Goal: Task Accomplishment & Management: Complete application form

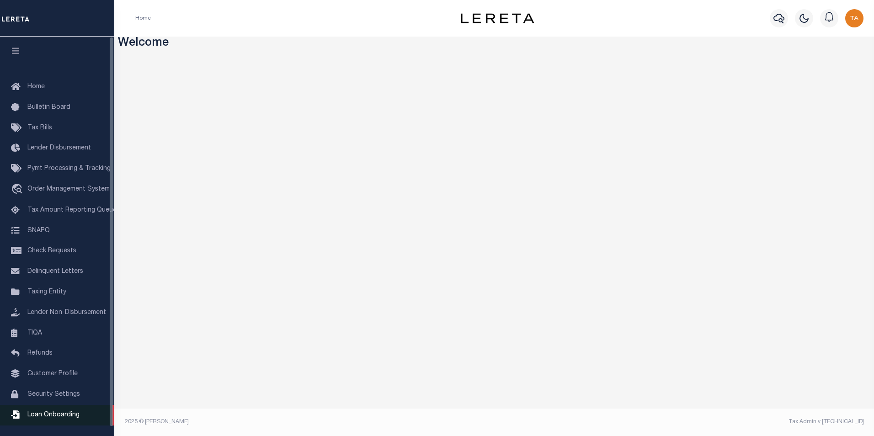
click at [67, 418] on span "Loan Onboarding" at bounding box center [53, 415] width 52 height 6
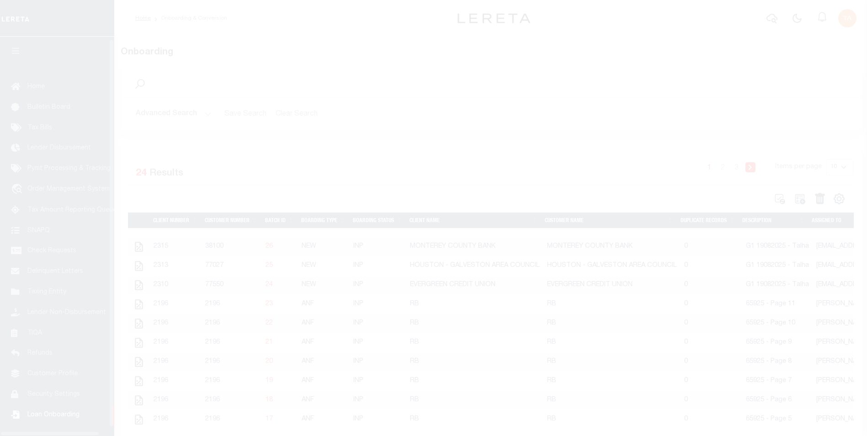
scroll to position [9, 0]
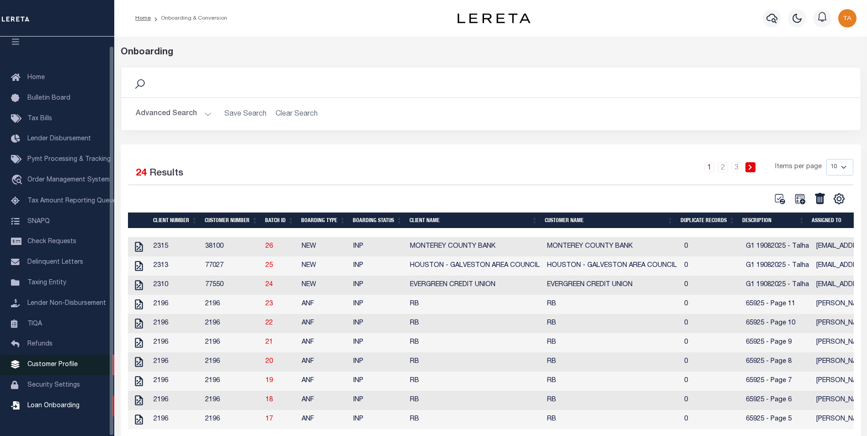
click at [50, 368] on span "Customer Profile" at bounding box center [52, 364] width 50 height 6
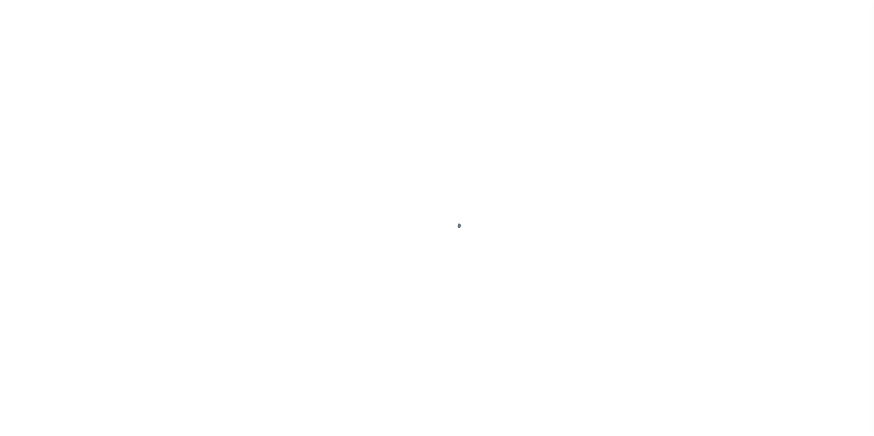
scroll to position [9, 0]
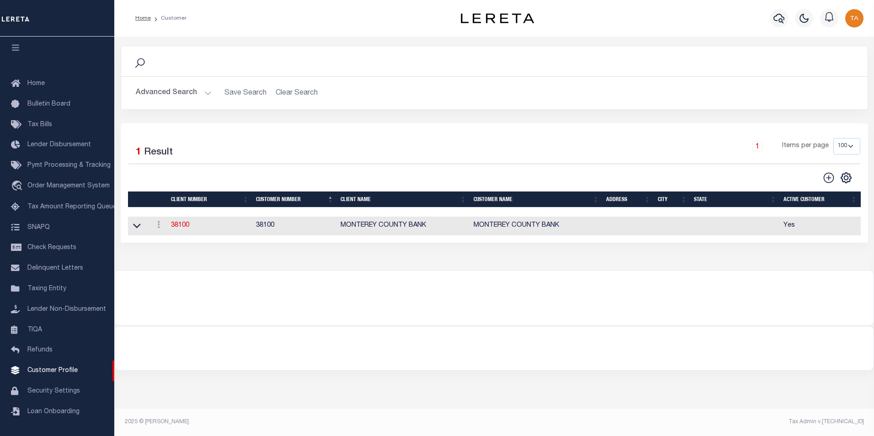
click at [197, 93] on button "Advanced Search" at bounding box center [174, 93] width 76 height 18
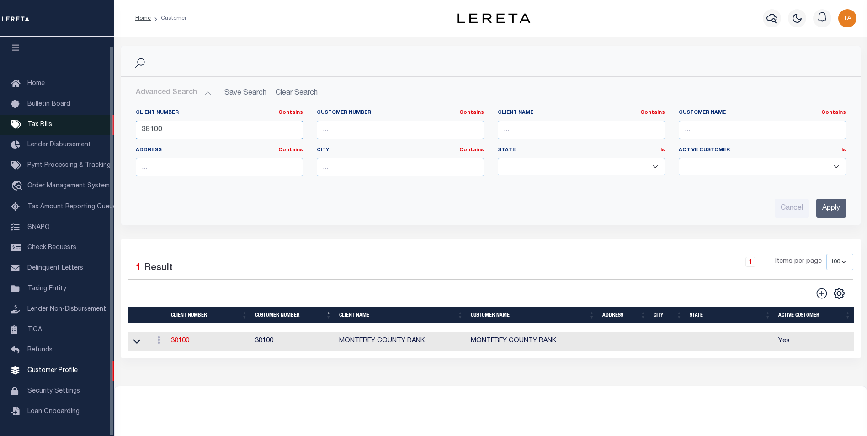
drag, startPoint x: 173, startPoint y: 128, endPoint x: 87, endPoint y: 129, distance: 85.9
click at [87, 129] on div "Home Customer Profile Sign out" at bounding box center [433, 248] width 867 height 497
type input "99127"
click at [827, 209] on input "Apply" at bounding box center [831, 208] width 30 height 19
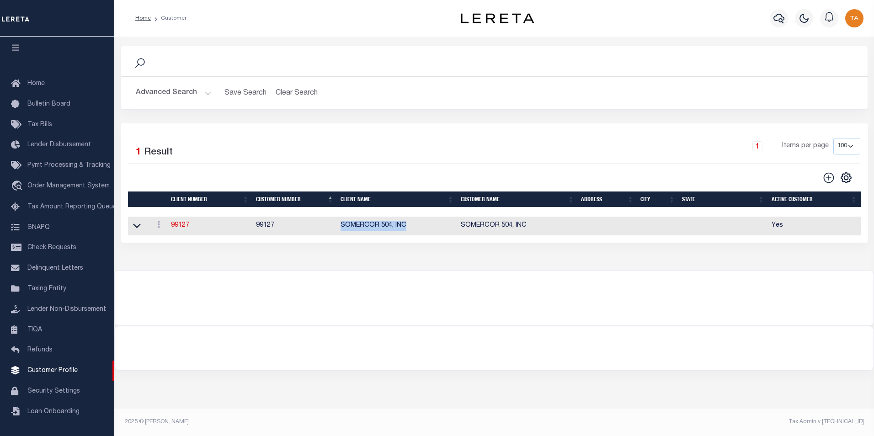
drag, startPoint x: 341, startPoint y: 229, endPoint x: 416, endPoint y: 228, distance: 74.5
click at [416, 228] on td "SOMERCOR 504, INC" at bounding box center [397, 226] width 120 height 19
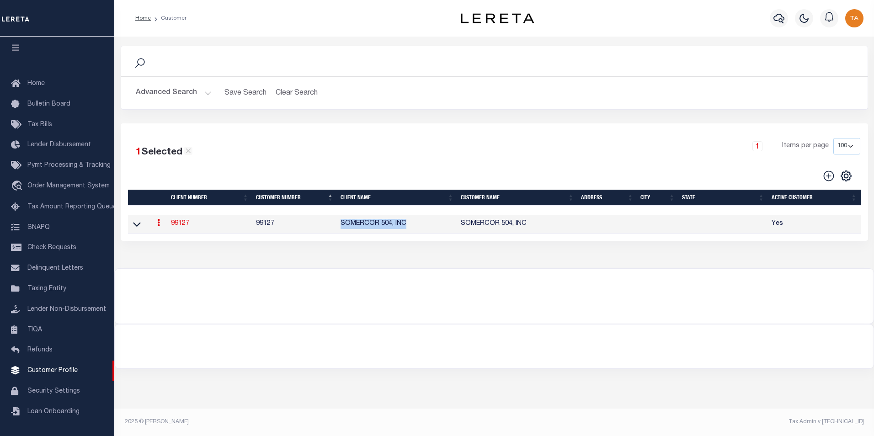
copy td "SOMERCOR 504, INC"
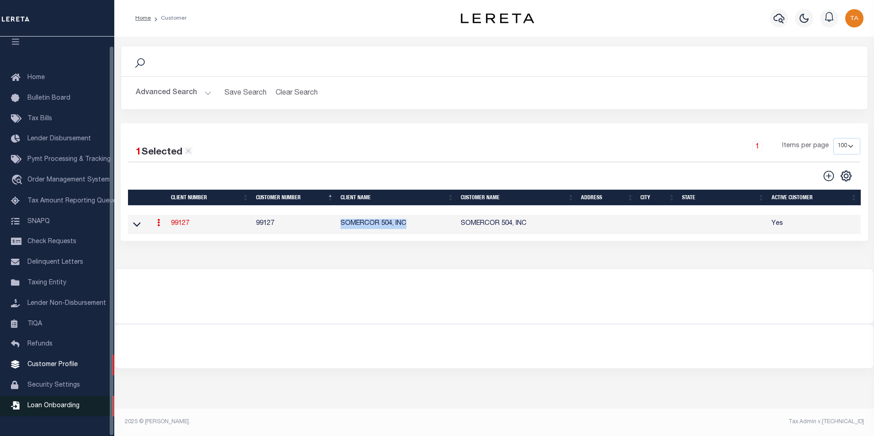
click at [53, 409] on span "Loan Onboarding" at bounding box center [53, 406] width 52 height 6
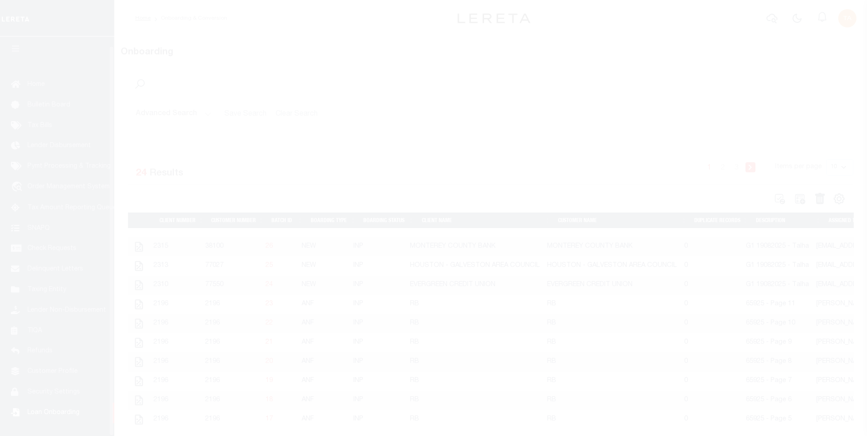
scroll to position [9, 0]
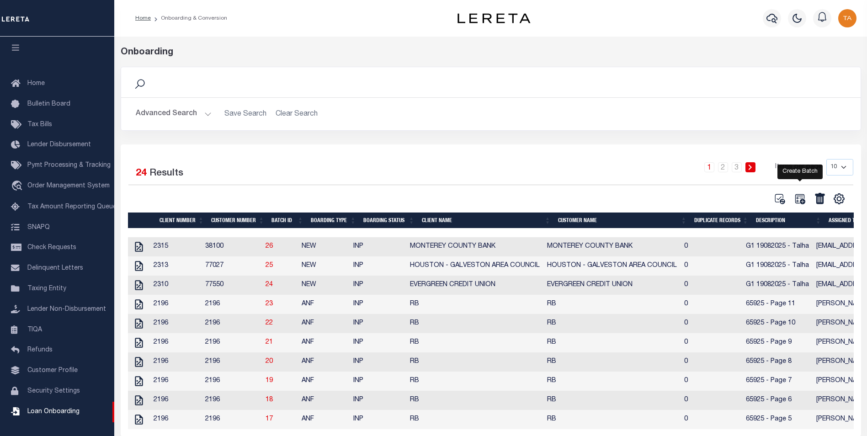
click at [801, 202] on icon at bounding box center [800, 199] width 10 height 10
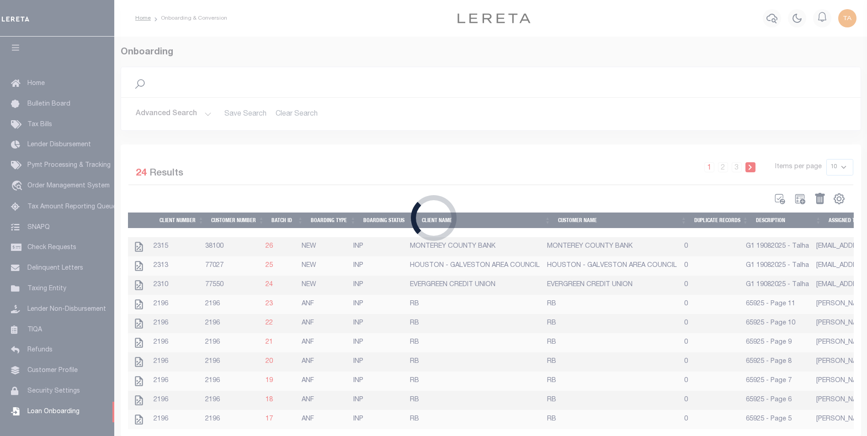
select select
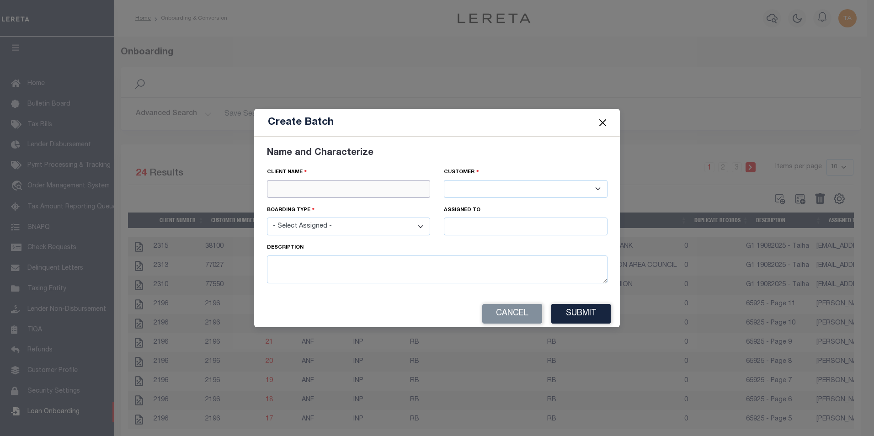
click at [313, 188] on input "text" at bounding box center [349, 189] width 164 height 18
paste input "SOMERCOR 504, INC"
click at [318, 207] on div "SOMERCOR 504, INC" at bounding box center [348, 205] width 163 height 15
type input "SOMERCOR 504, INC"
click at [308, 229] on select "- Select Assigned - NEW - New Loan REF - Refinance Loan CWF - Conversion with F…" at bounding box center [349, 227] width 164 height 18
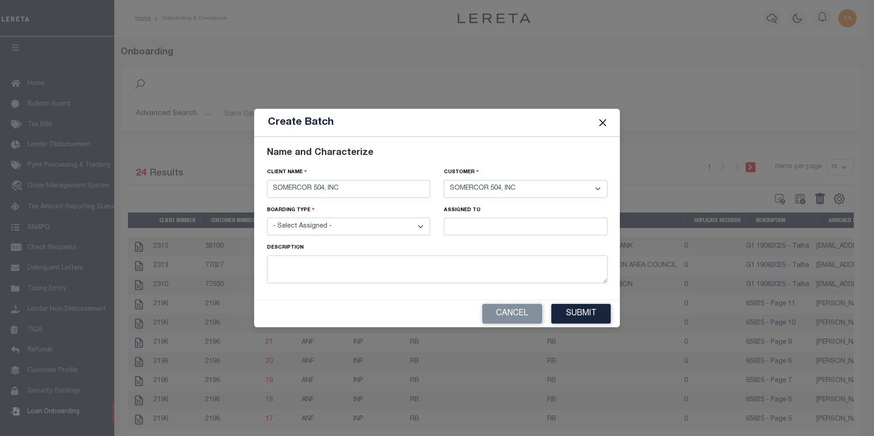
select select "NEW"
click at [267, 218] on select "- Select Assigned - NEW - New Loan REF - Refinance Loan CWF - Conversion with F…" at bounding box center [349, 227] width 164 height 18
click at [469, 228] on input "text" at bounding box center [526, 227] width 164 height 18
type input "[PERSON_NAME]"
click at [493, 243] on div "[PERSON_NAME]" at bounding box center [525, 243] width 163 height 15
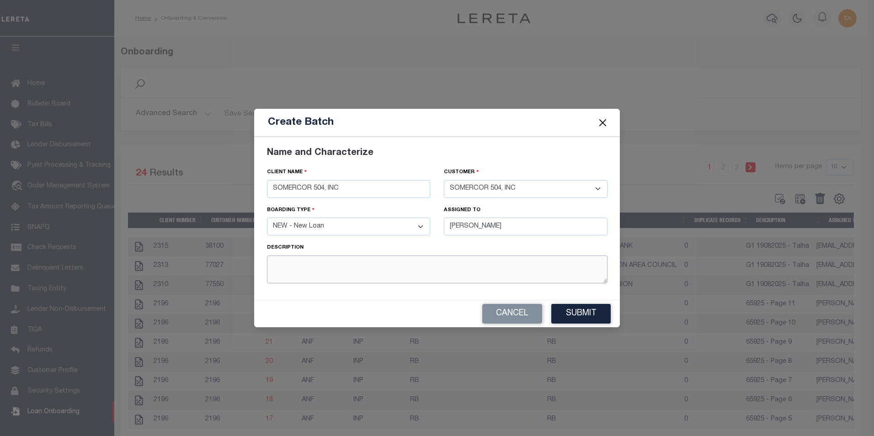
click at [365, 266] on textarea at bounding box center [437, 269] width 340 height 28
click at [274, 264] on textarea "21082025" at bounding box center [437, 269] width 340 height 28
click at [318, 262] on textarea "G1 21082025" at bounding box center [437, 269] width 340 height 28
type textarea "G1 21082025 - Talha"
click at [572, 311] on button "Submit" at bounding box center [580, 314] width 59 height 20
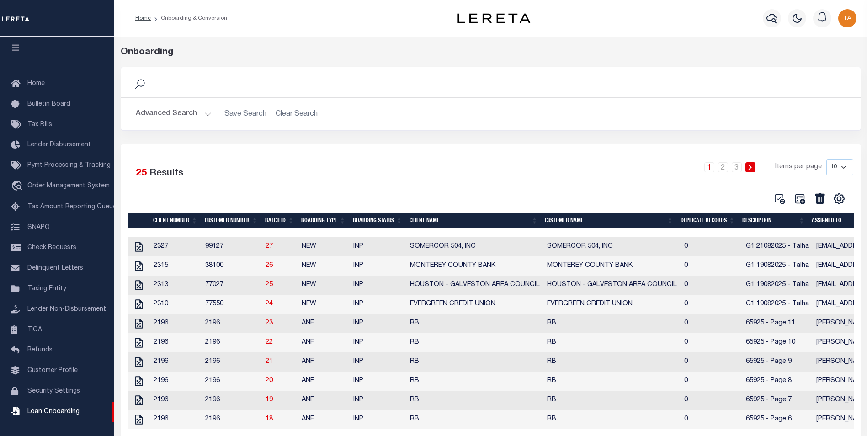
click at [173, 250] on td "2327" at bounding box center [176, 246] width 52 height 19
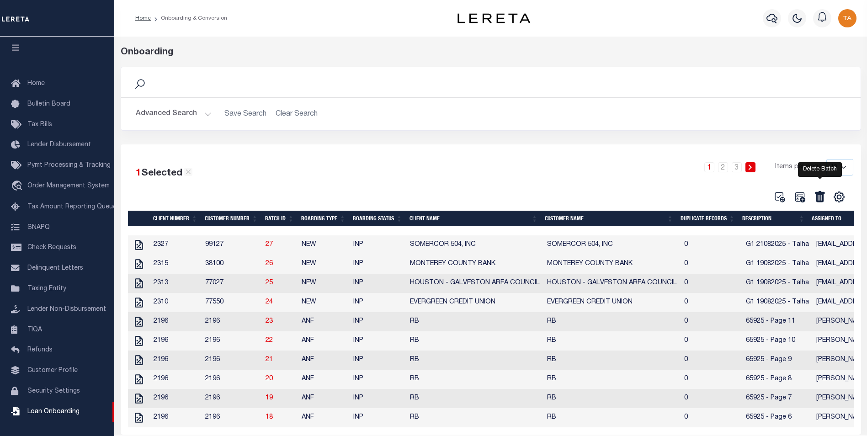
click at [819, 198] on icon at bounding box center [820, 196] width 10 height 11
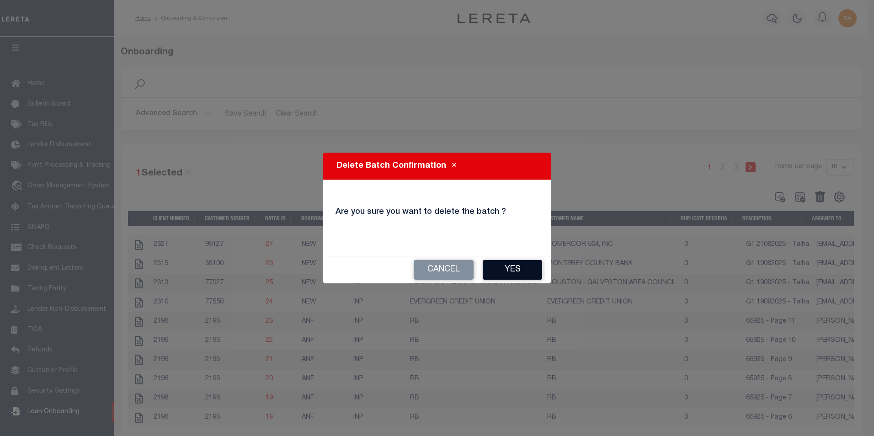
click at [509, 272] on button "Yes" at bounding box center [512, 270] width 59 height 20
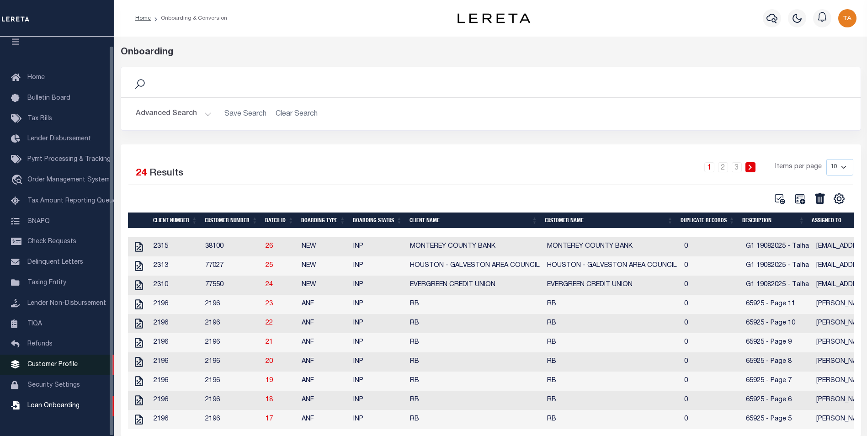
click at [42, 368] on span "Customer Profile" at bounding box center [52, 364] width 50 height 6
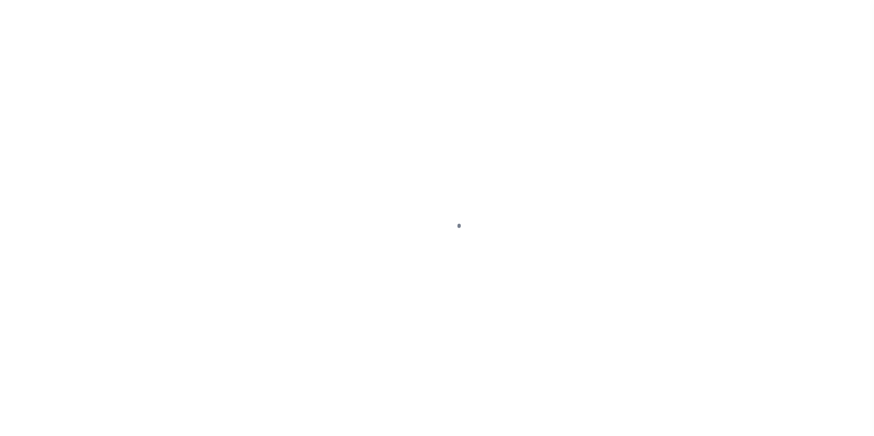
scroll to position [9, 0]
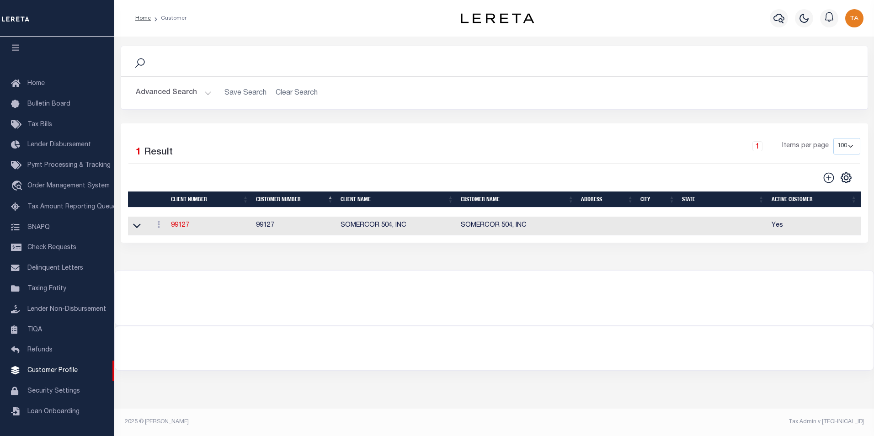
click at [197, 93] on button "Advanced Search" at bounding box center [174, 93] width 76 height 18
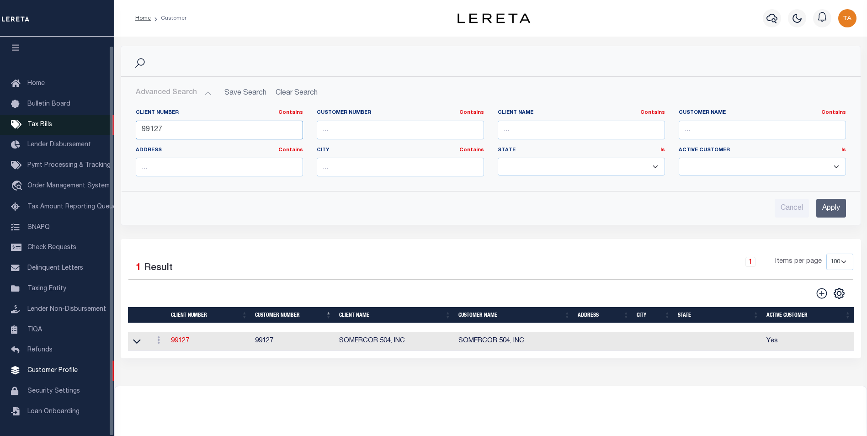
drag, startPoint x: 182, startPoint y: 133, endPoint x: 65, endPoint y: 126, distance: 117.7
click at [65, 126] on div "Home Customer Profile Sign out" at bounding box center [433, 248] width 867 height 497
type input "66115"
click at [830, 210] on input "Apply" at bounding box center [831, 208] width 30 height 19
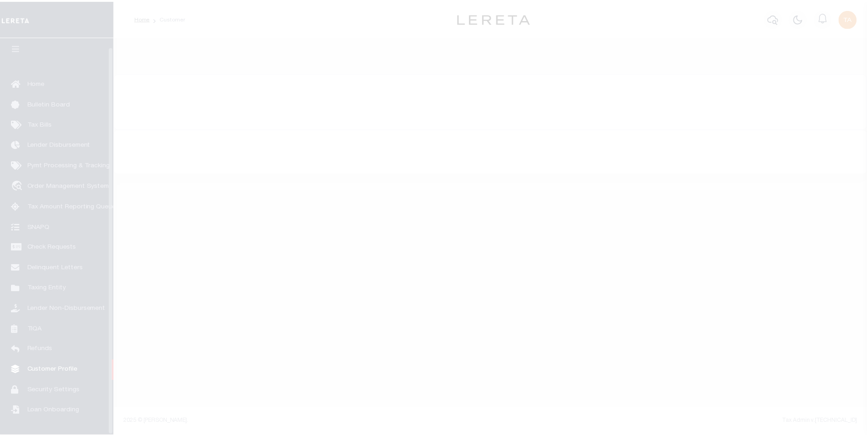
scroll to position [9, 0]
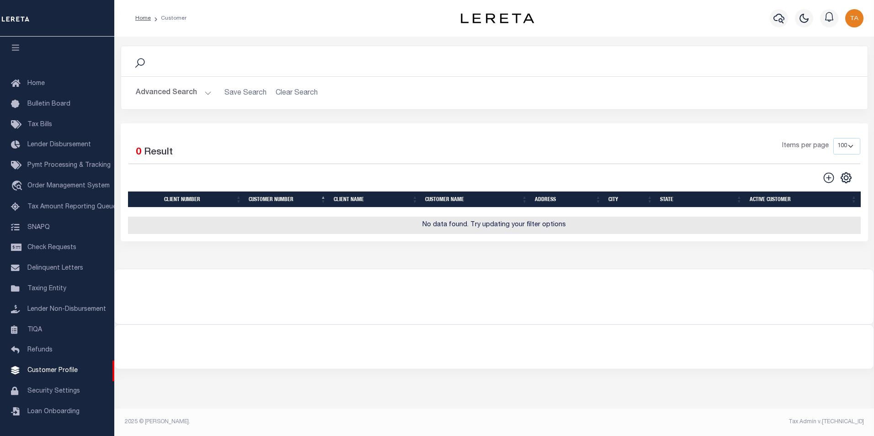
click at [183, 95] on button "Advanced Search" at bounding box center [174, 93] width 76 height 18
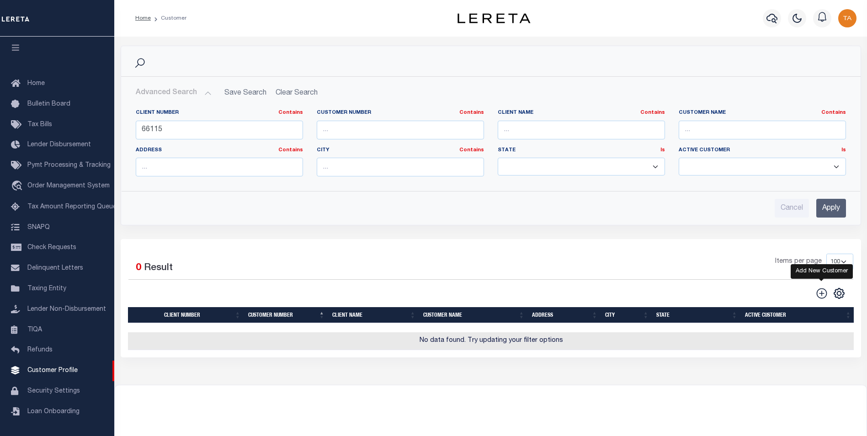
click at [821, 292] on icon at bounding box center [822, 293] width 12 height 12
type input "0"
checkbox input "false"
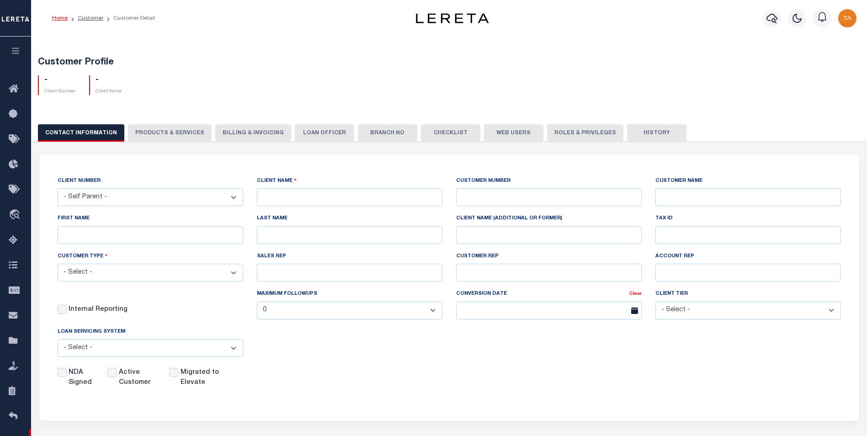
click at [61, 16] on link "Home" at bounding box center [60, 18] width 16 height 5
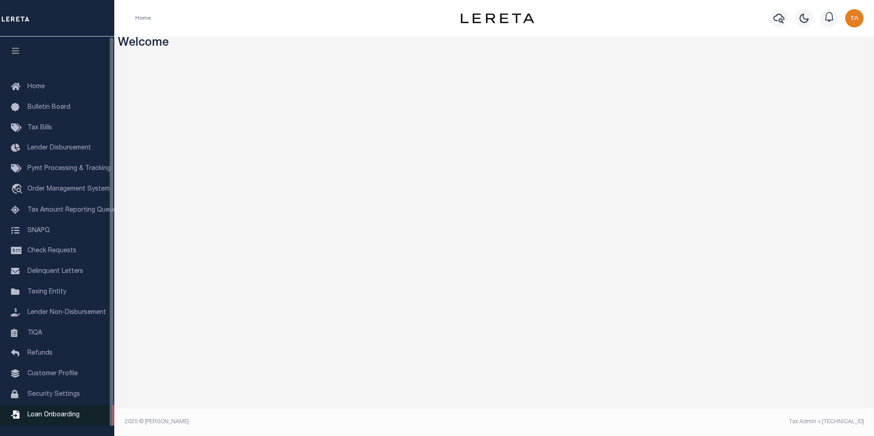
click at [49, 418] on span "Loan Onboarding" at bounding box center [53, 415] width 52 height 6
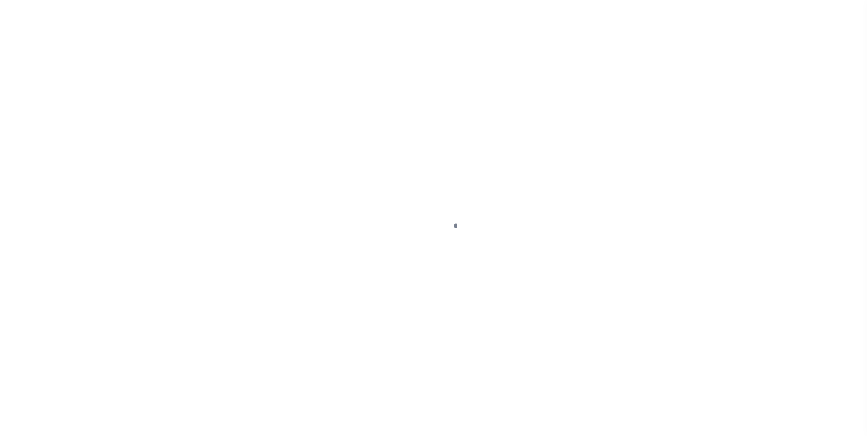
scroll to position [9, 0]
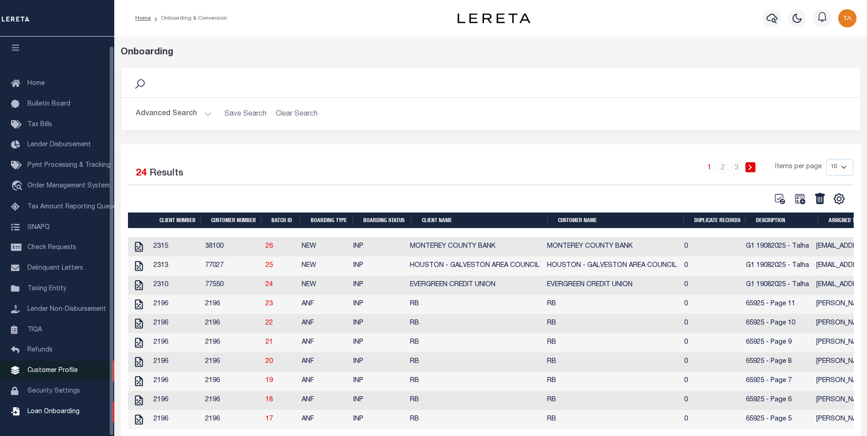
click at [62, 369] on span "Customer Profile" at bounding box center [52, 370] width 50 height 6
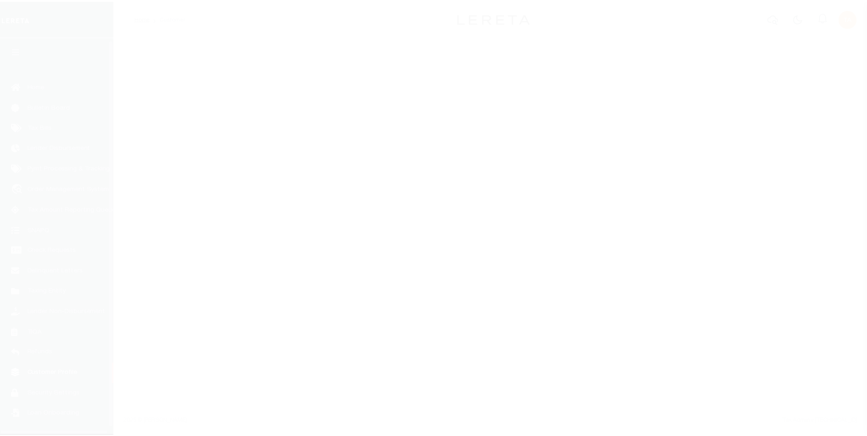
scroll to position [9, 0]
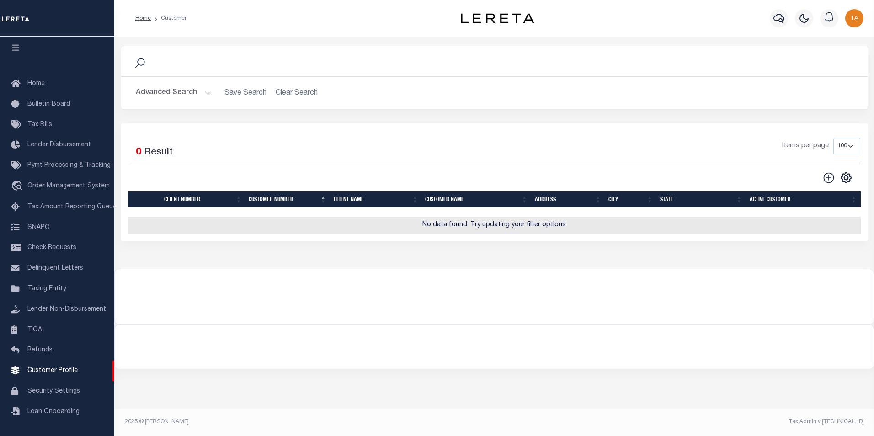
click at [190, 94] on button "Advanced Search" at bounding box center [174, 93] width 76 height 18
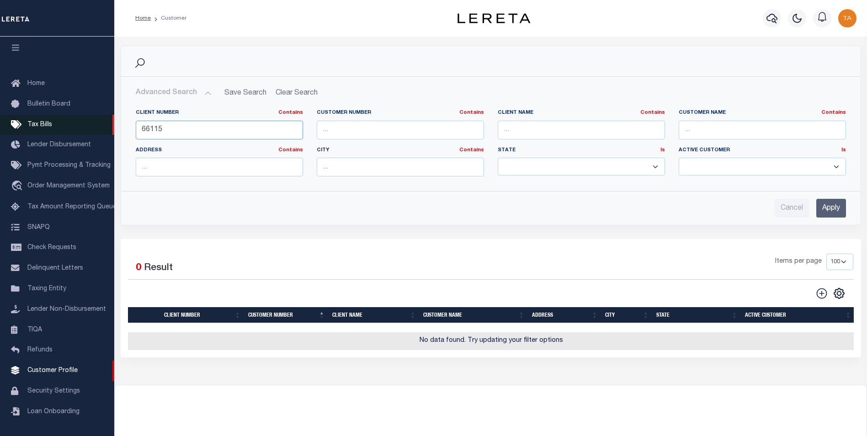
drag, startPoint x: 169, startPoint y: 128, endPoint x: 46, endPoint y: 126, distance: 122.5
click at [46, 126] on div "Home Customer Profile Sign out" at bounding box center [433, 248] width 867 height 496
type input "66115"
click at [826, 207] on input "Apply" at bounding box center [831, 208] width 30 height 19
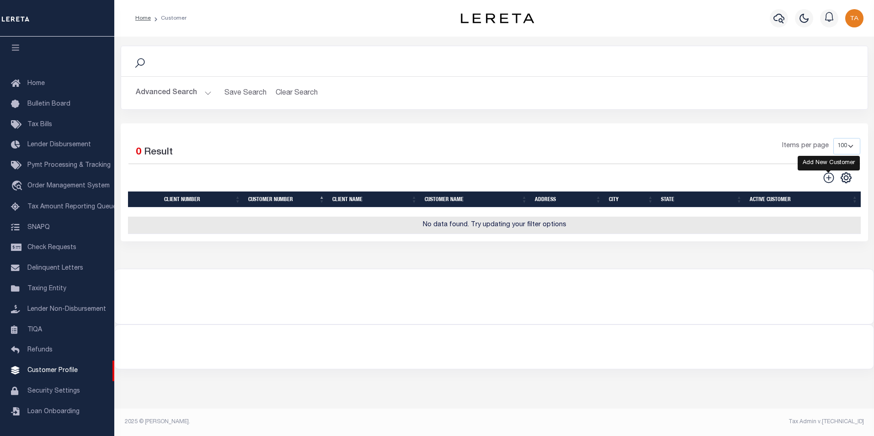
click at [829, 179] on icon at bounding box center [828, 177] width 11 height 11
type input "0"
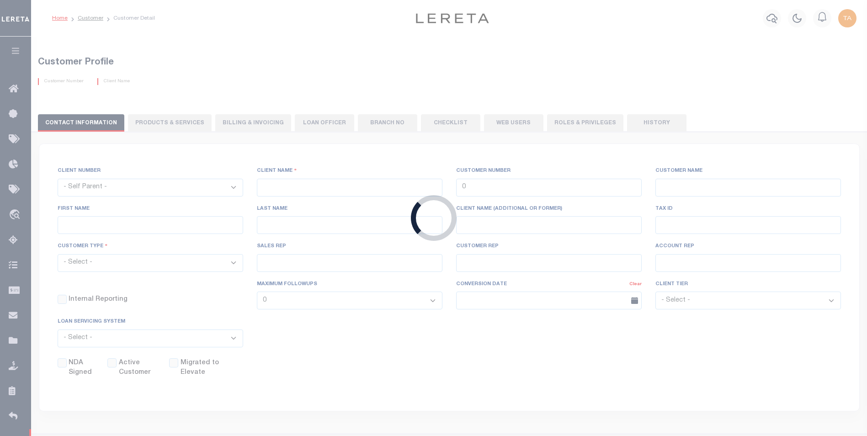
checkbox input "false"
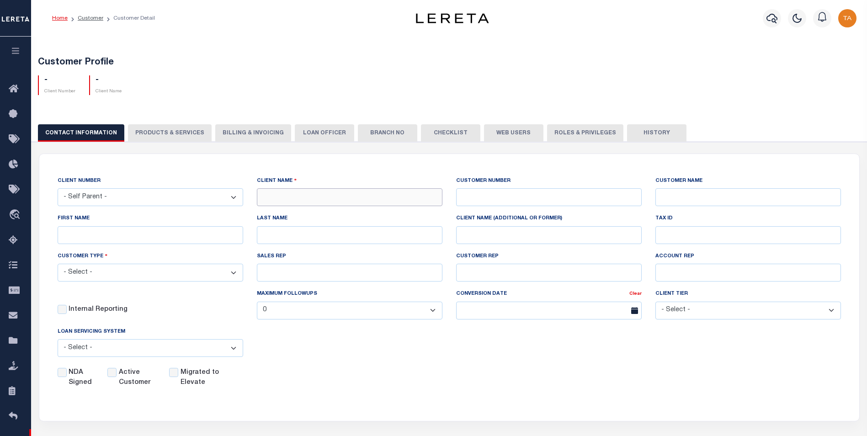
click at [374, 199] on input "text" at bounding box center [350, 197] width 186 height 18
paste input "CENTRAL BANK [US_STATE]"
type input "CENTRAL BANK [US_STATE]"
click at [494, 198] on input "text" at bounding box center [549, 197] width 186 height 18
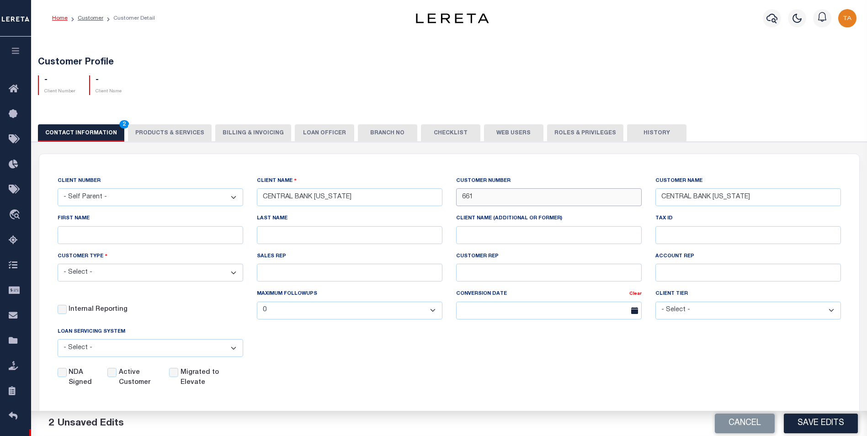
type input "66115"
click at [113, 374] on input "Active Customer" at bounding box center [111, 372] width 9 height 9
checkbox input "true"
click at [143, 275] on select "- Select - Residential Commercial Mixed Portfolio" at bounding box center [151, 273] width 186 height 18
select select "Mixed Portfolio"
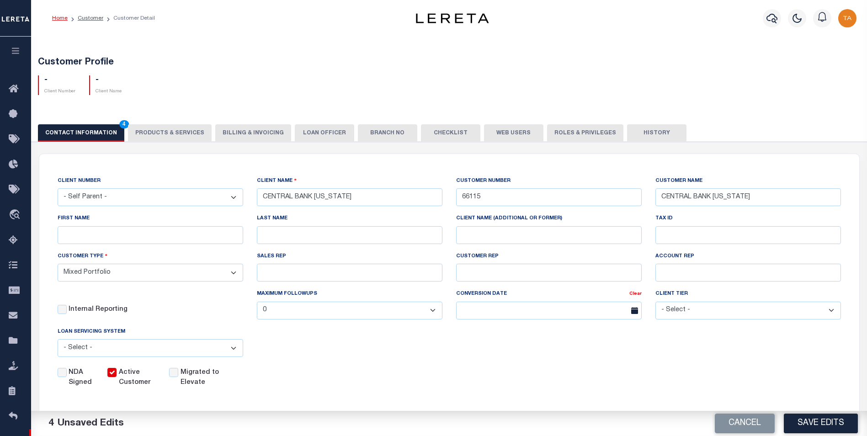
click at [58, 265] on select "- Select - Residential Commercial Mixed Portfolio" at bounding box center [151, 273] width 186 height 18
click at [174, 133] on div "CONTACT INFORMATION 5 PRODUCTS & SERVICES PRODUCTS & SERVICES Billing & Invoici…" at bounding box center [449, 132] width 823 height 17
click at [823, 425] on button "Save Edits" at bounding box center [821, 424] width 74 height 20
checkbox input "false"
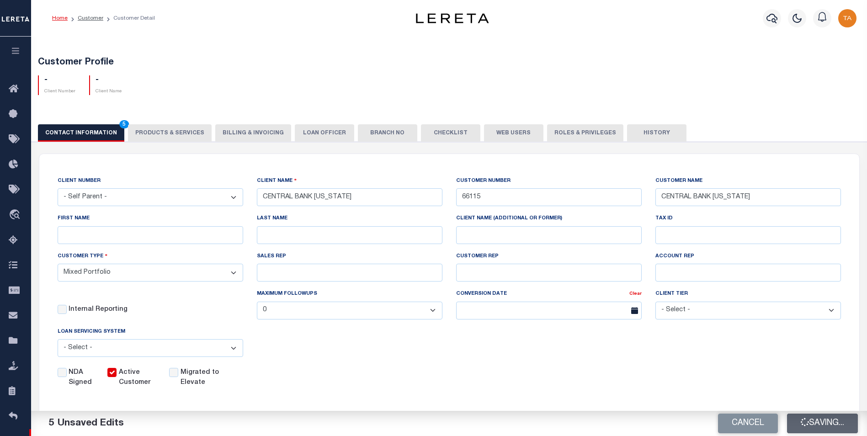
select select
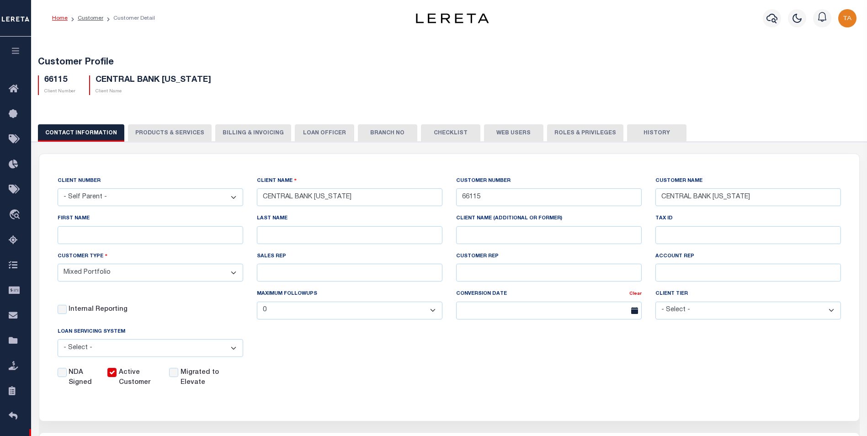
click at [150, 132] on button "PRODUCTS & SERVICES" at bounding box center [170, 132] width 84 height 17
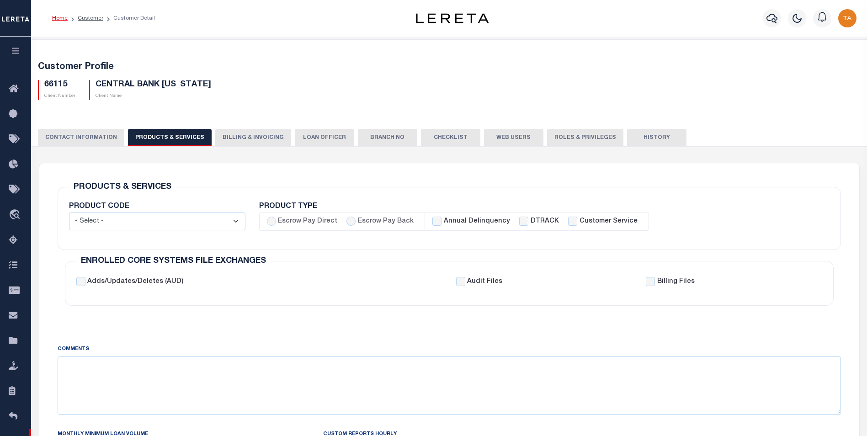
click at [135, 220] on select "- Select - Standard Tax (STX) Outsourcing (OS) Enhanced Tax (ETX) Tax Status Re…" at bounding box center [157, 222] width 176 height 18
select select "STX"
click at [69, 213] on select "- Select - Standard Tax (STX) Outsourcing (OS) Enhanced Tax (ETX) Tax Status Re…" at bounding box center [157, 222] width 176 height 18
checkbox input "true"
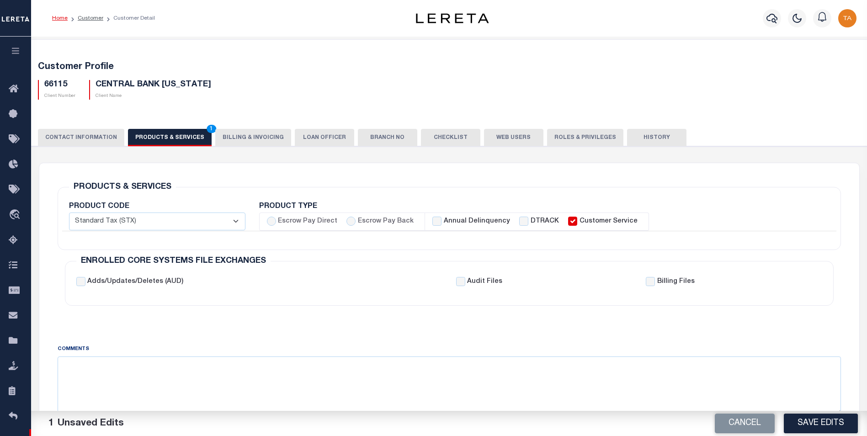
click at [266, 221] on li "Escrow Pay Direct Escrow Pay Back" at bounding box center [342, 222] width 166 height 18
click at [271, 221] on input "Escrow Pay Direct" at bounding box center [271, 221] width 9 height 9
radio input "true"
checkbox input "true"
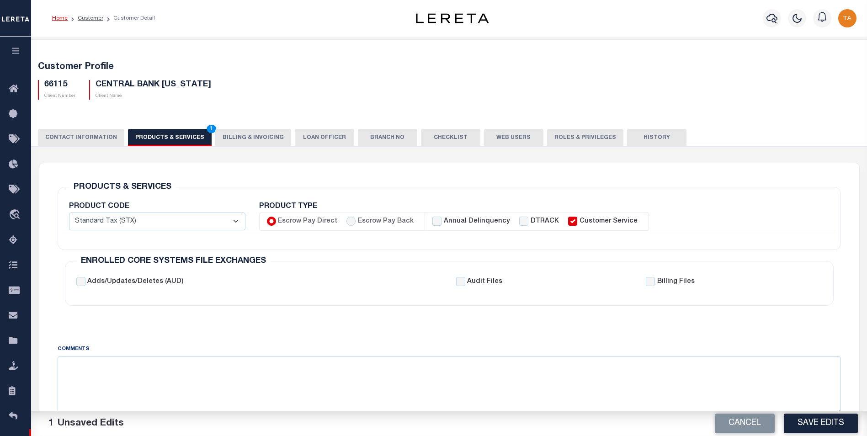
checkbox input "true"
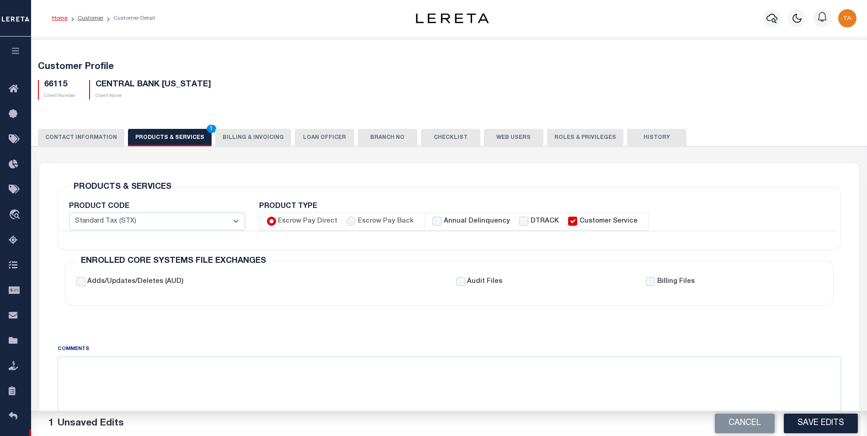
checkbox input "true"
checkbox input "false"
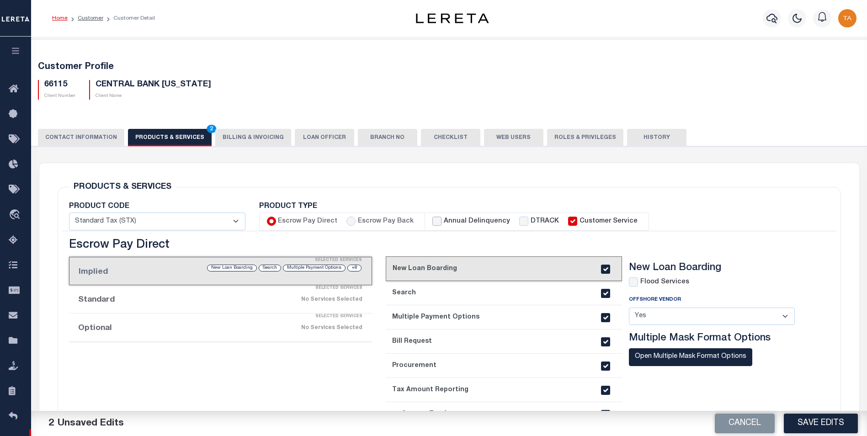
click at [434, 222] on input "Annual Delinquency" at bounding box center [436, 221] width 9 height 9
checkbox input "true"
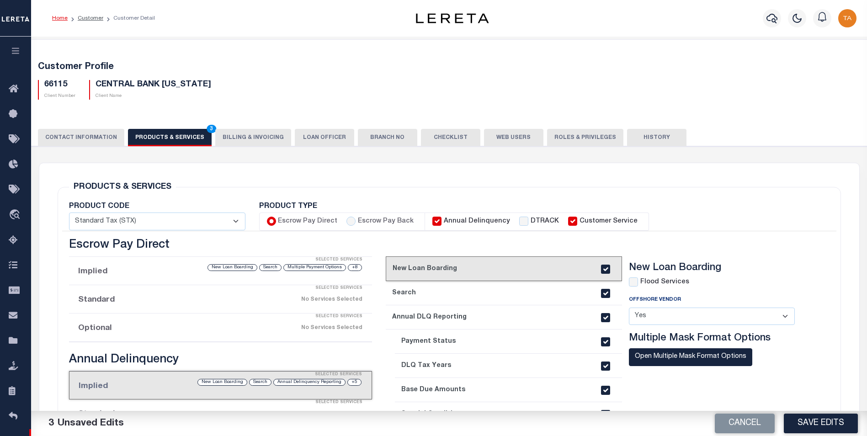
click at [641, 280] on label "Flood Services" at bounding box center [664, 282] width 49 height 10
click at [633, 280] on input "checkbox" at bounding box center [633, 281] width 9 height 9
checkbox input "true"
click at [817, 425] on button "Save Edits" at bounding box center [821, 424] width 74 height 20
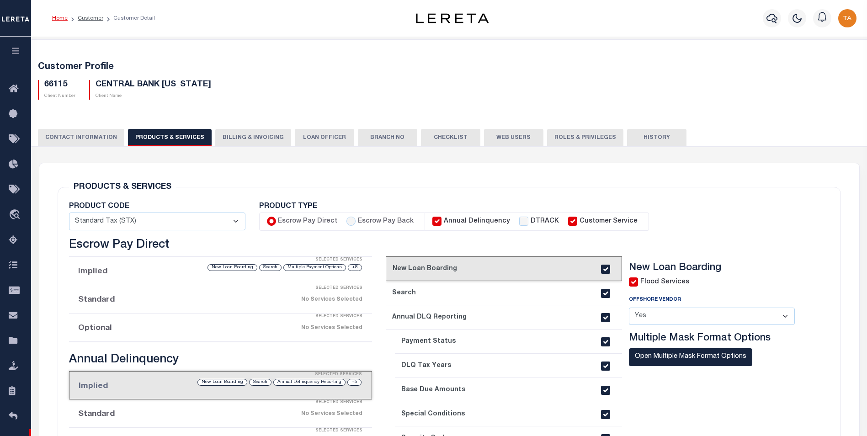
click at [817, 425] on div "current step: 1. New Loan Boarding 2. Search 3. Multiple Payment Options 4. Bil…" at bounding box center [601, 398] width 444 height 319
click at [62, 16] on link "Home" at bounding box center [60, 18] width 16 height 5
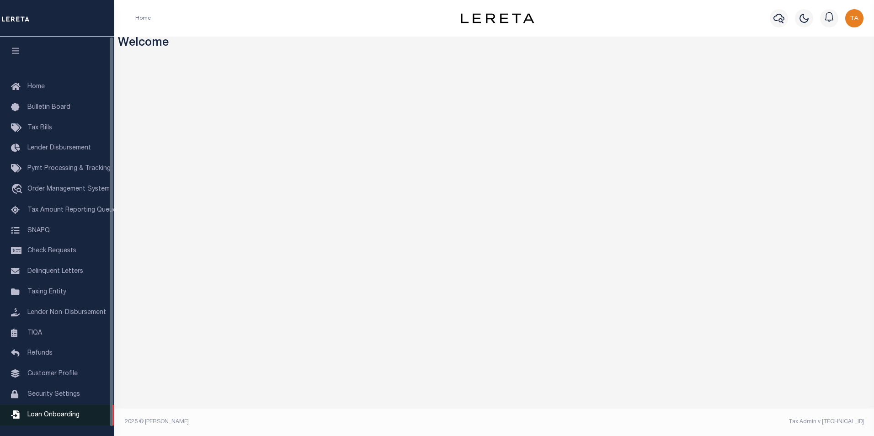
click at [55, 418] on span "Loan Onboarding" at bounding box center [53, 415] width 52 height 6
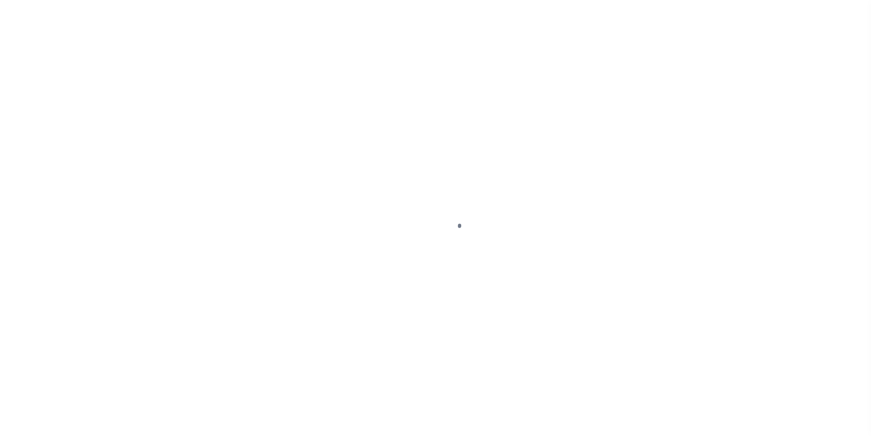
scroll to position [9, 0]
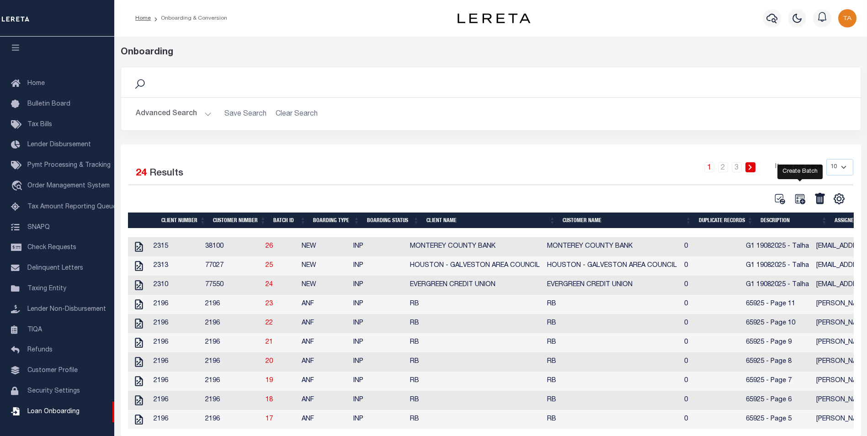
click at [799, 202] on icon at bounding box center [800, 199] width 12 height 12
select select
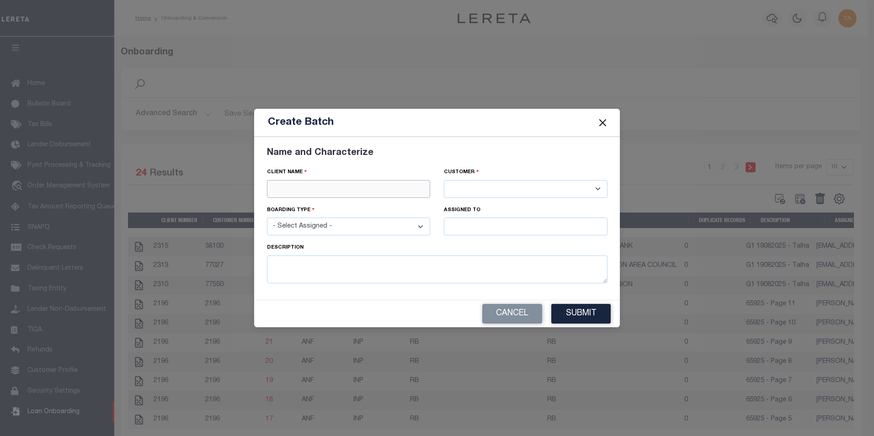
click at [298, 185] on input "text" at bounding box center [349, 189] width 164 height 18
paste input "CENTRAL BANK [US_STATE]"
click at [315, 203] on div "CENTRAL BANK [US_STATE]" at bounding box center [348, 205] width 163 height 15
type input "CENTRAL BANK [US_STATE]"
click at [311, 225] on select "- Select Assigned - NEW - New Loan REF - Refinance Loan CWF - Conversion with F…" at bounding box center [349, 227] width 164 height 18
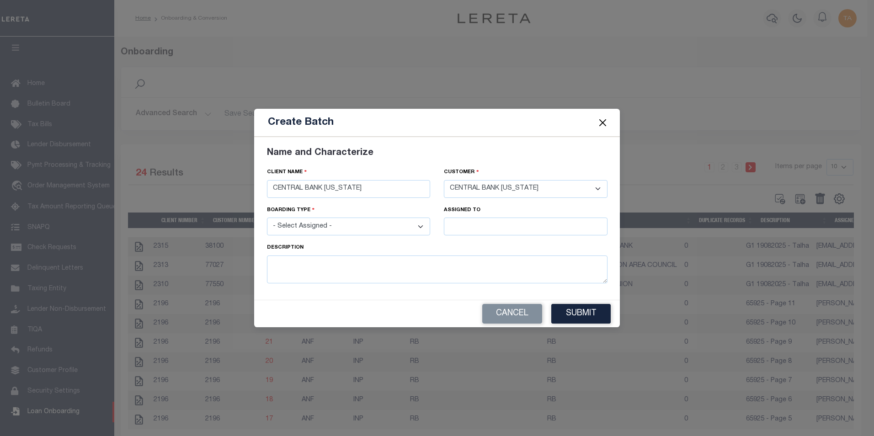
select select "NEW"
click at [267, 218] on select "- Select Assigned - NEW - New Loan REF - Refinance Loan CWF - Conversion with F…" at bounding box center [349, 227] width 164 height 18
click at [472, 226] on input "text" at bounding box center [526, 227] width 164 height 18
type input "[PERSON_NAME]"
click at [473, 243] on div "[PERSON_NAME]" at bounding box center [525, 243] width 163 height 15
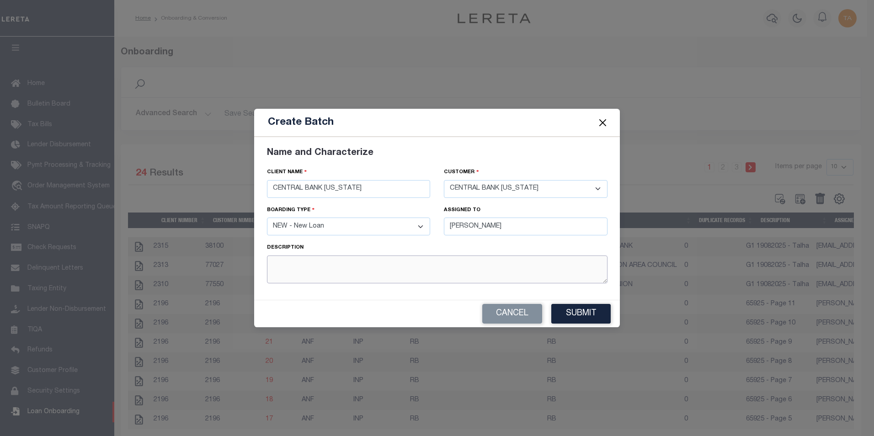
click at [359, 271] on textarea at bounding box center [437, 269] width 340 height 28
type textarea "G1 21082025 - Talha"
click at [575, 315] on button "Submit" at bounding box center [580, 314] width 59 height 20
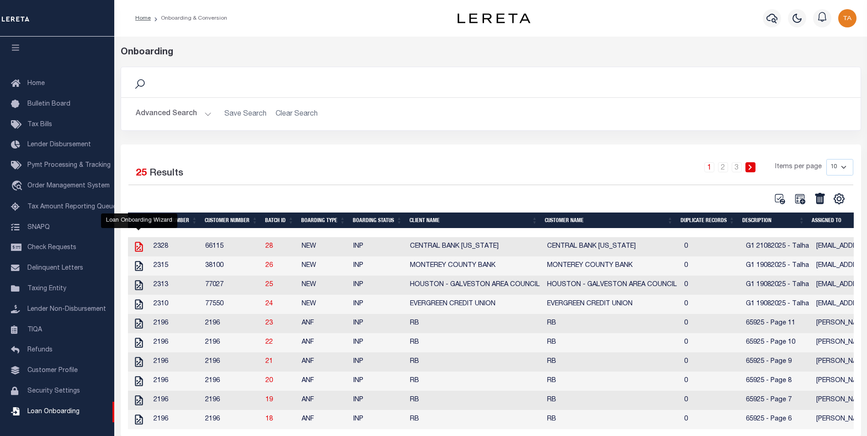
click at [136, 246] on icon at bounding box center [139, 247] width 12 height 12
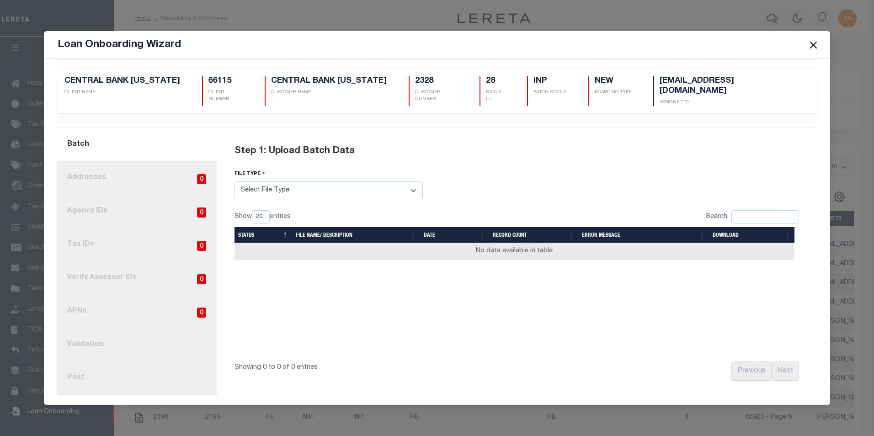
click at [295, 184] on select "Select File Type Lereta Lereta Conversion Zip" at bounding box center [328, 190] width 188 height 18
select select "LERETA"
click at [234, 181] on select "Select File Type Lereta Lereta Conversion Zip" at bounding box center [328, 190] width 188 height 18
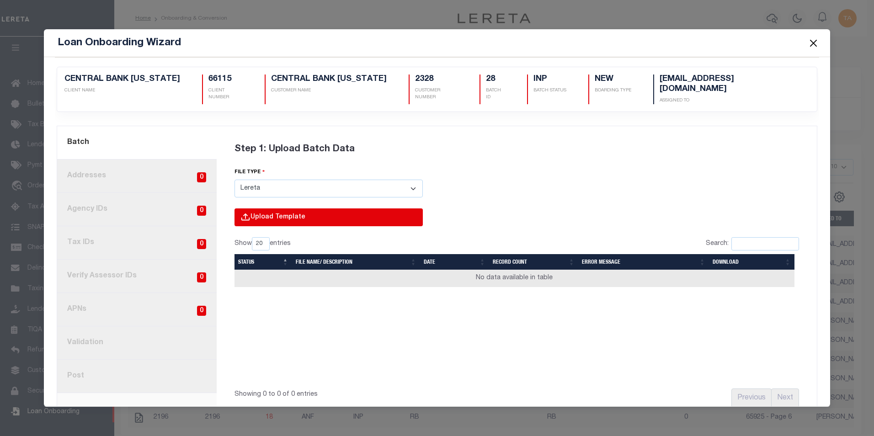
click at [257, 208] on input "file" at bounding box center [205, 226] width 435 height 37
type input "C:\fakepath\Lender-66115-Lien.csv"
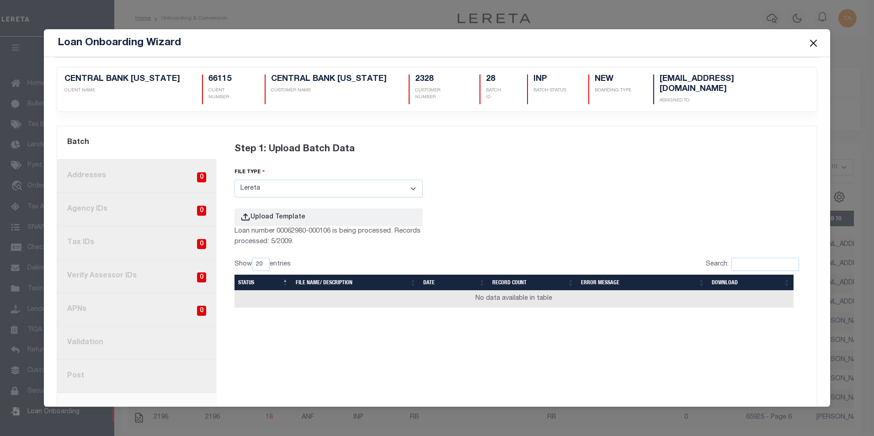
click at [812, 43] on button "Close" at bounding box center [813, 43] width 12 height 12
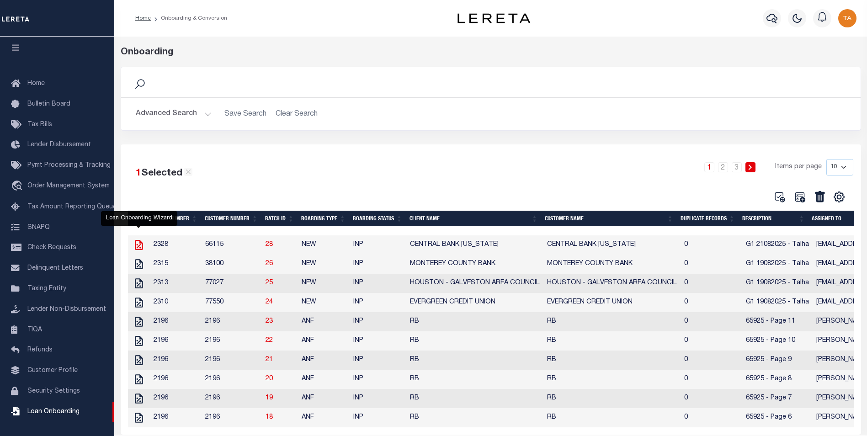
click at [136, 248] on icon at bounding box center [139, 245] width 8 height 10
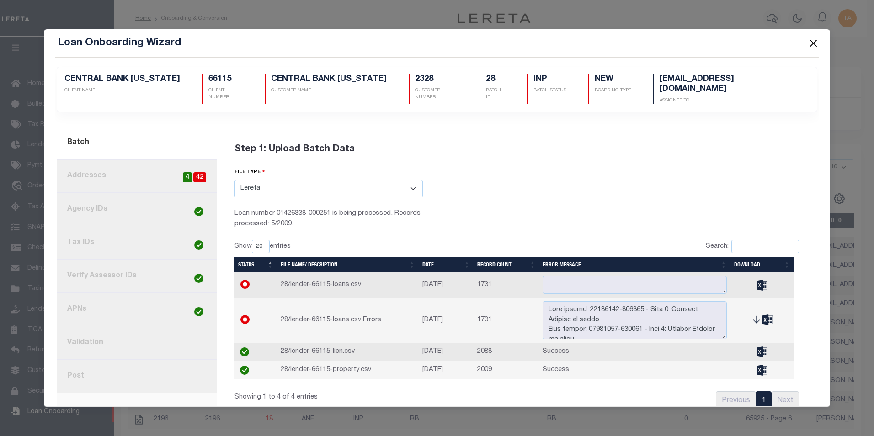
click at [89, 369] on link "8. Post" at bounding box center [136, 376] width 159 height 33
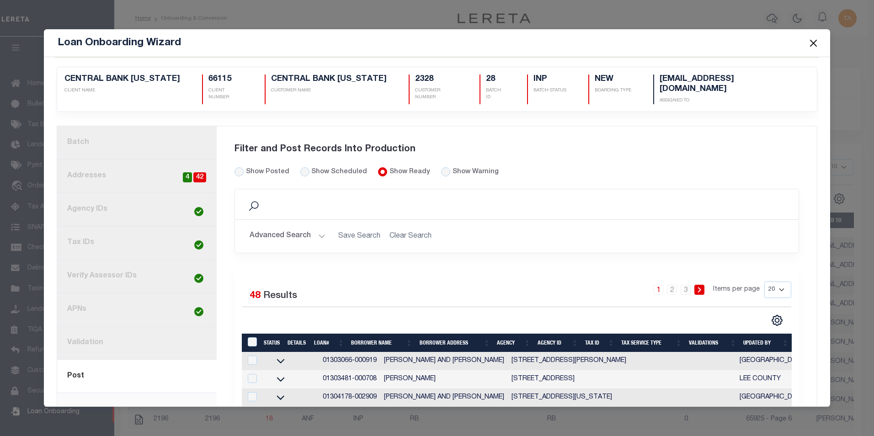
click at [80, 132] on link "1. Batch" at bounding box center [136, 142] width 159 height 33
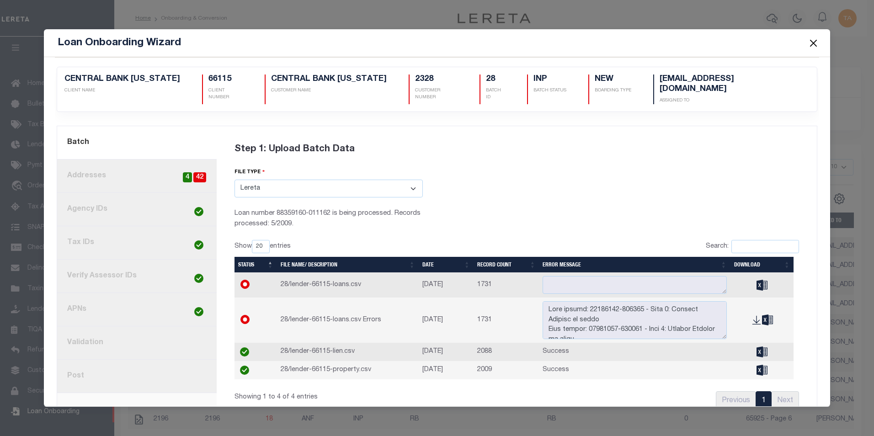
click at [813, 39] on button "Close" at bounding box center [813, 43] width 12 height 12
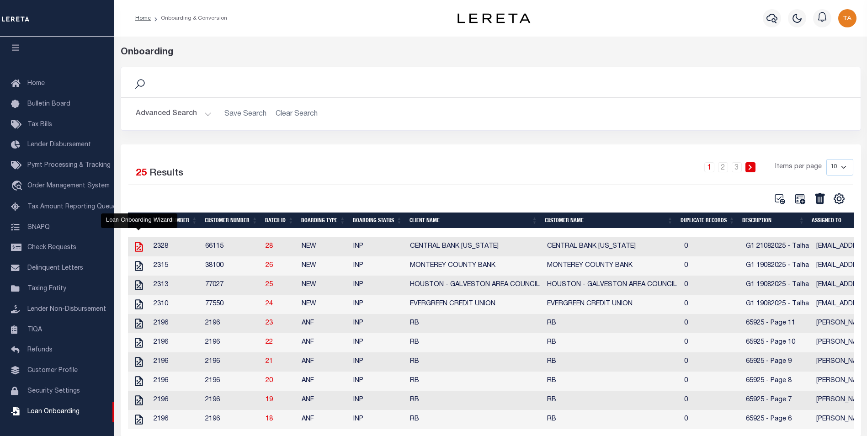
click at [137, 249] on icon at bounding box center [139, 247] width 8 height 10
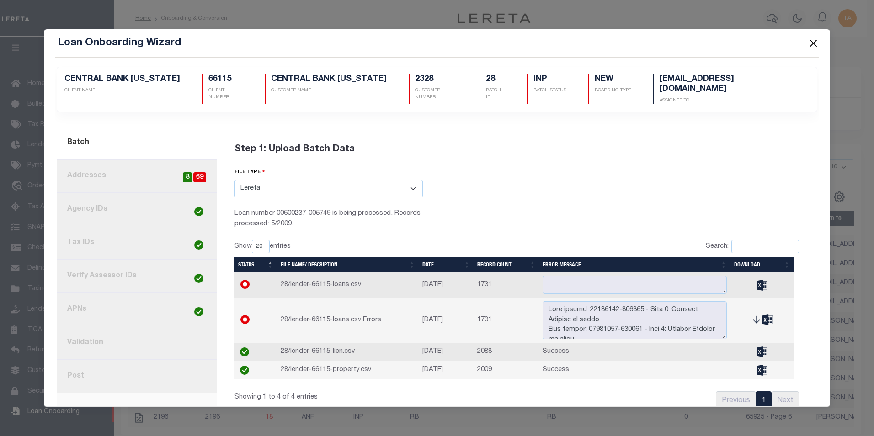
click at [75, 364] on link "8. Post" at bounding box center [136, 376] width 159 height 33
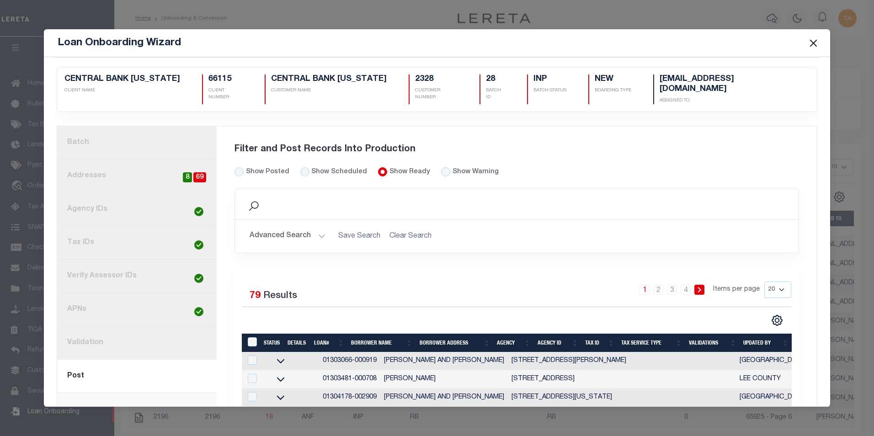
click at [811, 44] on button "Close" at bounding box center [813, 43] width 12 height 12
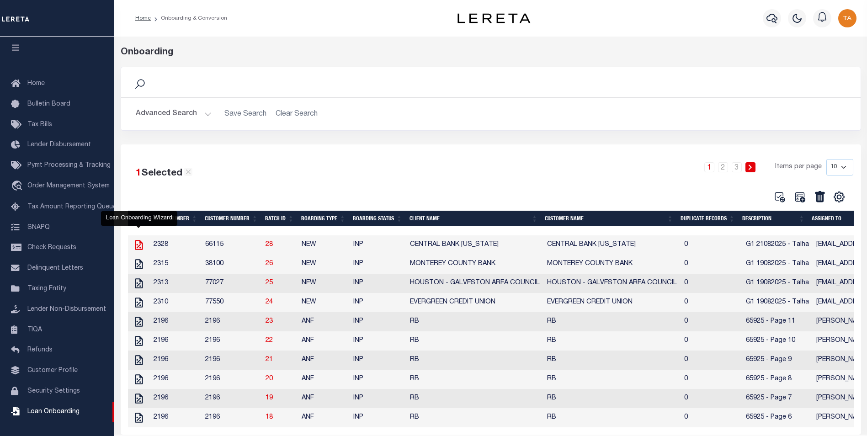
click at [140, 250] on icon at bounding box center [139, 245] width 8 height 10
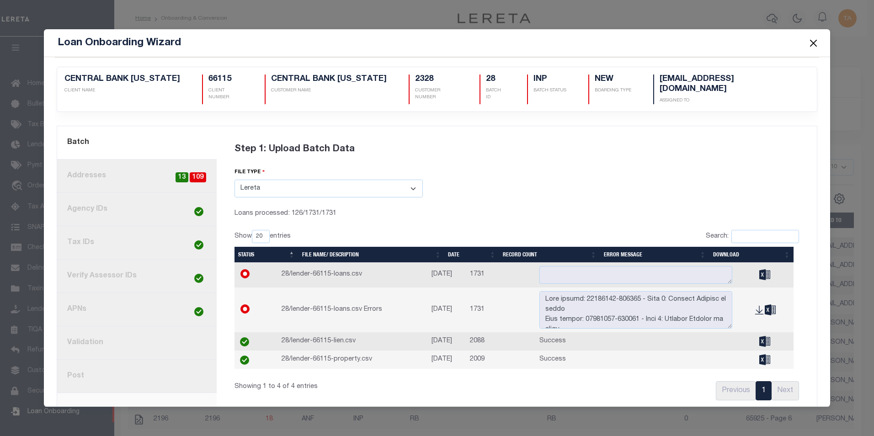
click at [74, 371] on link "8. Post" at bounding box center [136, 376] width 159 height 33
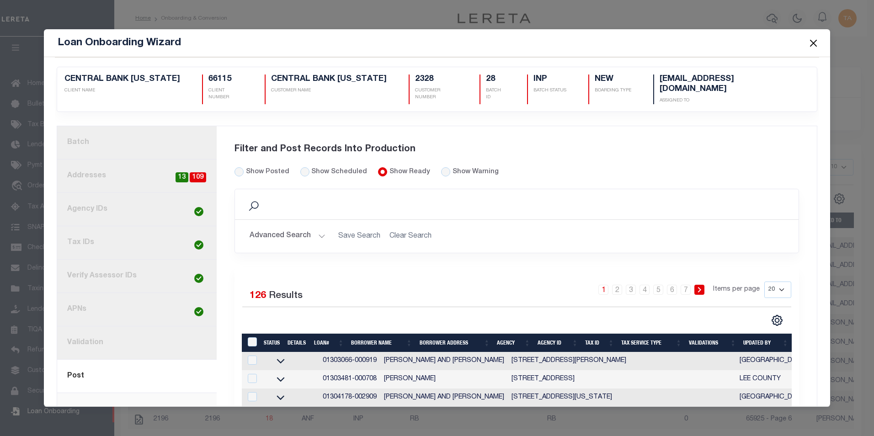
click at [812, 41] on button "Close" at bounding box center [813, 43] width 12 height 12
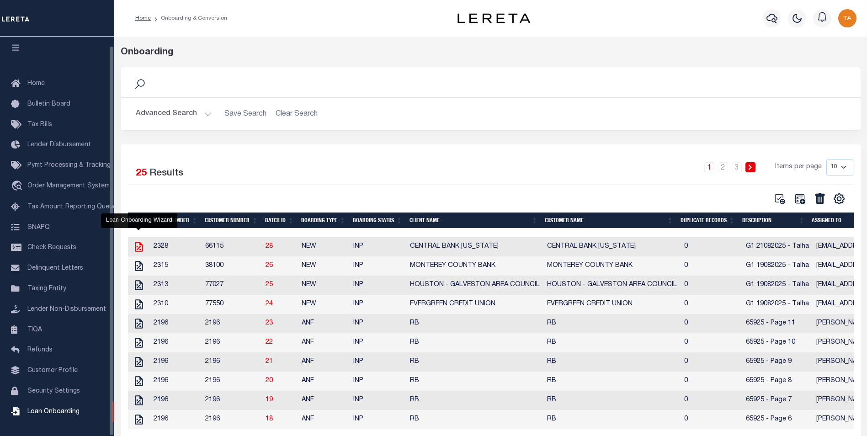
click at [137, 248] on icon at bounding box center [139, 247] width 8 height 10
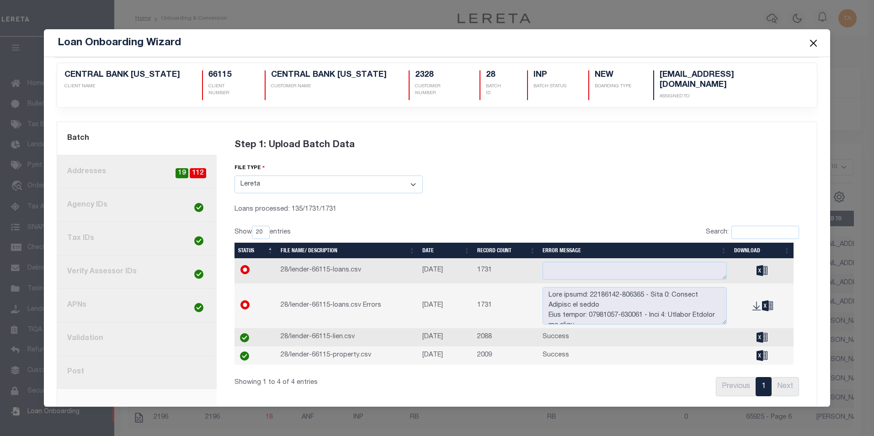
scroll to position [0, 0]
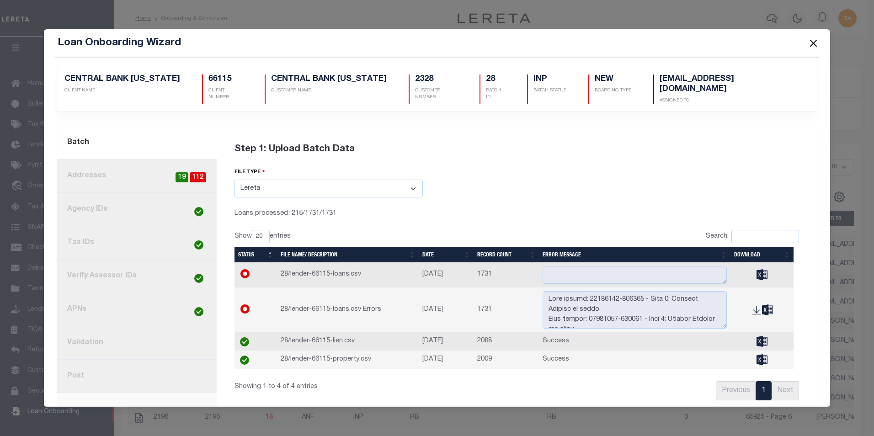
click at [810, 43] on button "Close" at bounding box center [813, 43] width 12 height 12
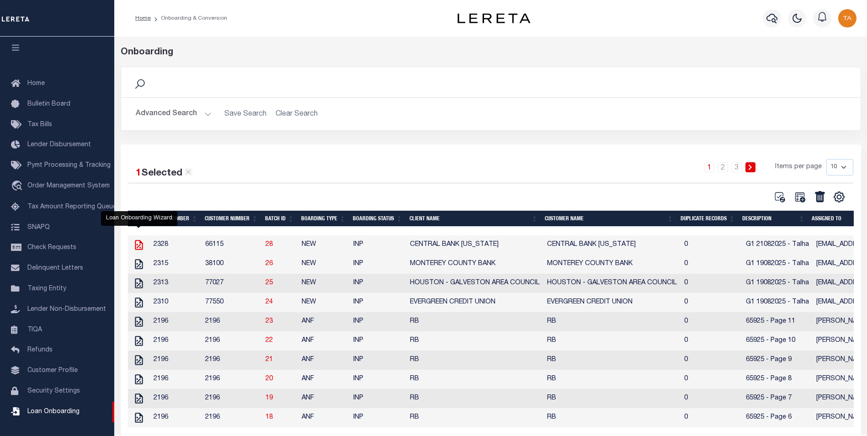
click at [137, 248] on icon at bounding box center [139, 245] width 12 height 12
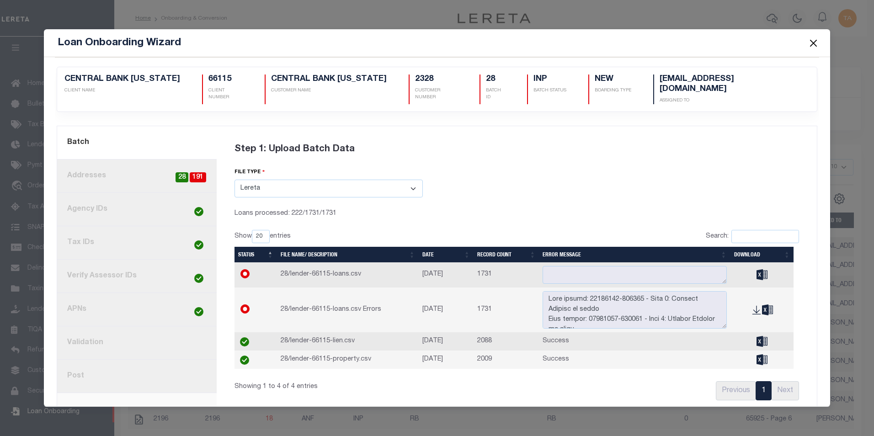
click at [104, 377] on link "8. Post" at bounding box center [136, 376] width 159 height 33
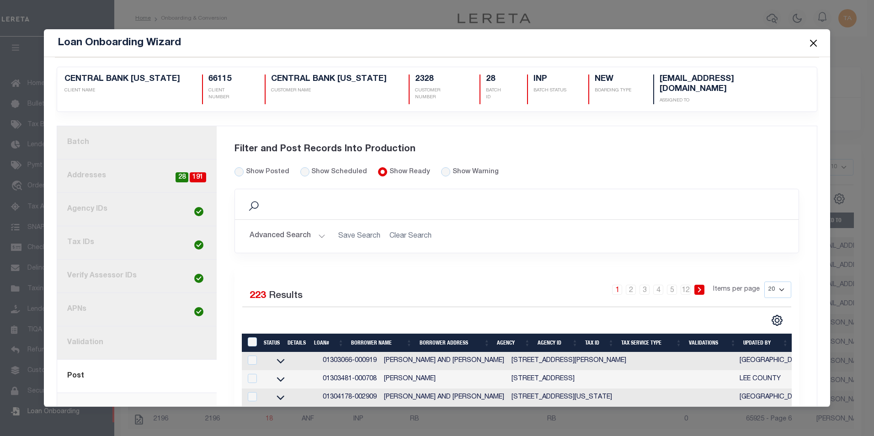
click at [102, 129] on link "1. Batch" at bounding box center [136, 142] width 159 height 33
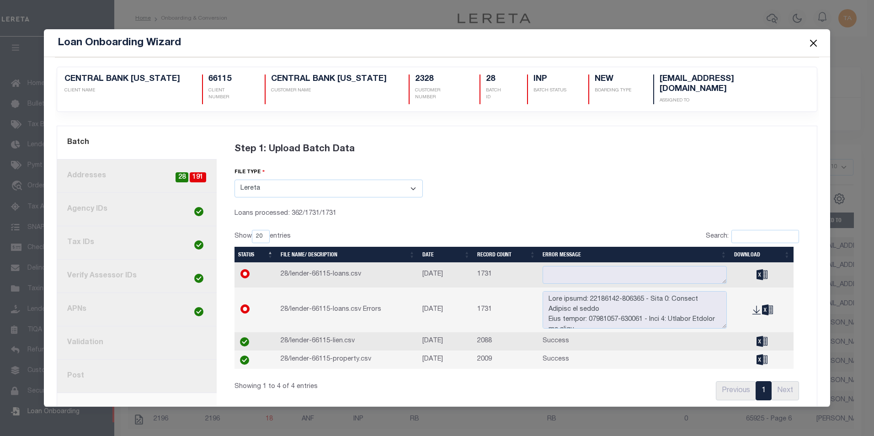
click at [810, 42] on button "Close" at bounding box center [813, 43] width 12 height 12
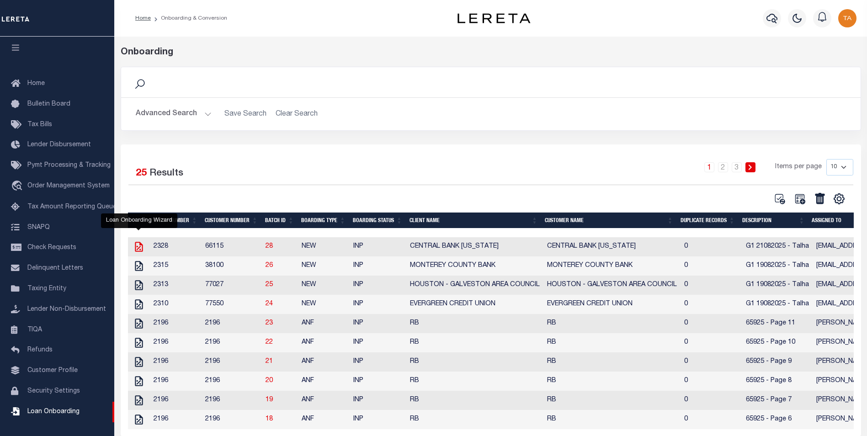
click at [138, 247] on icon at bounding box center [139, 247] width 12 height 12
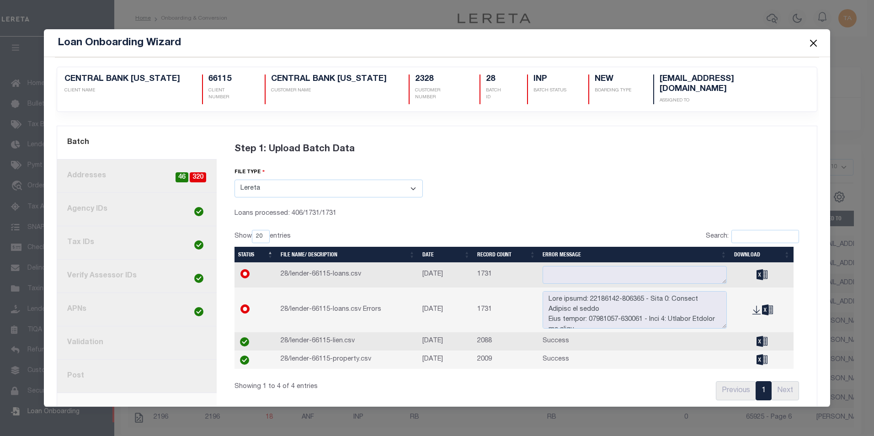
click at [813, 43] on button "Close" at bounding box center [813, 43] width 12 height 12
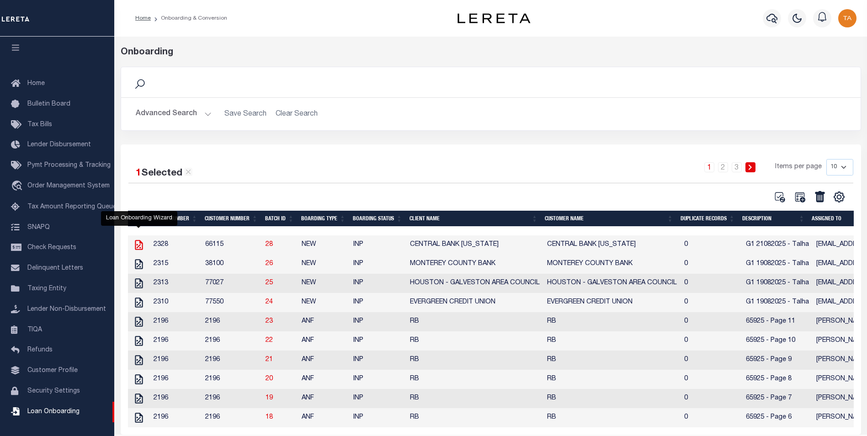
click at [142, 245] on icon at bounding box center [139, 245] width 8 height 10
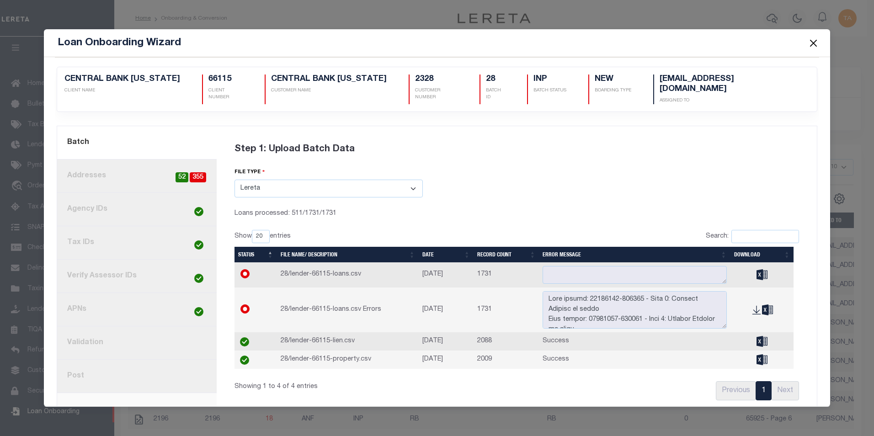
drag, startPoint x: 813, startPoint y: 41, endPoint x: 808, endPoint y: 41, distance: 4.6
click at [812, 41] on button "Close" at bounding box center [813, 43] width 12 height 12
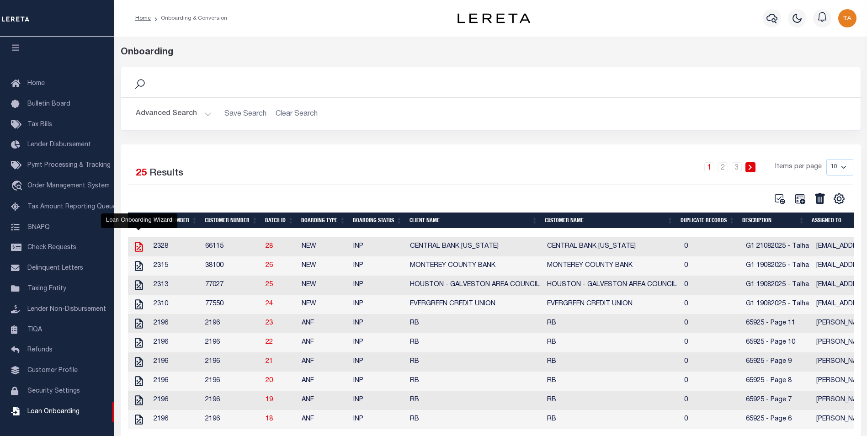
click at [140, 251] on icon at bounding box center [139, 247] width 8 height 10
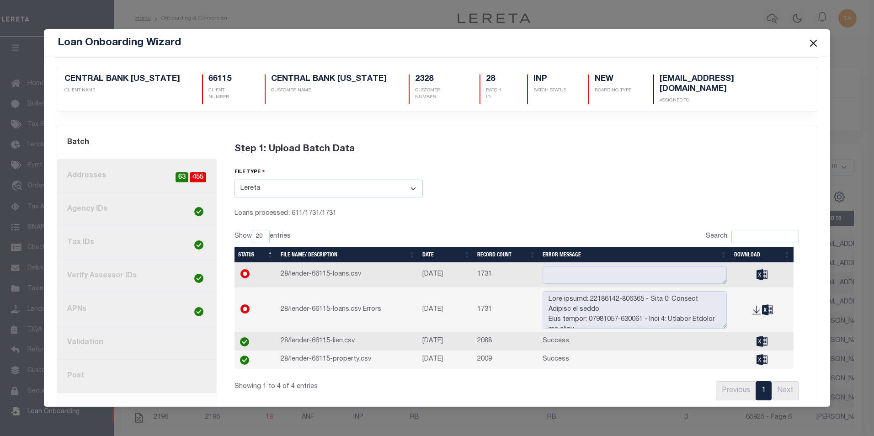
click at [813, 45] on button "Close" at bounding box center [813, 43] width 12 height 12
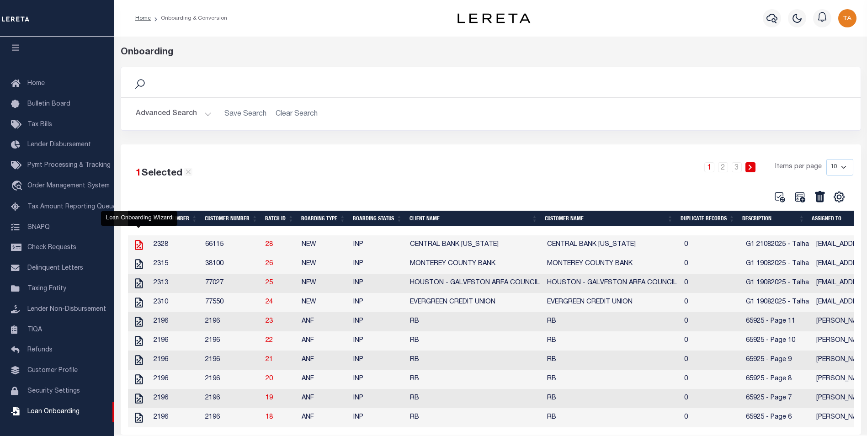
click at [138, 245] on icon at bounding box center [139, 245] width 12 height 12
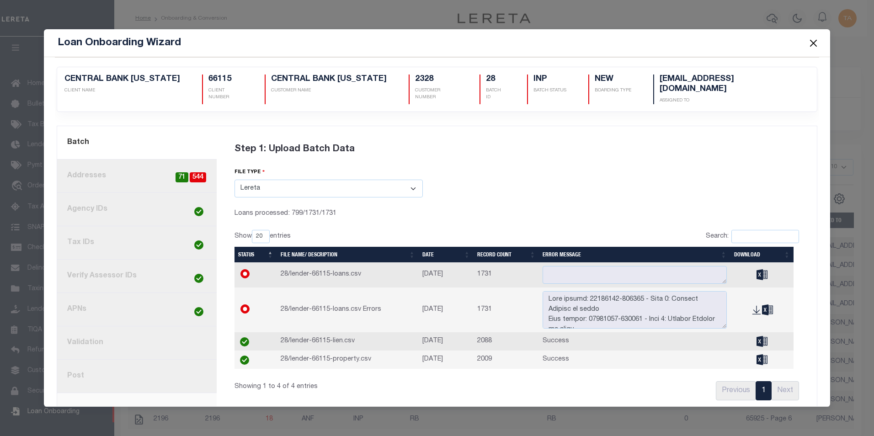
click at [812, 43] on button "Close" at bounding box center [813, 43] width 12 height 12
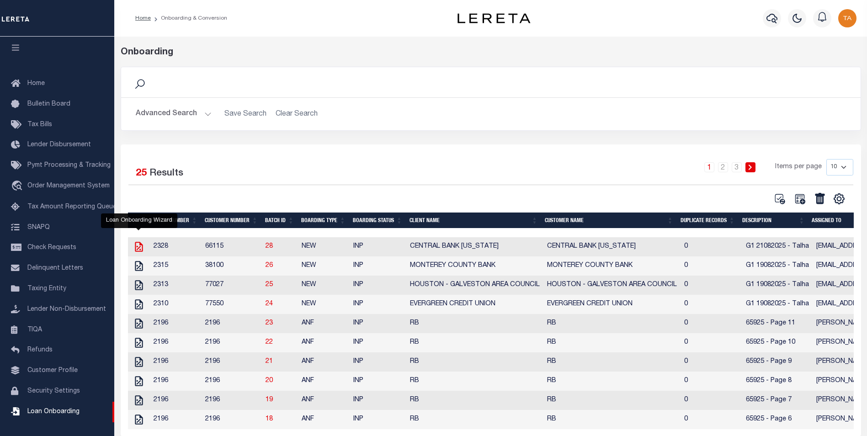
click at [144, 252] on icon at bounding box center [139, 247] width 12 height 12
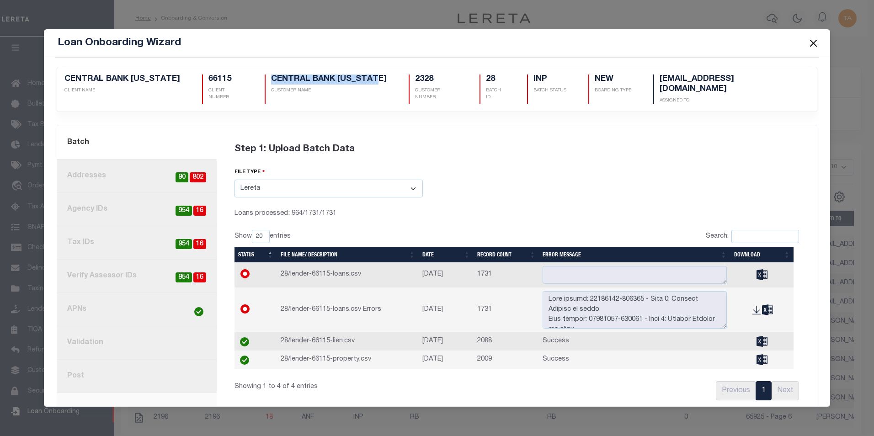
drag, startPoint x: 259, startPoint y: 79, endPoint x: 360, endPoint y: 75, distance: 100.6
click at [360, 75] on h5 "CENTRAL BANK ILLINOIS" at bounding box center [329, 79] width 116 height 10
copy h5 "CENTRAL BANK ILLINOIS"
click at [810, 43] on button "Close" at bounding box center [813, 43] width 12 height 12
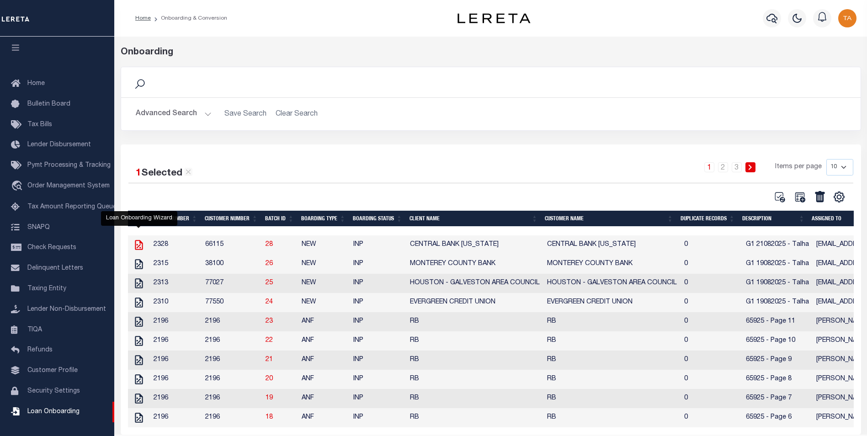
click at [137, 246] on icon at bounding box center [139, 245] width 8 height 10
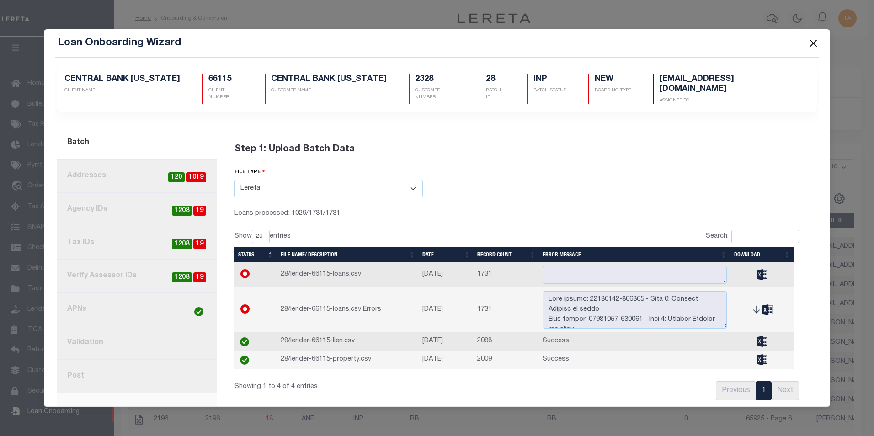
click at [812, 44] on button "Close" at bounding box center [813, 43] width 12 height 12
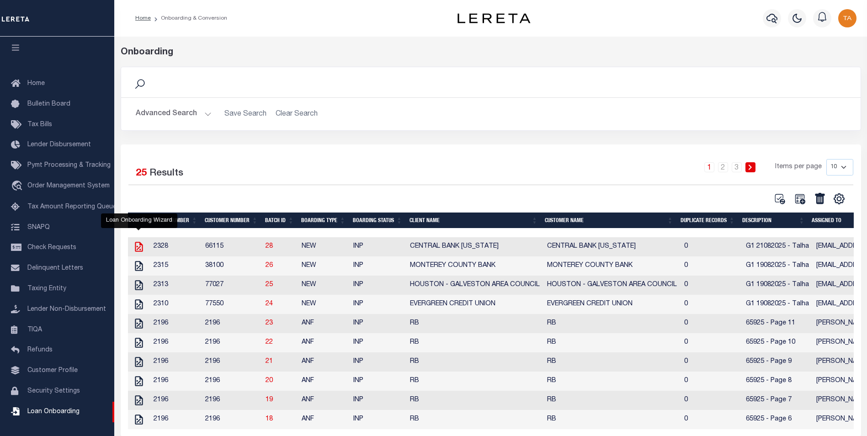
click at [139, 248] on icon at bounding box center [139, 247] width 12 height 12
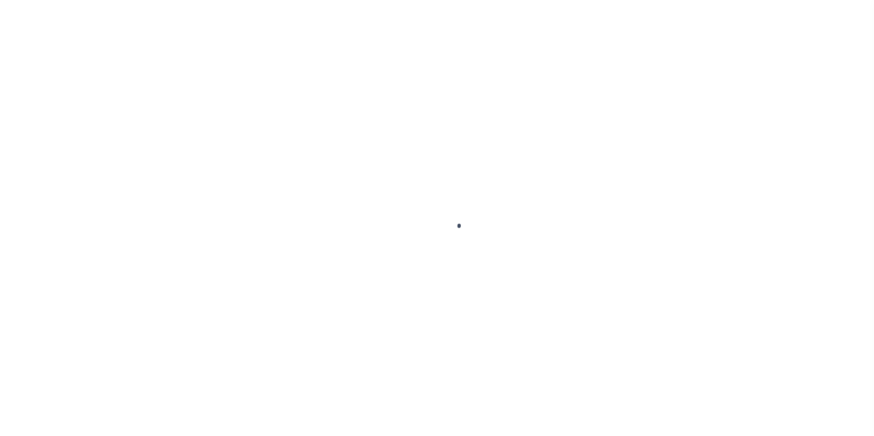
select select
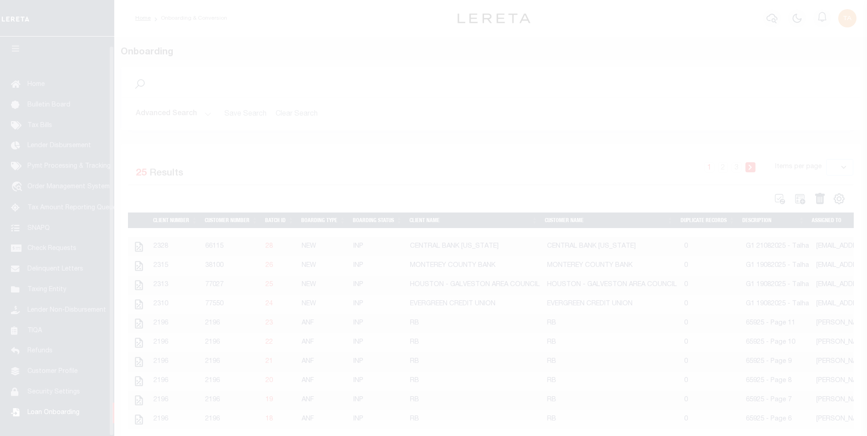
scroll to position [9, 0]
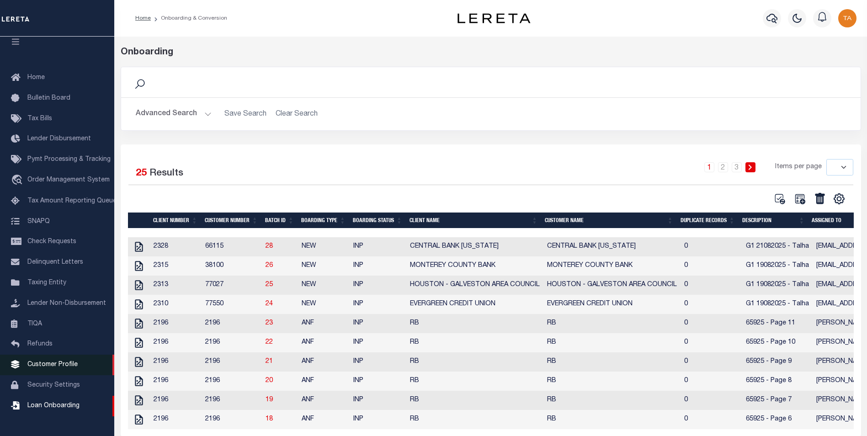
click at [42, 368] on span "Customer Profile" at bounding box center [52, 364] width 50 height 6
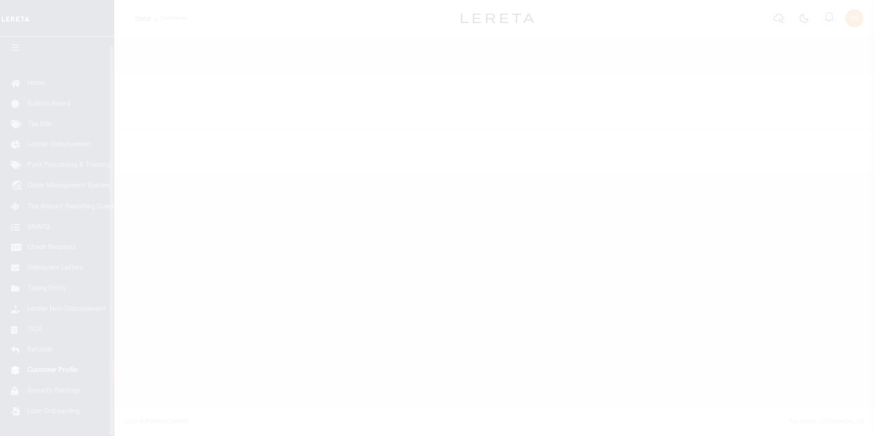
scroll to position [9, 0]
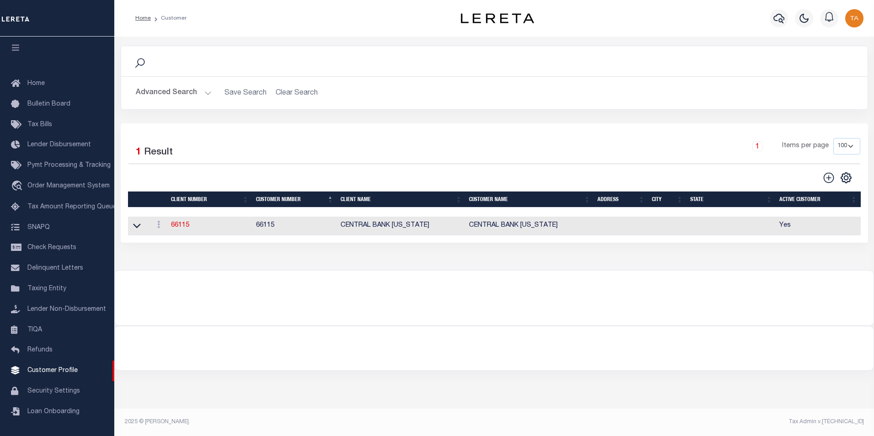
click at [194, 91] on button "Advanced Search" at bounding box center [174, 93] width 76 height 18
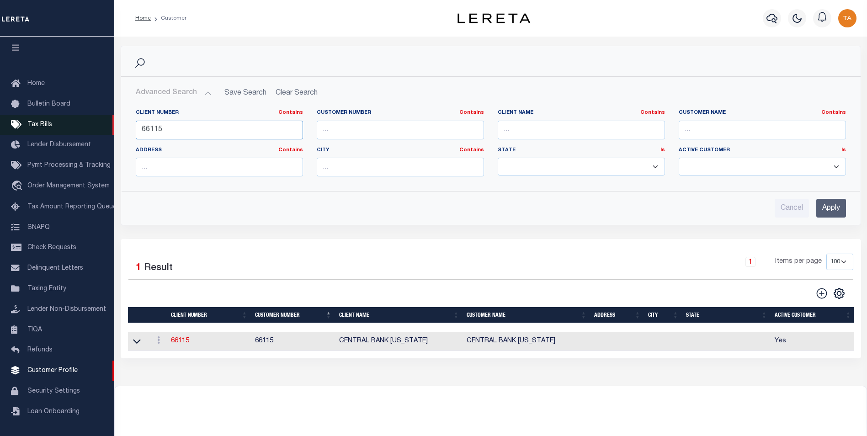
drag, startPoint x: 144, startPoint y: 132, endPoint x: 53, endPoint y: 123, distance: 91.8
click at [53, 123] on div "Home Customer Profile Sign out" at bounding box center [433, 248] width 867 height 497
type input "5"
click at [825, 211] on input "Apply" at bounding box center [831, 208] width 30 height 19
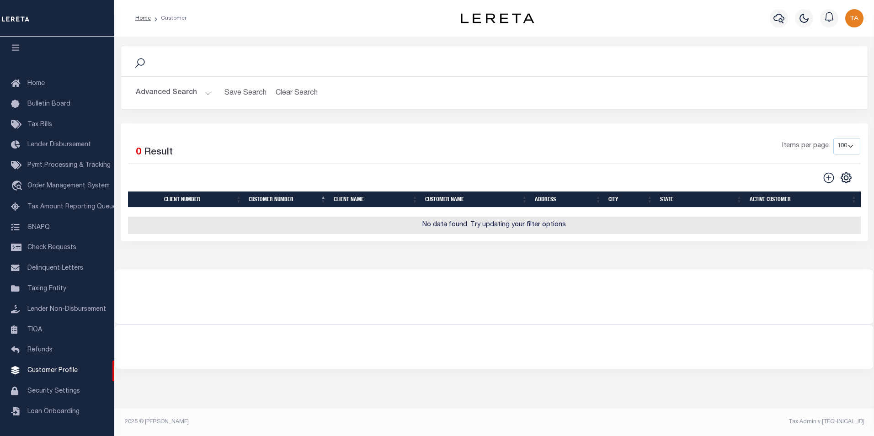
click at [184, 96] on button "Advanced Search" at bounding box center [174, 93] width 76 height 18
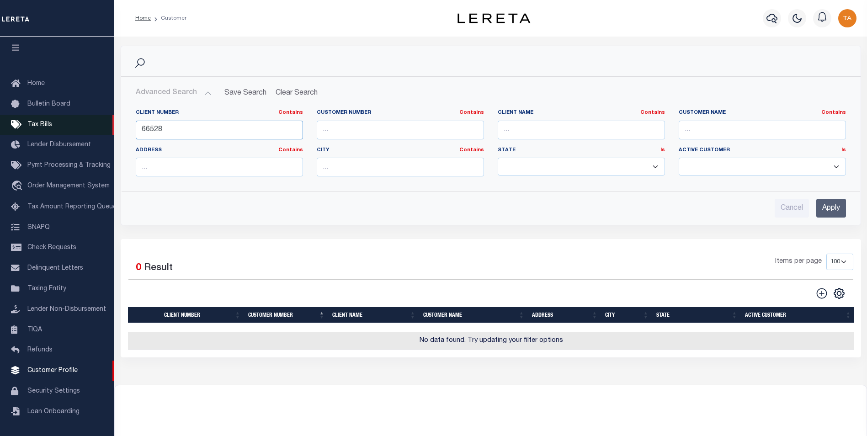
drag, startPoint x: 168, startPoint y: 129, endPoint x: 47, endPoint y: 118, distance: 121.6
click at [47, 118] on div "Home Customer Profile Sign out" at bounding box center [433, 248] width 867 height 496
type input "66821"
click at [834, 209] on input "Apply" at bounding box center [831, 208] width 30 height 19
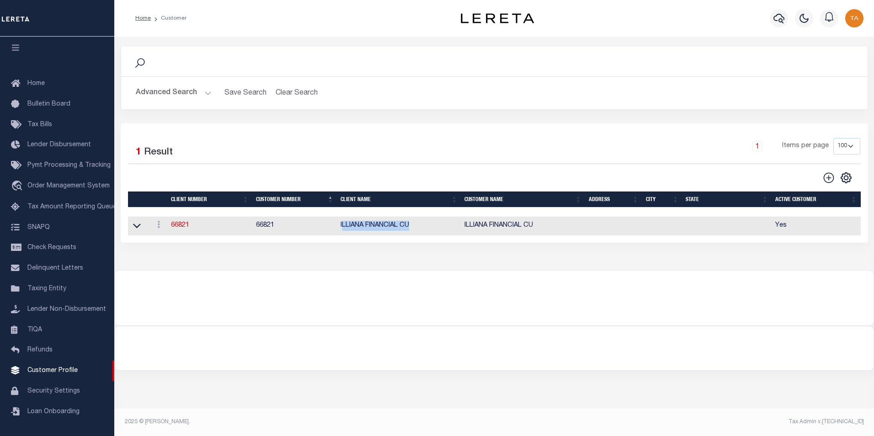
drag, startPoint x: 349, startPoint y: 228, endPoint x: 415, endPoint y: 224, distance: 65.9
click at [415, 224] on td "ILLIANA FINANCIAL CU" at bounding box center [399, 226] width 124 height 19
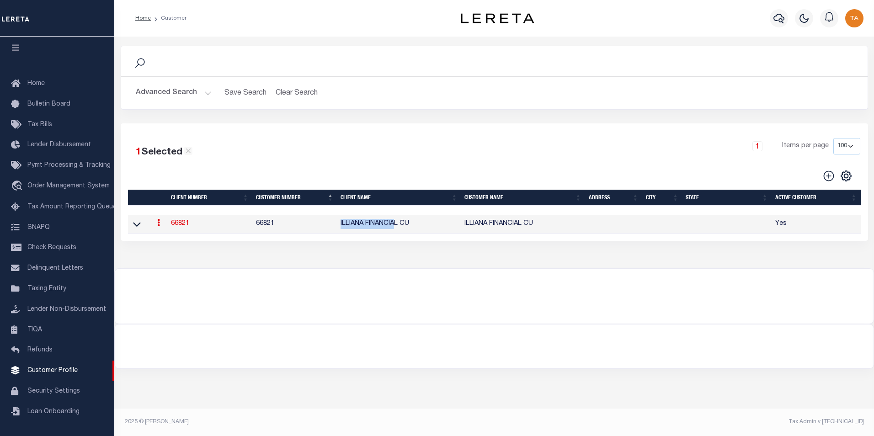
drag, startPoint x: 340, startPoint y: 229, endPoint x: 349, endPoint y: 228, distance: 9.7
click at [399, 229] on td "ILLIANA FINANCIAL CU" at bounding box center [399, 224] width 124 height 19
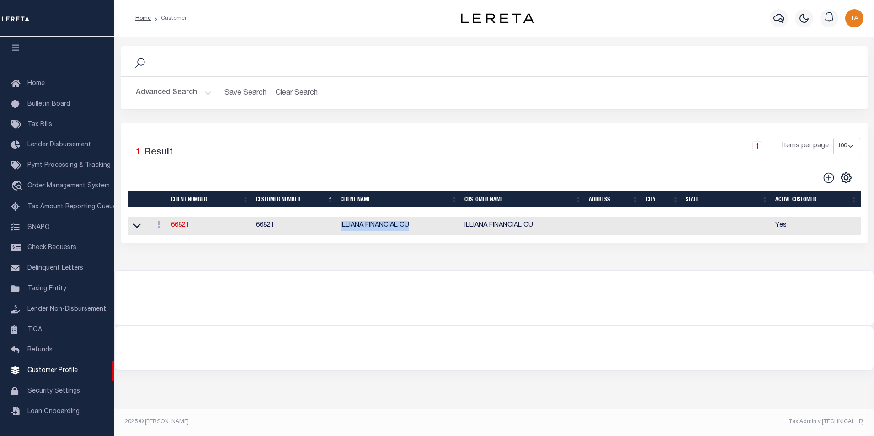
copy td "ILLIANA FINANCIAL CU"
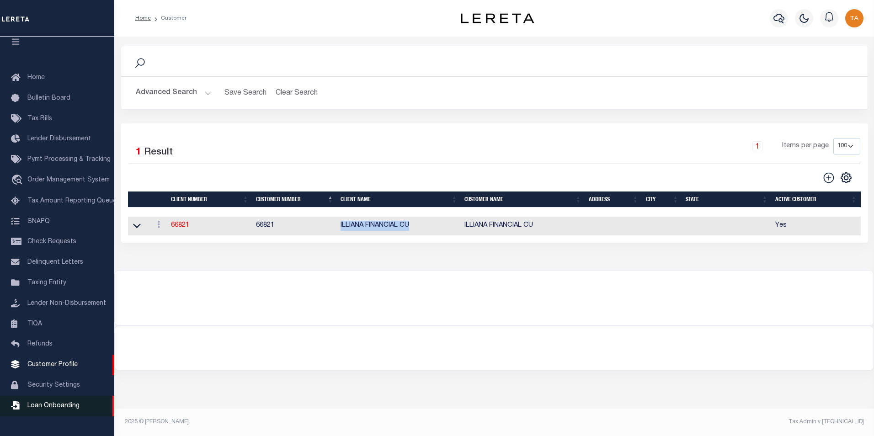
click at [55, 409] on span "Loan Onboarding" at bounding box center [53, 406] width 52 height 6
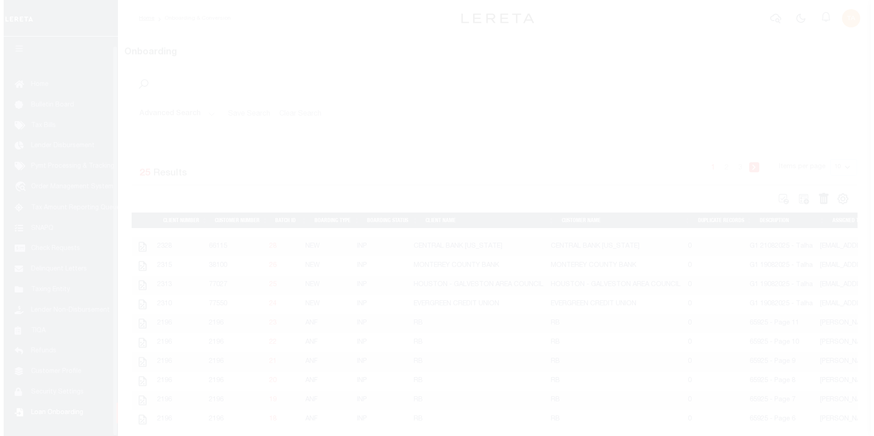
scroll to position [9, 0]
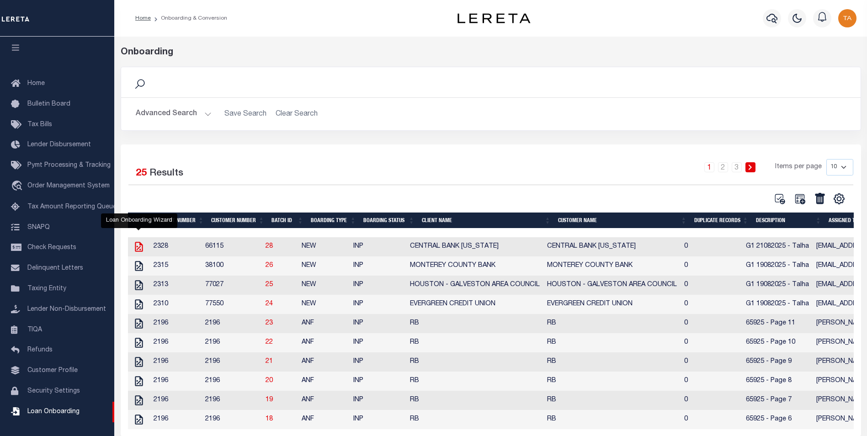
click at [139, 248] on icon "" at bounding box center [139, 247] width 12 height 12
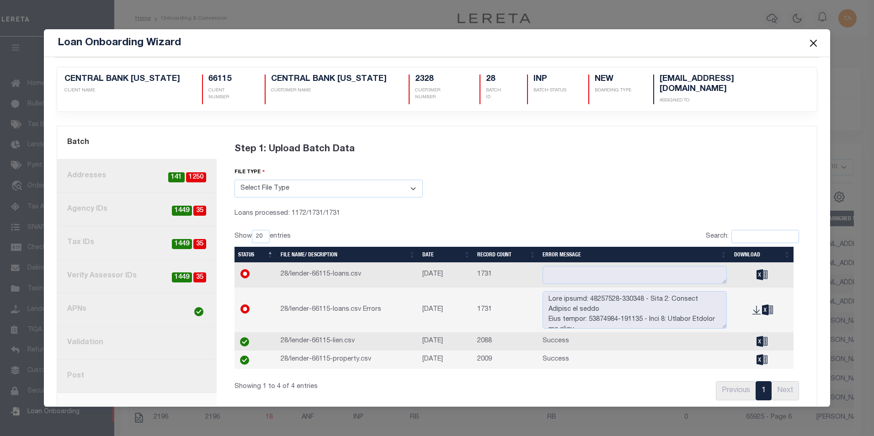
click at [88, 373] on link "8. Post" at bounding box center [136, 376] width 159 height 33
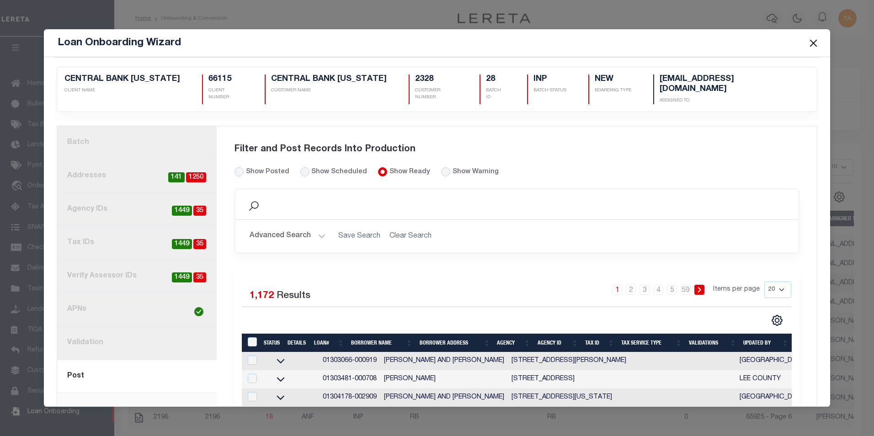
click at [106, 131] on link "1. Batch" at bounding box center [136, 142] width 159 height 33
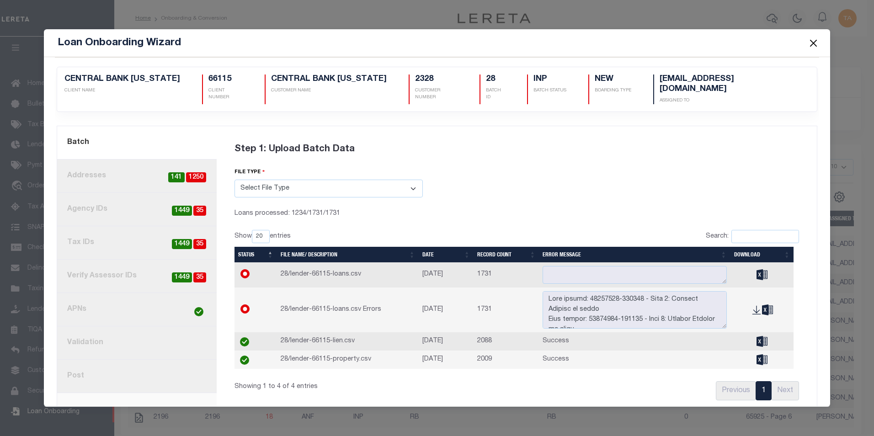
click at [812, 43] on button "Close" at bounding box center [813, 43] width 12 height 12
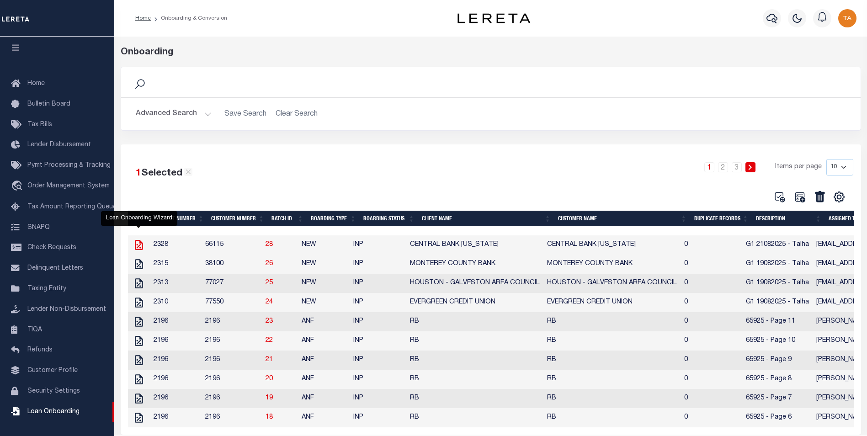
click at [136, 245] on icon "" at bounding box center [139, 245] width 12 height 12
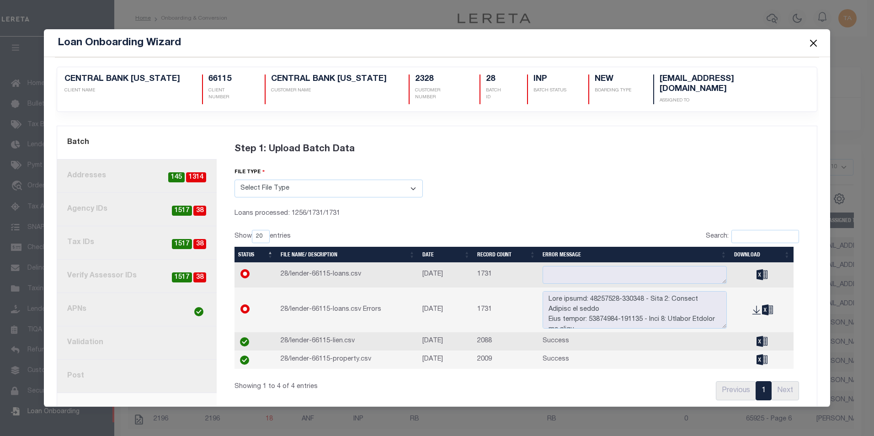
click at [814, 44] on button "Close" at bounding box center [813, 43] width 12 height 12
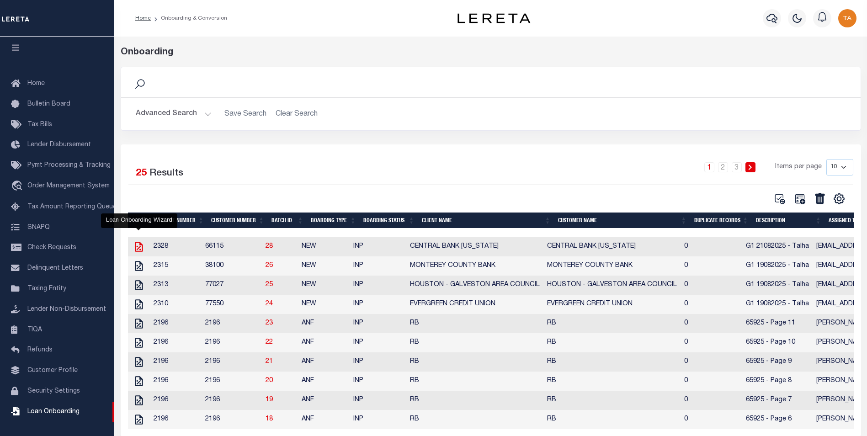
click at [138, 250] on icon "" at bounding box center [139, 247] width 8 height 10
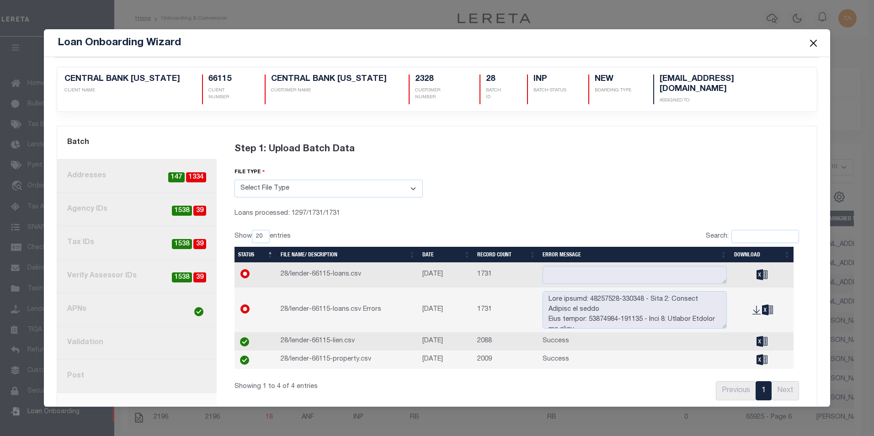
click at [82, 205] on link "3. Agency IDs 39 1538" at bounding box center [136, 209] width 159 height 33
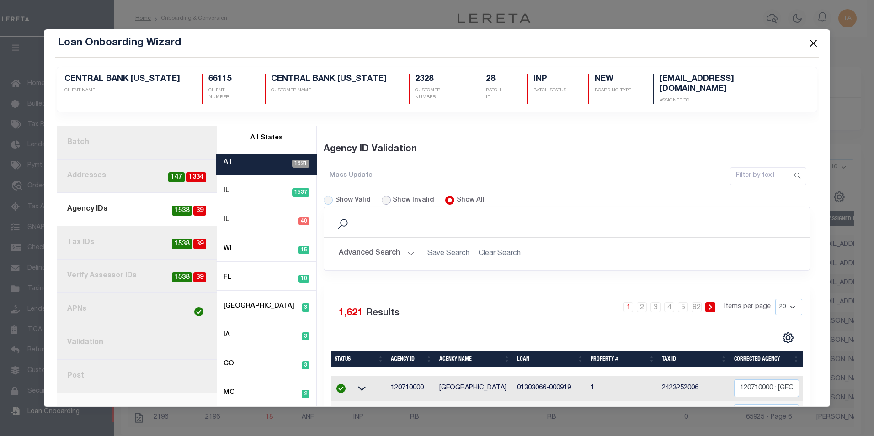
click at [382, 196] on input "Show Invalid" at bounding box center [386, 200] width 9 height 9
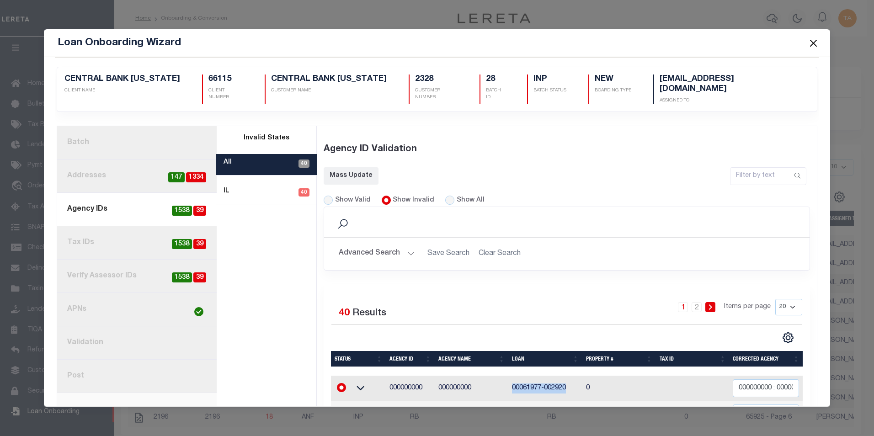
drag, startPoint x: 508, startPoint y: 380, endPoint x: 565, endPoint y: 376, distance: 57.3
click at [565, 376] on td "00061977-002920" at bounding box center [545, 388] width 74 height 25
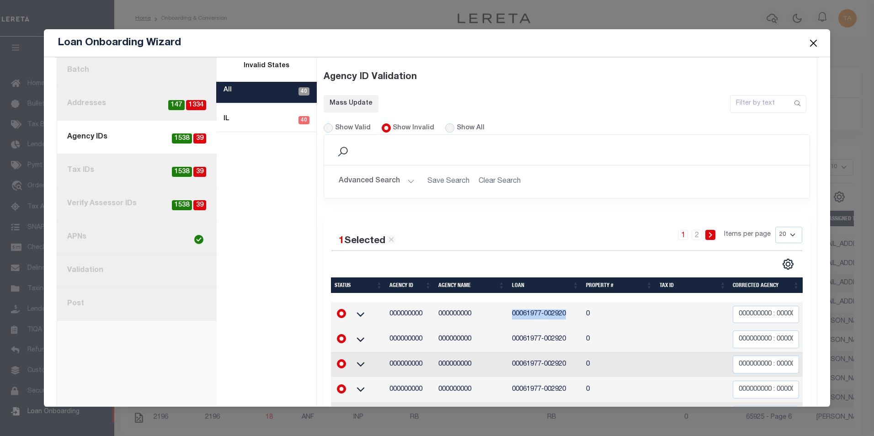
scroll to position [64, 0]
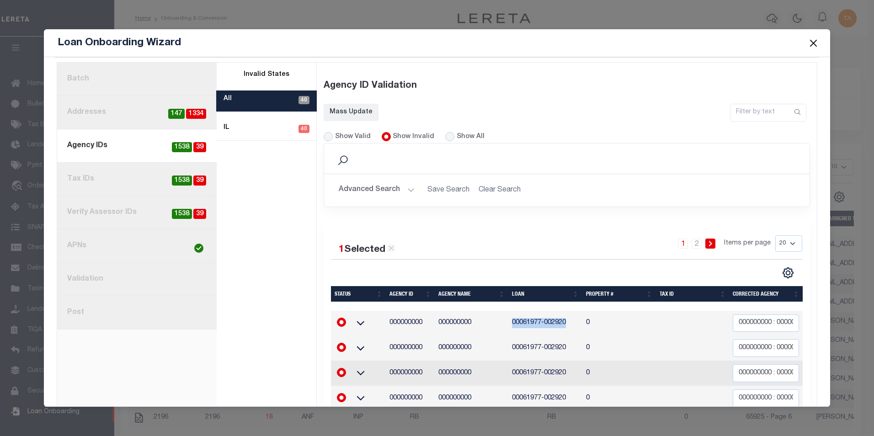
copy td "00061977-002920"
click at [812, 43] on button "Close" at bounding box center [813, 43] width 12 height 12
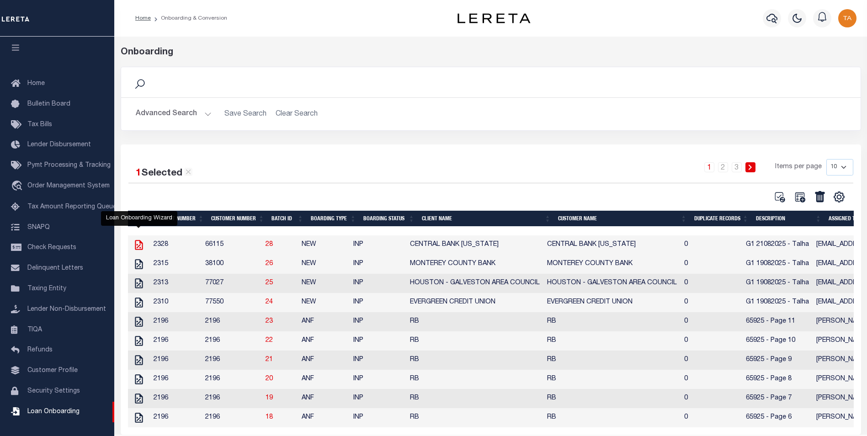
click at [141, 246] on icon "" at bounding box center [139, 245] width 12 height 12
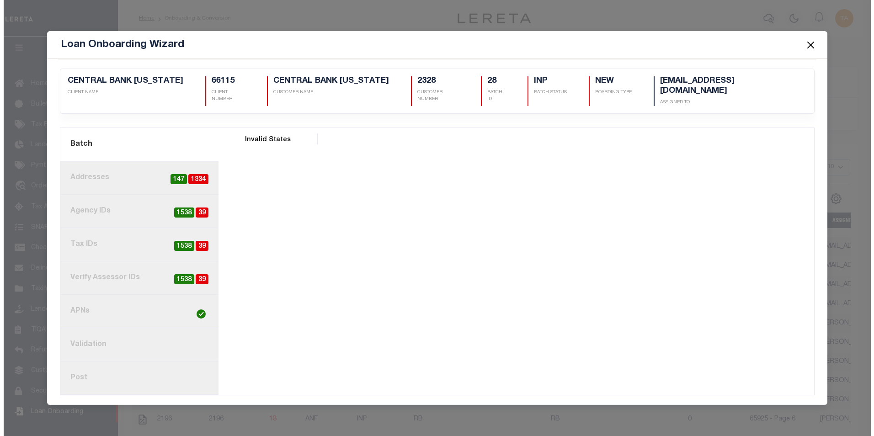
scroll to position [0, 0]
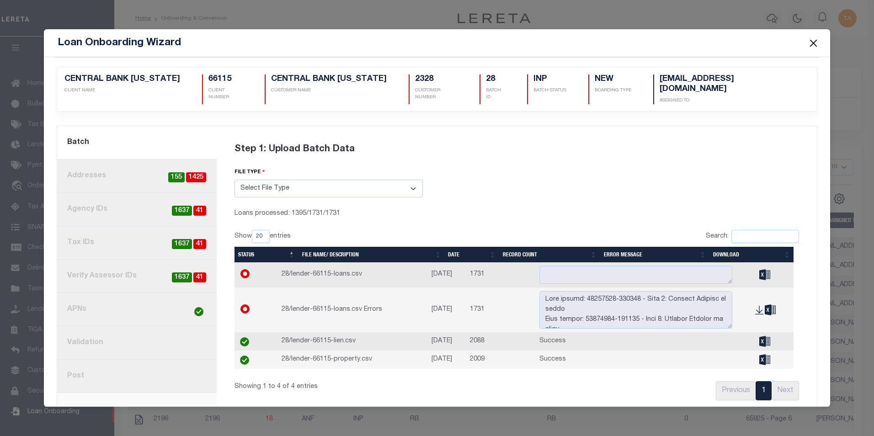
click at [813, 41] on button "Close" at bounding box center [813, 43] width 12 height 12
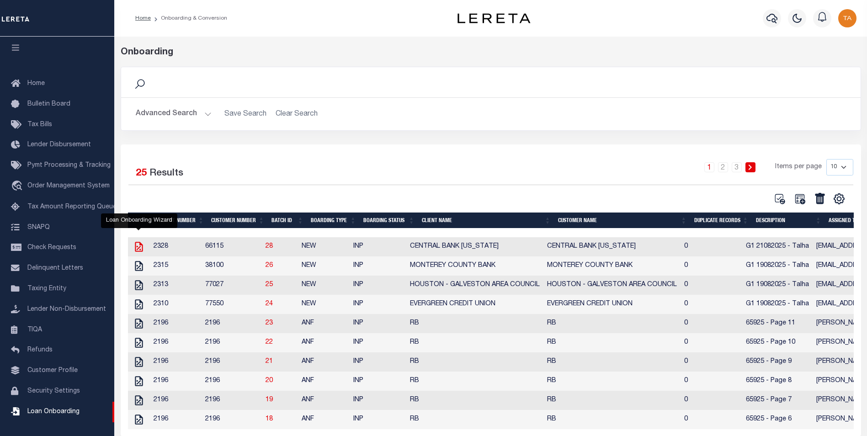
click at [138, 249] on icon "" at bounding box center [139, 247] width 8 height 10
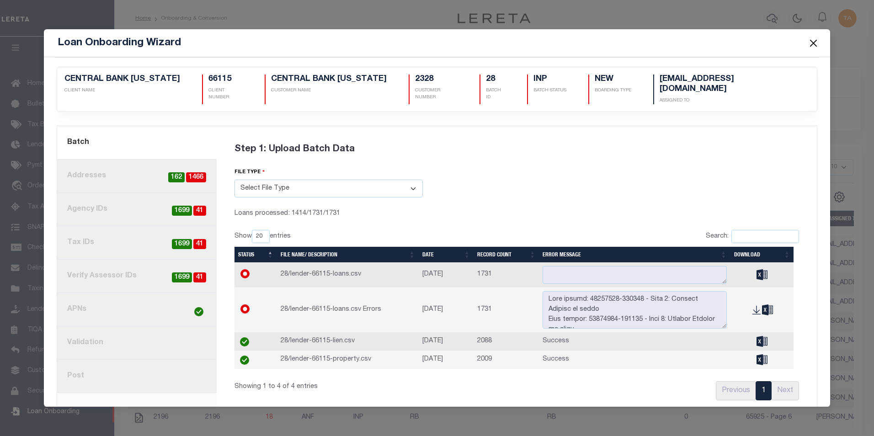
click at [809, 46] on button "Close" at bounding box center [813, 43] width 12 height 12
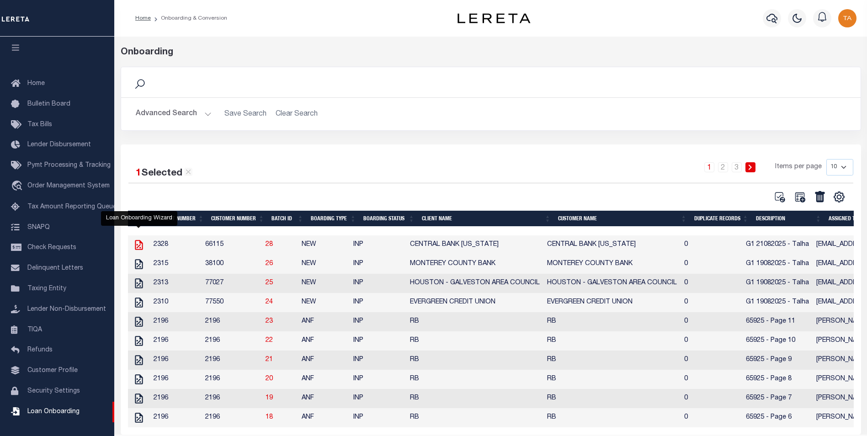
click at [137, 247] on icon "" at bounding box center [139, 245] width 8 height 10
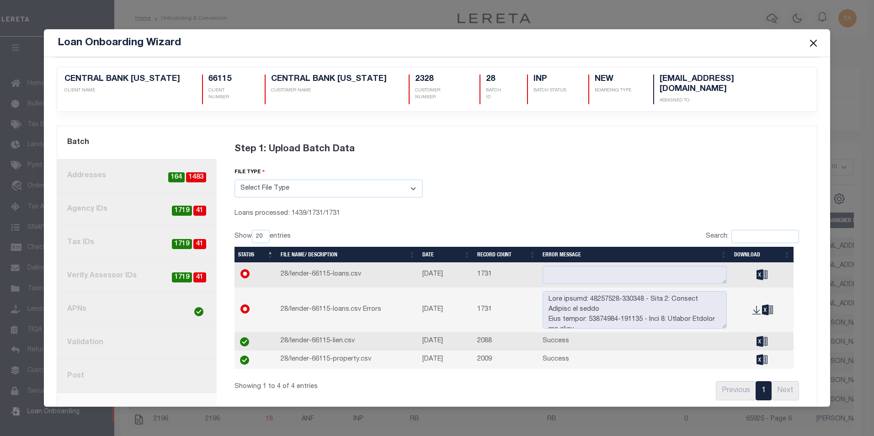
click at [813, 45] on button "Close" at bounding box center [813, 43] width 12 height 12
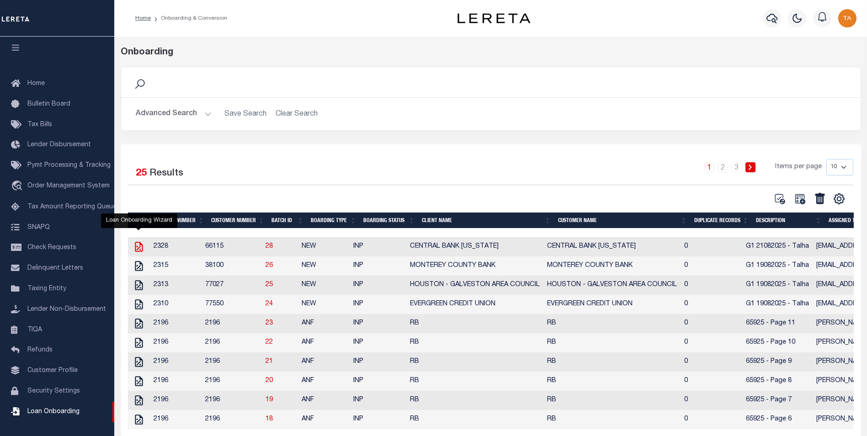
click at [137, 248] on icon "" at bounding box center [139, 247] width 8 height 10
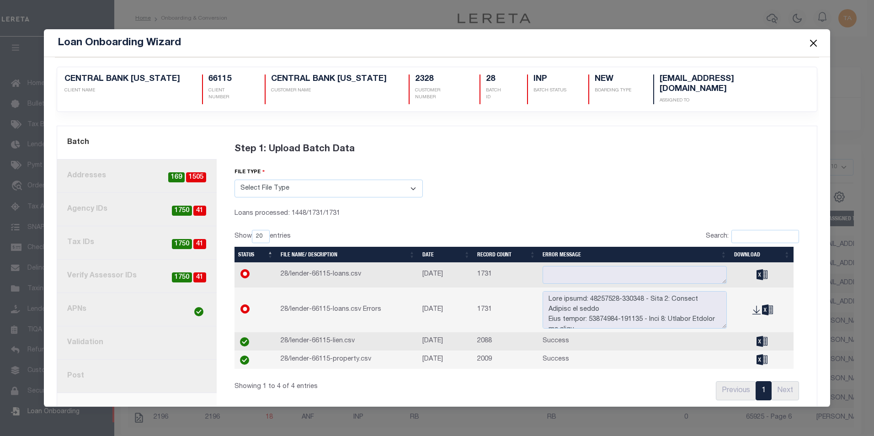
click at [815, 42] on button "Close" at bounding box center [813, 43] width 12 height 12
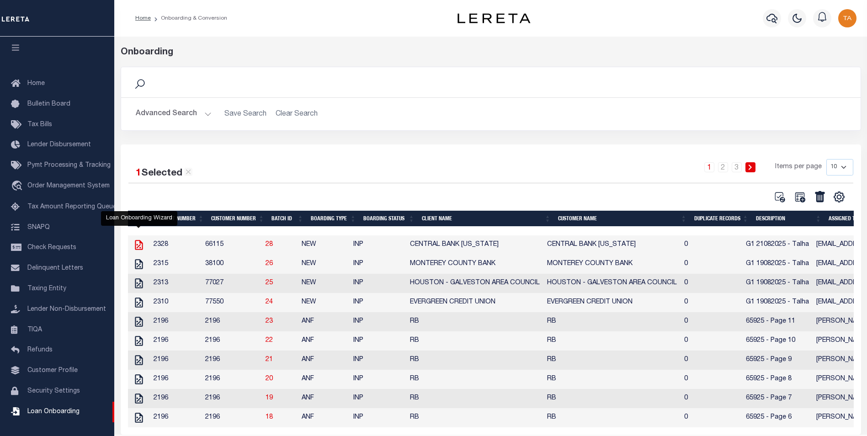
click at [137, 245] on icon "" at bounding box center [139, 245] width 12 height 12
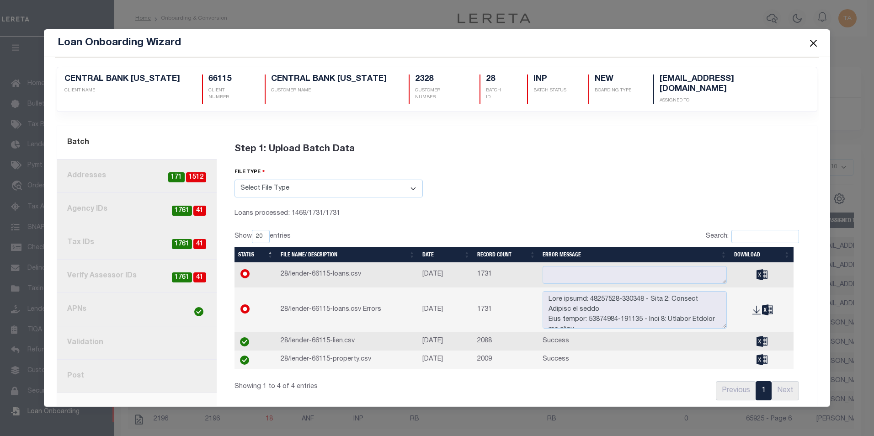
click at [815, 43] on button "Close" at bounding box center [813, 43] width 12 height 12
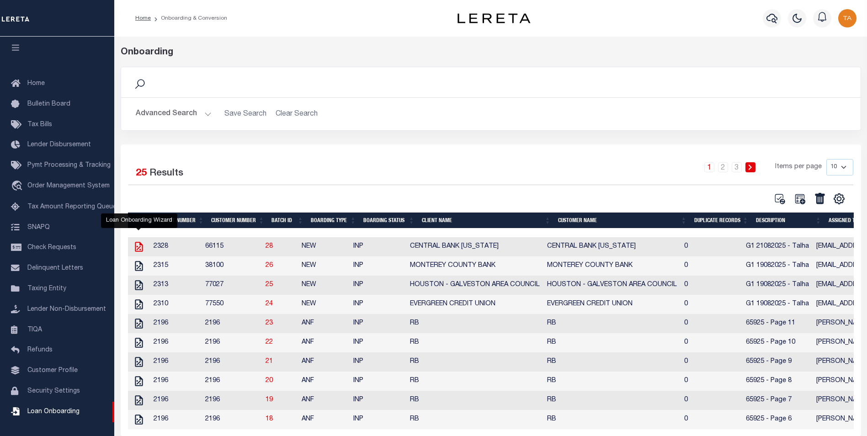
click at [138, 249] on icon "" at bounding box center [139, 247] width 12 height 12
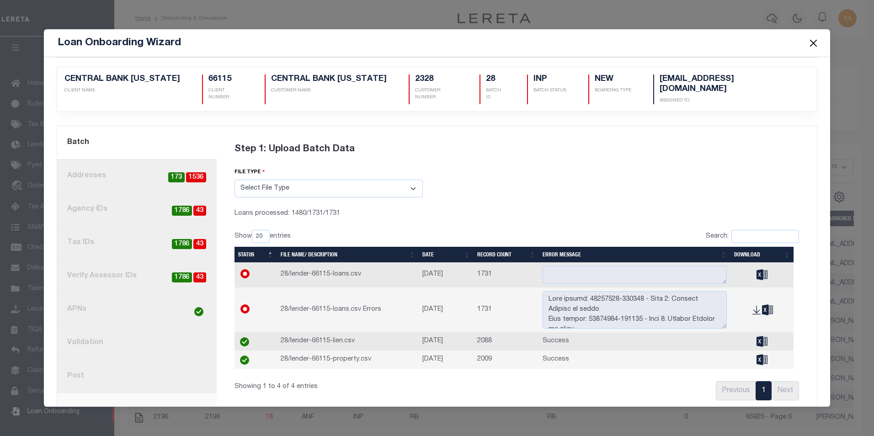
scroll to position [4, 0]
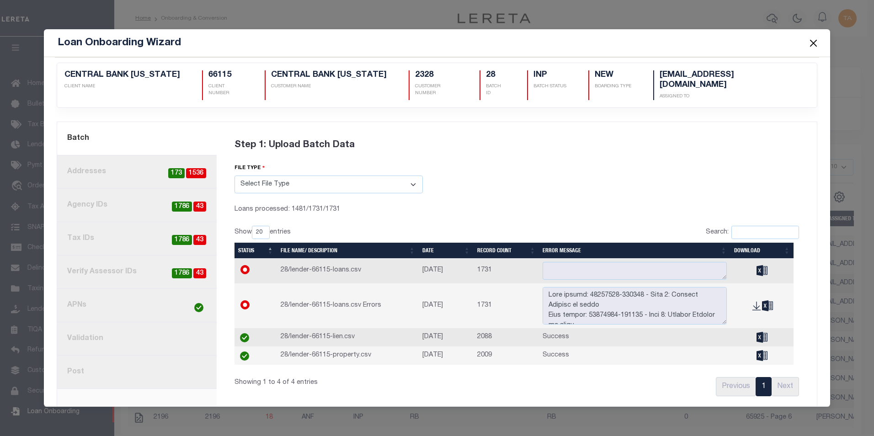
click at [812, 45] on button "Close" at bounding box center [813, 43] width 12 height 12
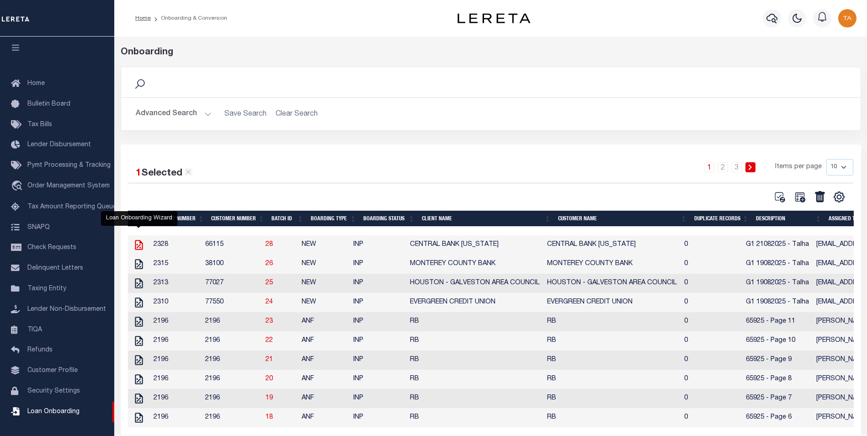
click at [140, 247] on icon "" at bounding box center [139, 245] width 12 height 12
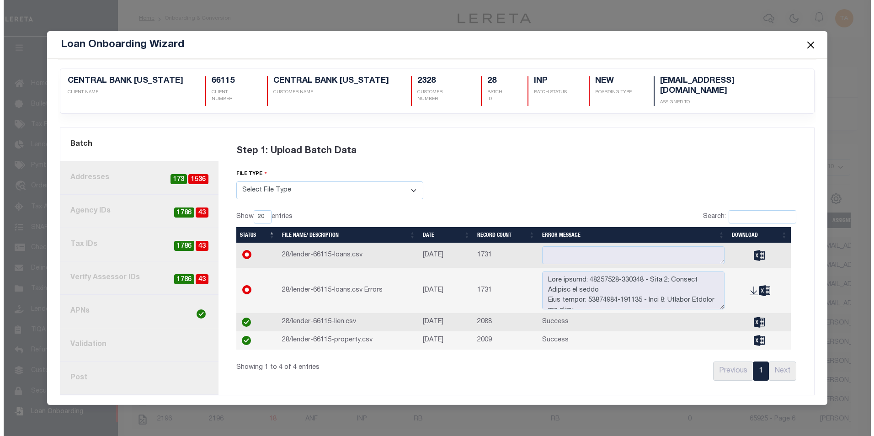
scroll to position [0, 0]
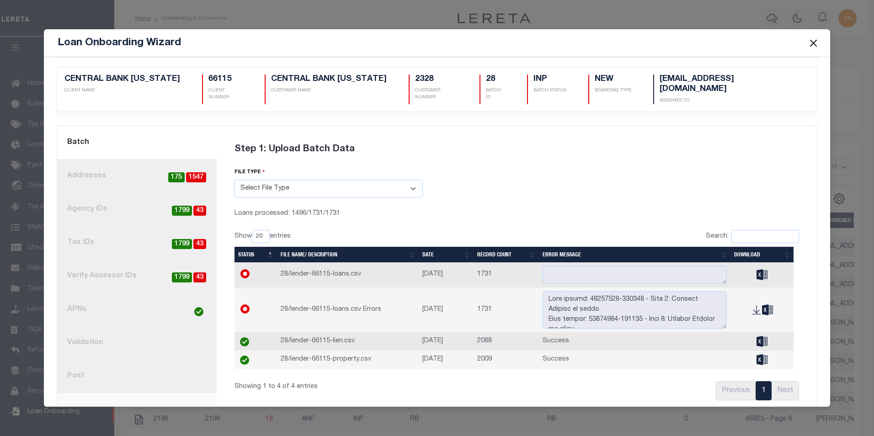
click at [812, 44] on button "Close" at bounding box center [813, 43] width 12 height 12
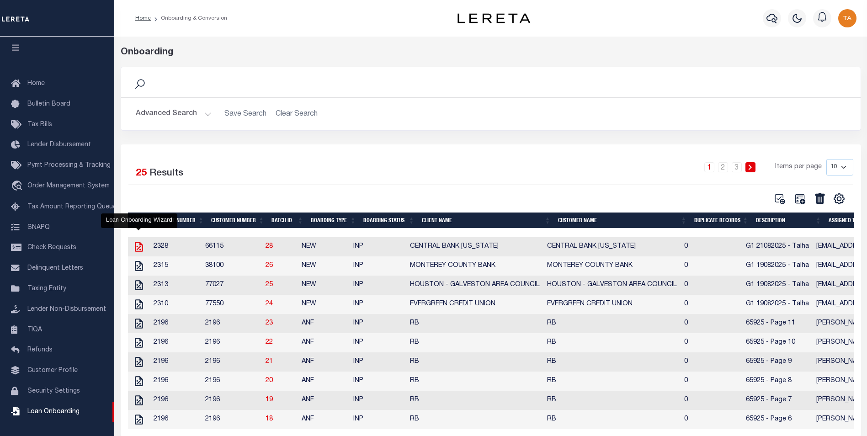
click at [139, 250] on icon "" at bounding box center [139, 247] width 12 height 12
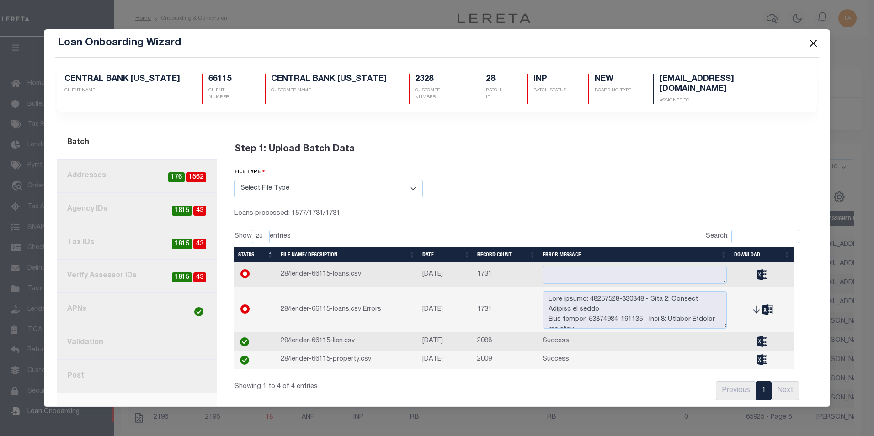
click at [812, 42] on button "Close" at bounding box center [813, 43] width 12 height 12
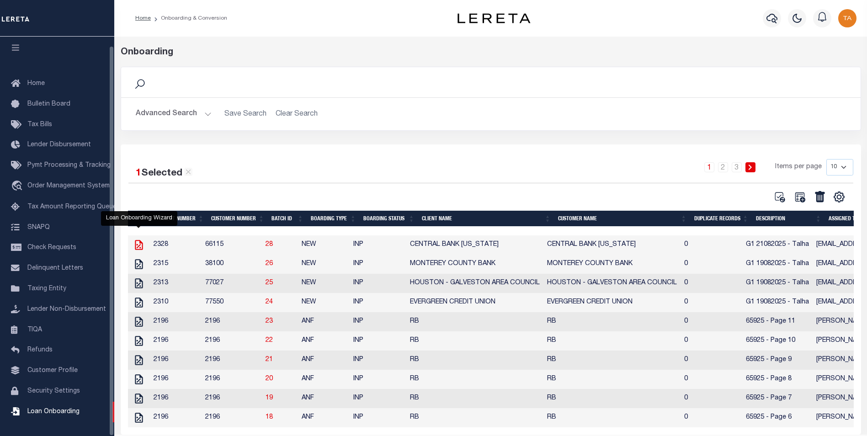
click at [139, 247] on icon "" at bounding box center [139, 245] width 8 height 10
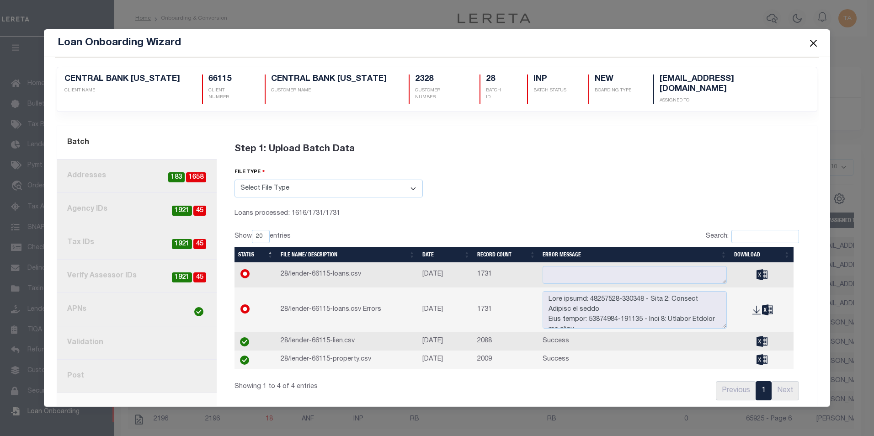
click at [813, 42] on button "Close" at bounding box center [813, 43] width 12 height 12
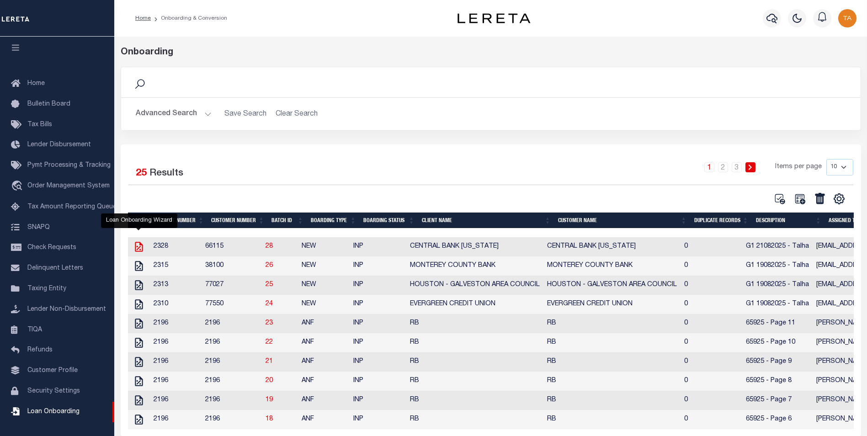
click at [139, 248] on icon "" at bounding box center [139, 247] width 8 height 10
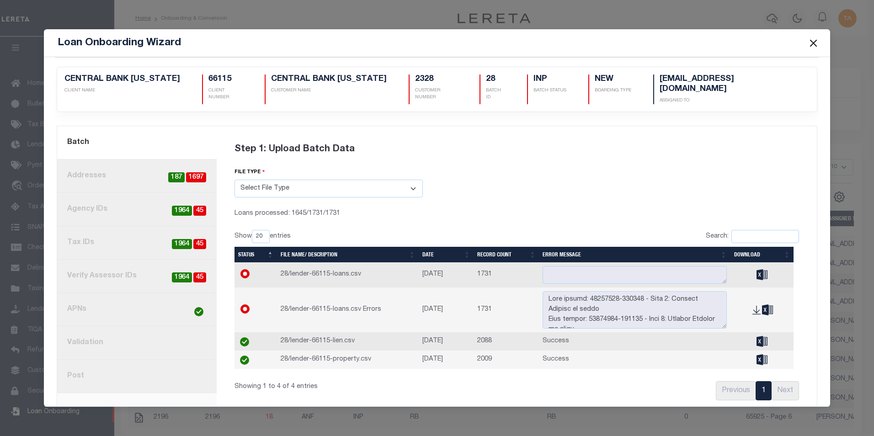
click at [811, 42] on button "Close" at bounding box center [813, 43] width 12 height 12
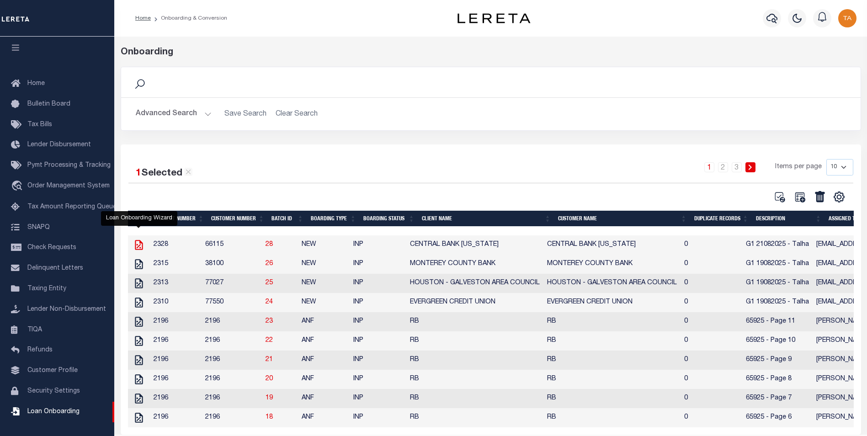
click at [140, 245] on icon "" at bounding box center [139, 245] width 12 height 12
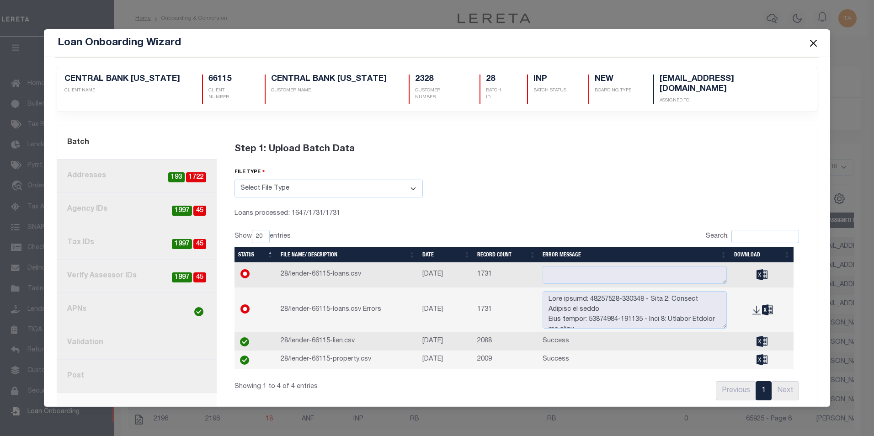
click at [90, 366] on link "8. Post" at bounding box center [136, 376] width 159 height 33
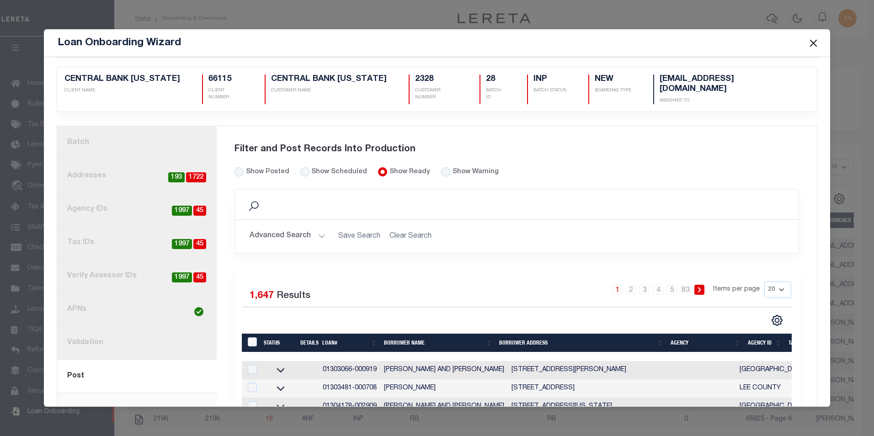
click at [813, 44] on button "Close" at bounding box center [813, 43] width 12 height 12
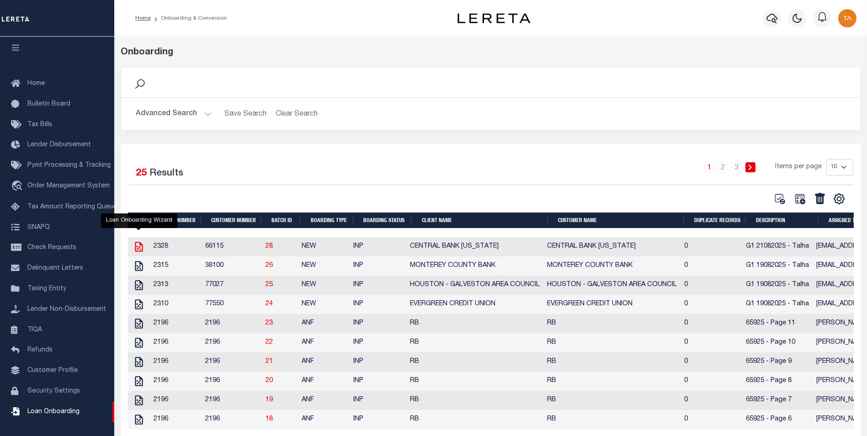
click at [139, 248] on icon "" at bounding box center [139, 247] width 12 height 12
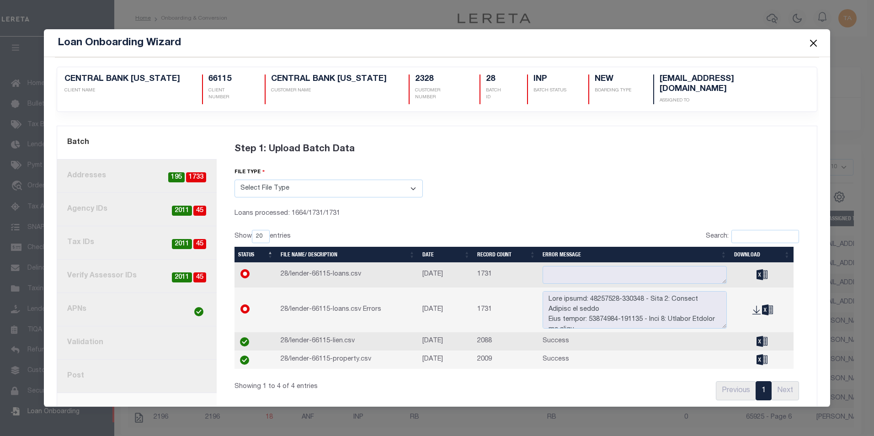
click at [813, 43] on button "Close" at bounding box center [813, 43] width 12 height 12
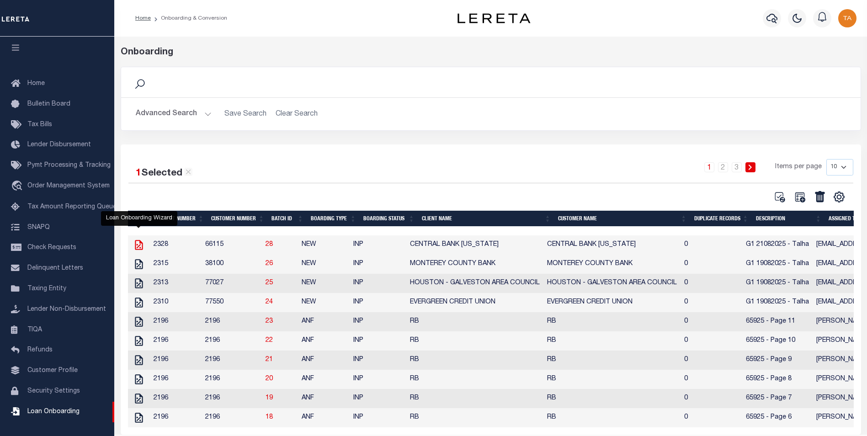
click at [139, 247] on icon "" at bounding box center [139, 245] width 8 height 10
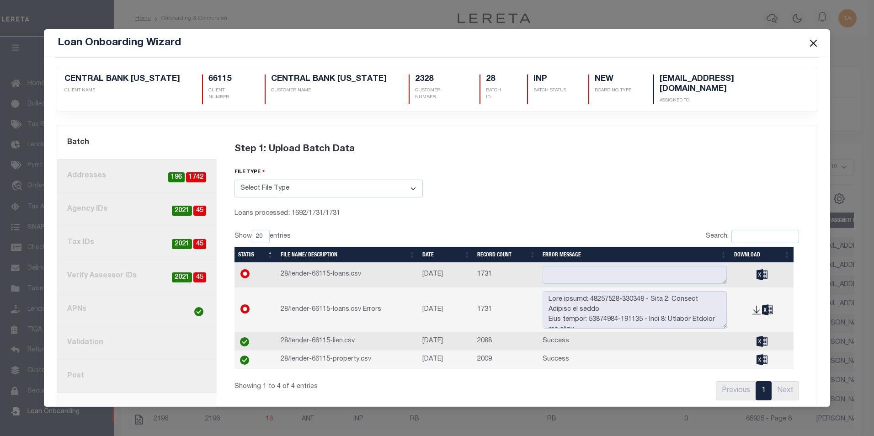
click at [813, 43] on button "Close" at bounding box center [813, 43] width 12 height 12
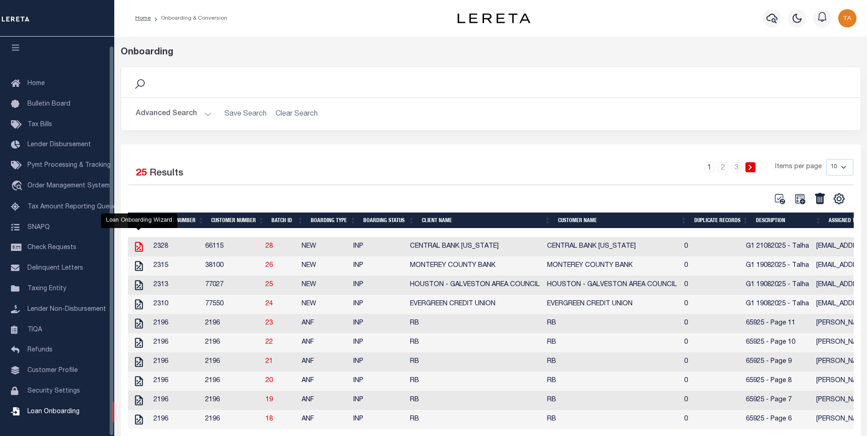
click at [140, 249] on icon "" at bounding box center [139, 247] width 8 height 10
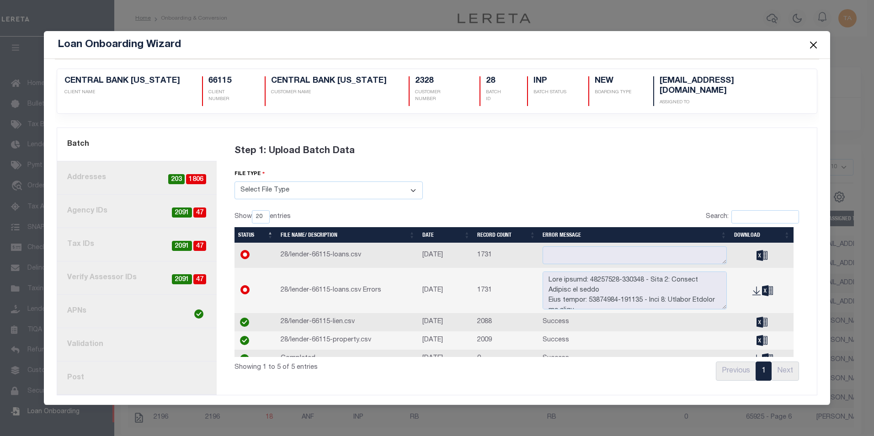
click at [812, 48] on button "Close" at bounding box center [813, 45] width 12 height 12
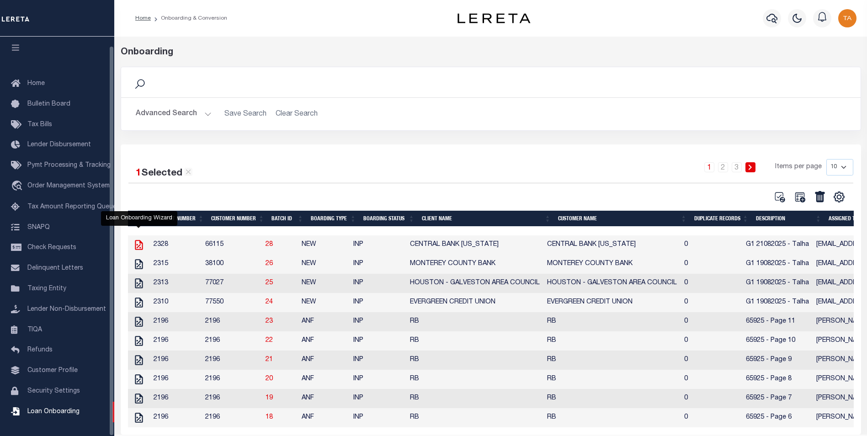
click at [137, 247] on icon "" at bounding box center [139, 245] width 8 height 10
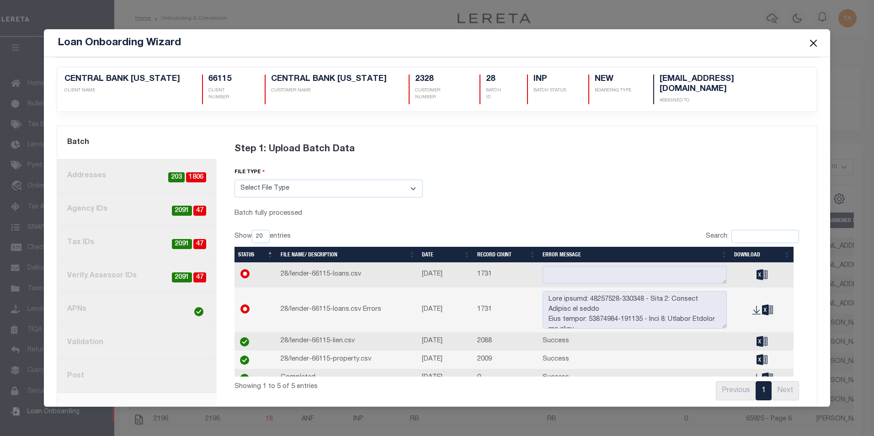
click at [109, 202] on link "3. Agency IDs 47 2091" at bounding box center [136, 209] width 159 height 33
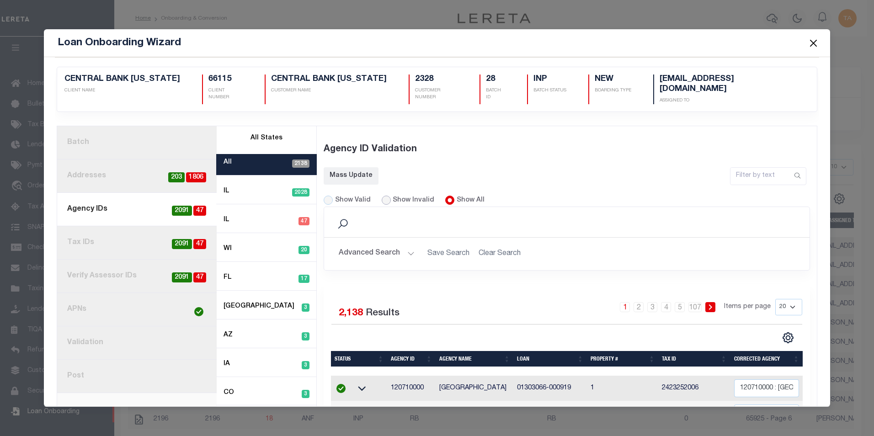
click at [385, 196] on input "Show Invalid" at bounding box center [386, 200] width 9 height 9
radio input "true"
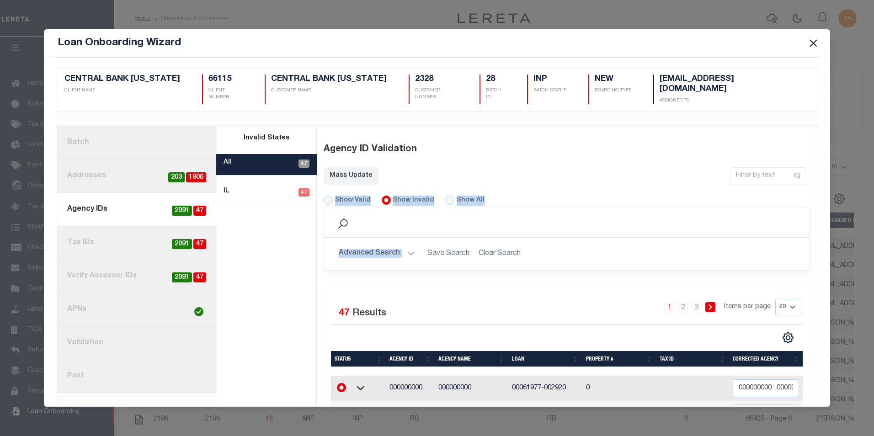
drag, startPoint x: 811, startPoint y: 174, endPoint x: 806, endPoint y: 230, distance: 56.4
click at [755, 220] on div "Search" at bounding box center [567, 222] width 486 height 30
click at [784, 299] on select "20 40 60 100 200" at bounding box center [788, 307] width 27 height 16
select select "60"
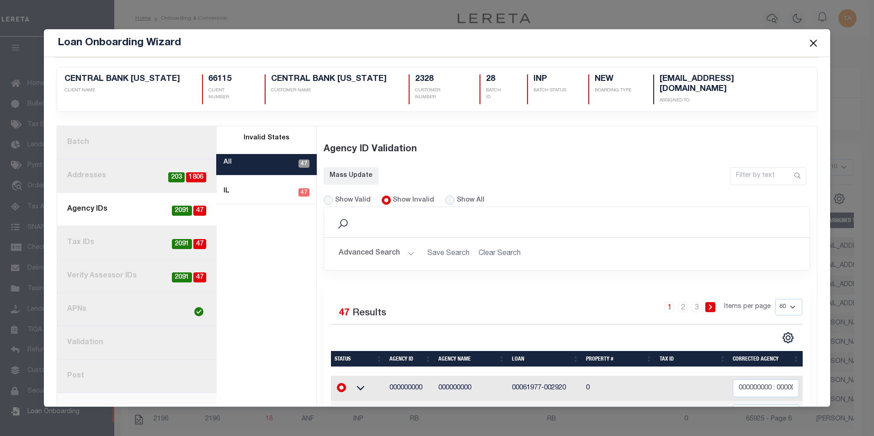
click at [775, 299] on select "20 40 60 100 200" at bounding box center [788, 307] width 27 height 16
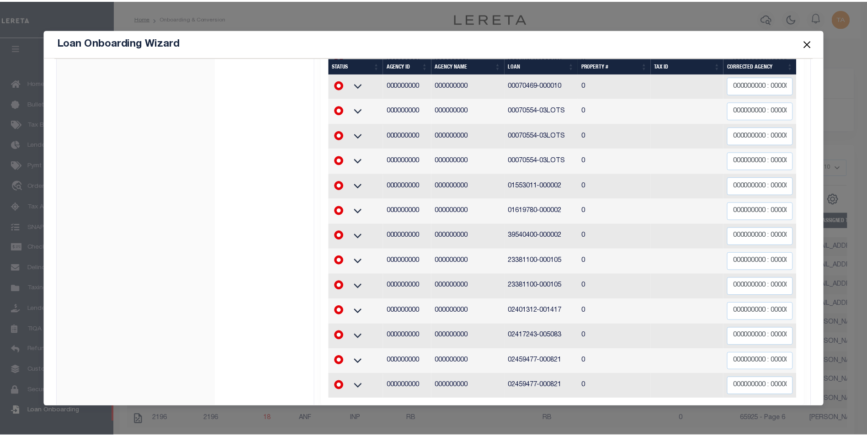
scroll to position [1168, 0]
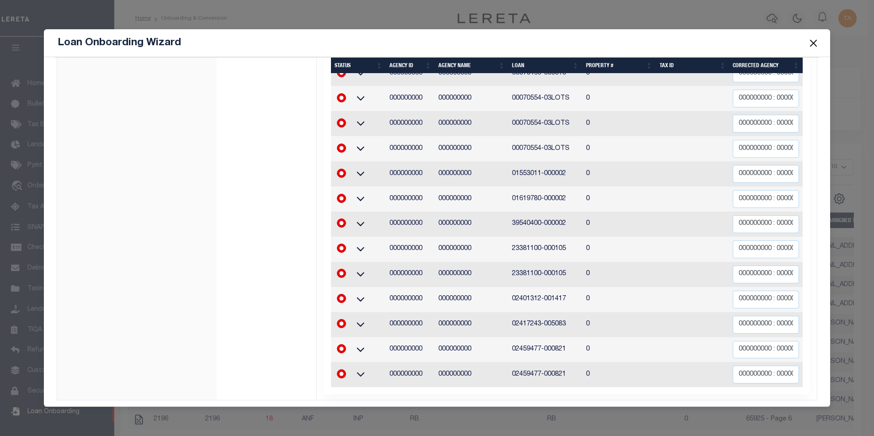
click at [811, 43] on button "Close" at bounding box center [813, 43] width 12 height 12
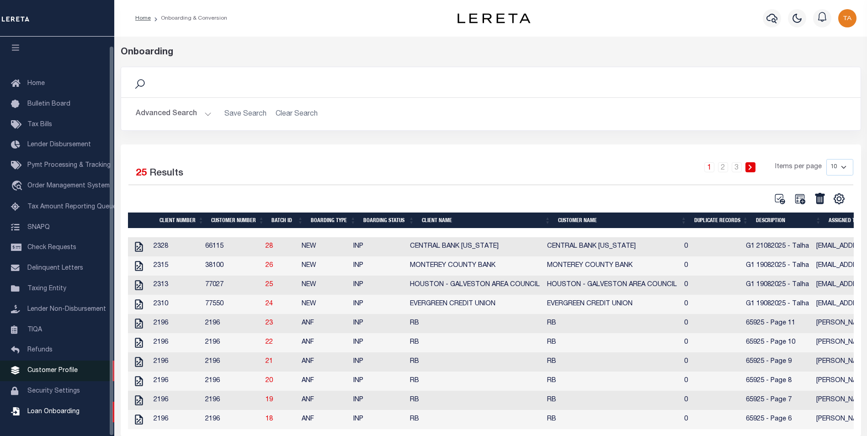
click at [49, 370] on span "Customer Profile" at bounding box center [52, 370] width 50 height 6
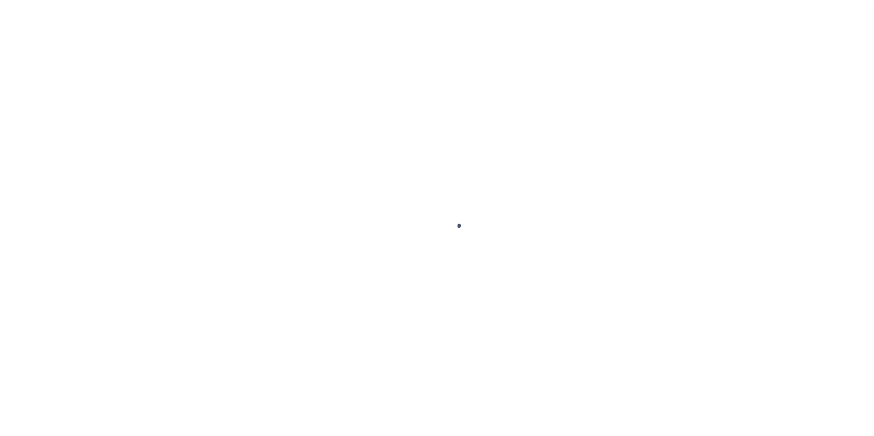
scroll to position [9, 0]
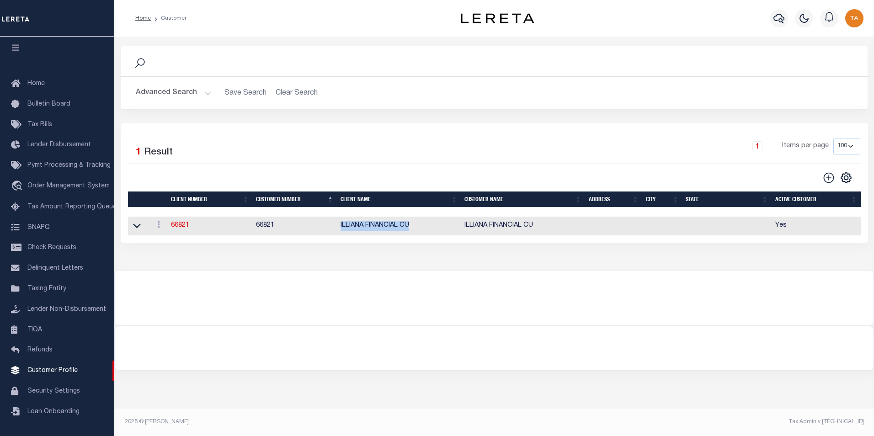
drag, startPoint x: 339, startPoint y: 226, endPoint x: 416, endPoint y: 227, distance: 77.2
click at [416, 227] on td "ILLIANA FINANCIAL CU" at bounding box center [399, 226] width 124 height 19
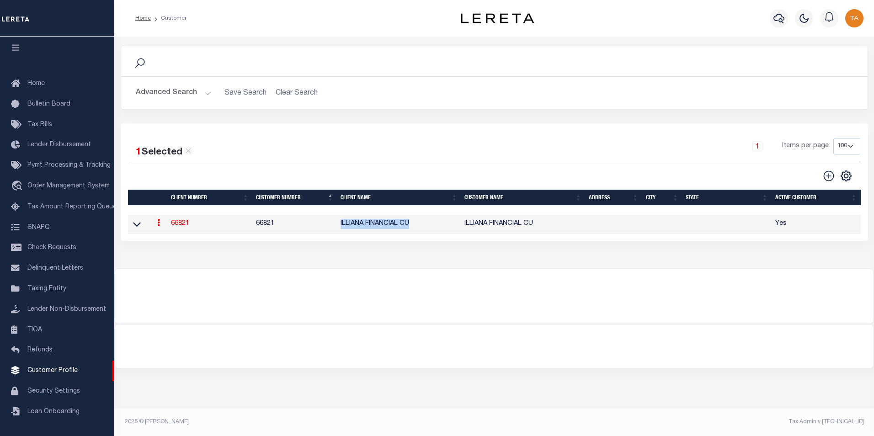
copy td "ILLIANA FINANCIAL CU"
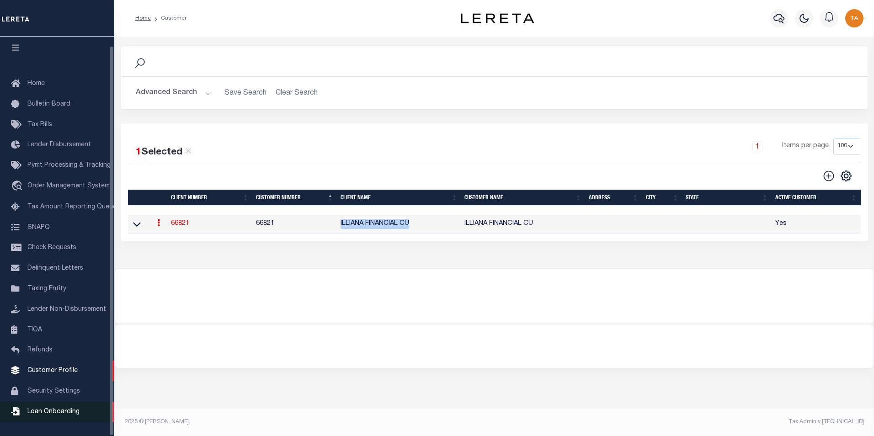
click at [47, 414] on span "Loan Onboarding" at bounding box center [53, 412] width 52 height 6
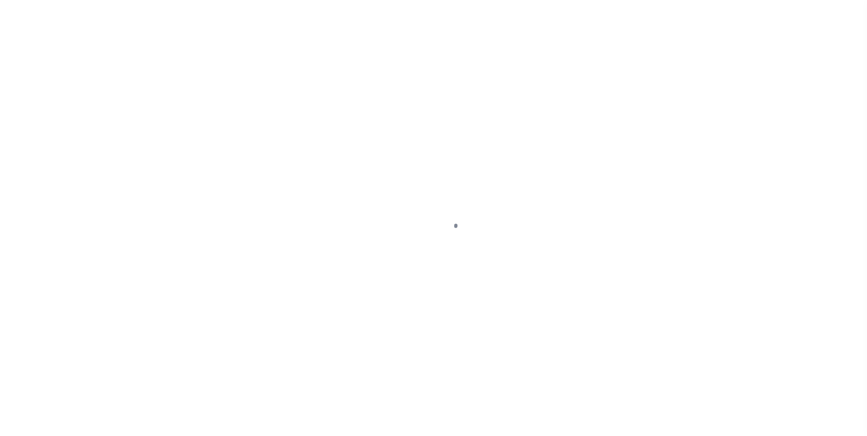
scroll to position [9, 0]
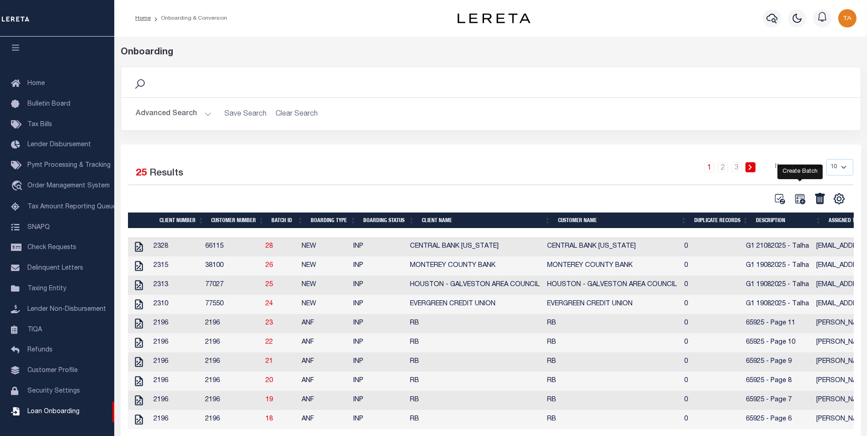
click at [799, 200] on icon at bounding box center [800, 199] width 12 height 12
select select
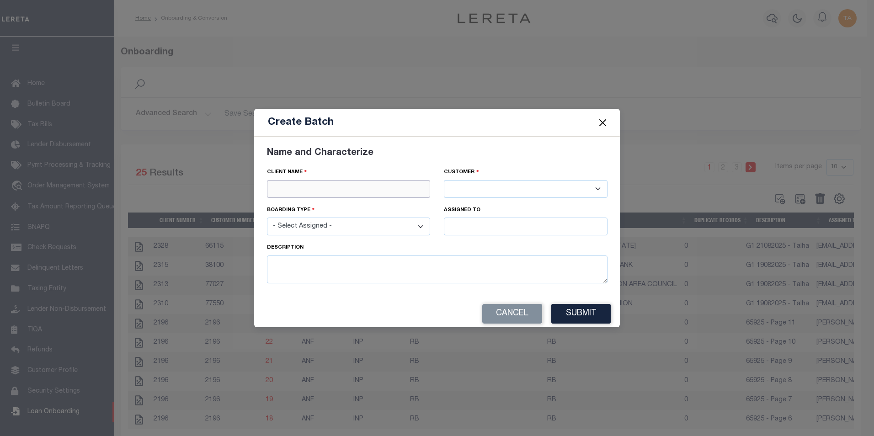
click at [288, 188] on input "text" at bounding box center [349, 189] width 164 height 18
paste input "ILLIANA FINANCIAL CU"
type input "ILLIANA FINANCIAL CU"
click at [308, 201] on div "ILLIANA FINANCIAL CU" at bounding box center [348, 205] width 163 height 15
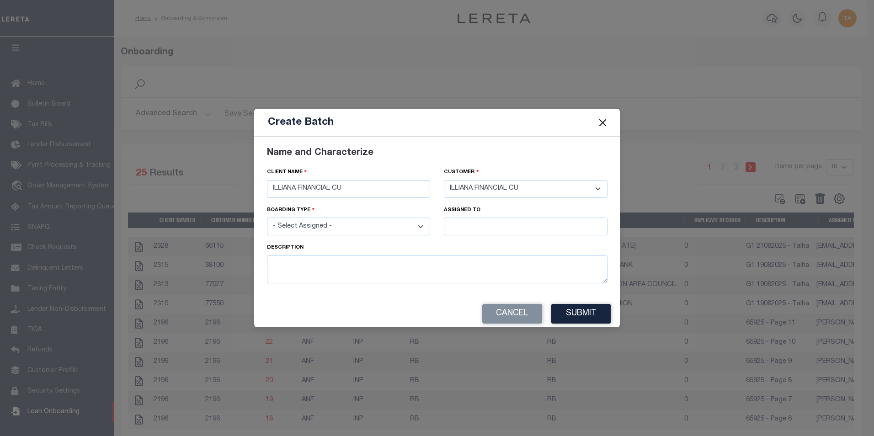
click at [311, 229] on select "- Select Assigned - NEW - New Loan REF - Refinance Loan CWF - Conversion with F…" at bounding box center [349, 227] width 164 height 18
select select "NEW"
click at [267, 218] on select "- Select Assigned - NEW - New Loan REF - Refinance Loan CWF - Conversion with F…" at bounding box center [349, 227] width 164 height 18
click at [469, 224] on input "text" at bounding box center [526, 227] width 164 height 18
type input "[PERSON_NAME]"
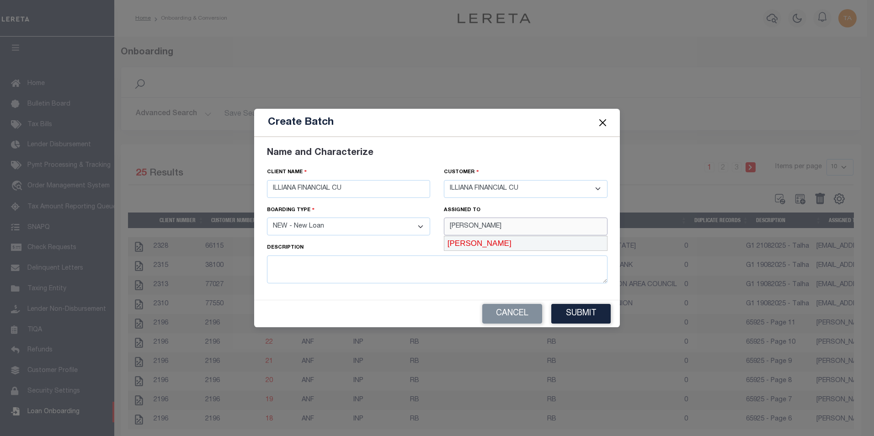
click at [475, 244] on div "[PERSON_NAME]" at bounding box center [525, 243] width 163 height 15
click at [367, 268] on textarea at bounding box center [437, 269] width 340 height 28
type textarea "G1 21082025 - Talha"
click at [580, 314] on button "Submit" at bounding box center [580, 314] width 59 height 20
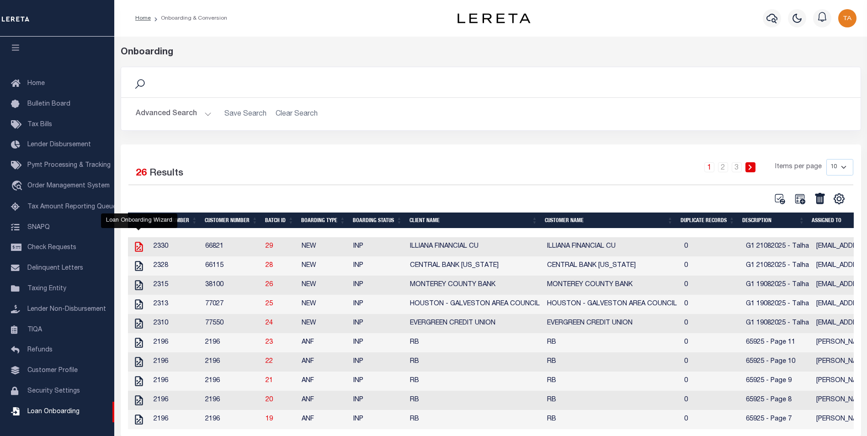
click at [138, 248] on icon at bounding box center [139, 247] width 12 height 12
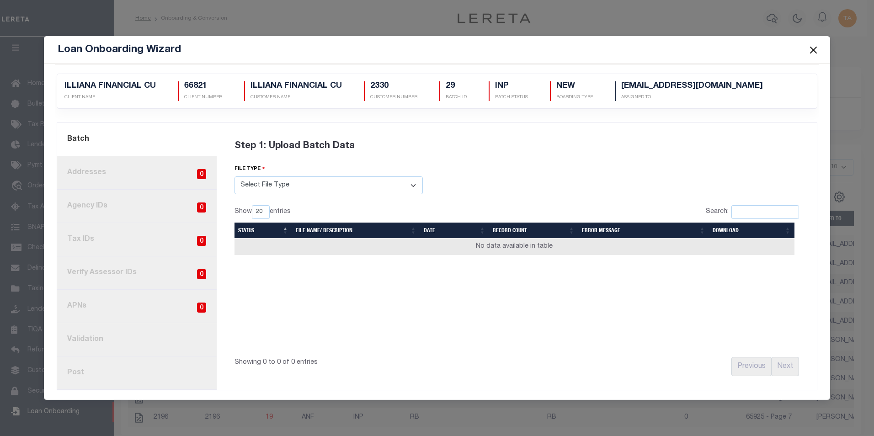
click at [262, 186] on select "Select File Type Lereta Lereta Conversion Zip" at bounding box center [328, 185] width 188 height 18
select select "LERETA"
click at [234, 176] on select "Select File Type Lereta Lereta Conversion Zip" at bounding box center [328, 185] width 188 height 18
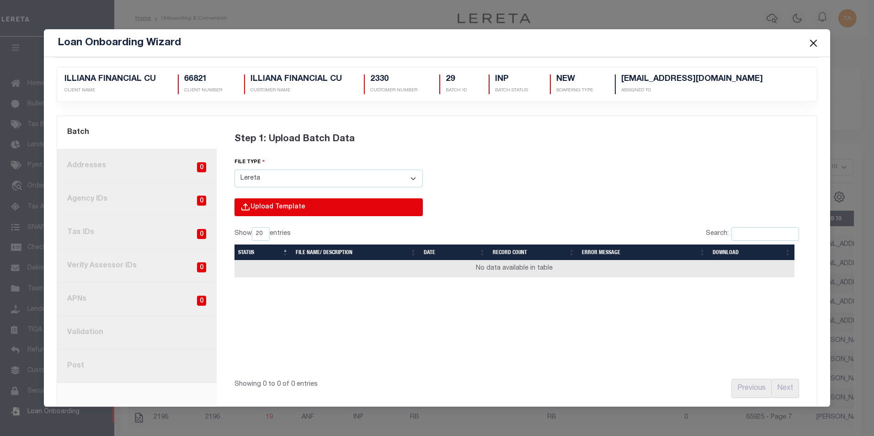
click at [280, 201] on input "file" at bounding box center [205, 216] width 435 height 37
type input "C:\fakepath\Lender-66821-Lien.csv"
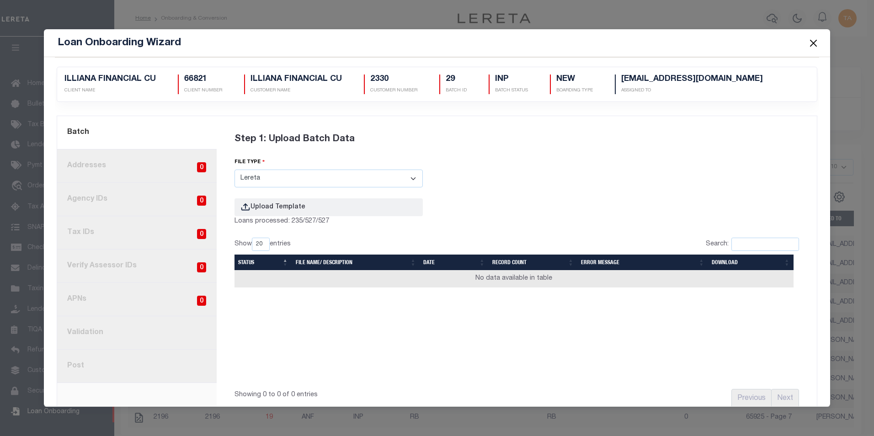
click at [812, 45] on button "Close" at bounding box center [813, 43] width 12 height 12
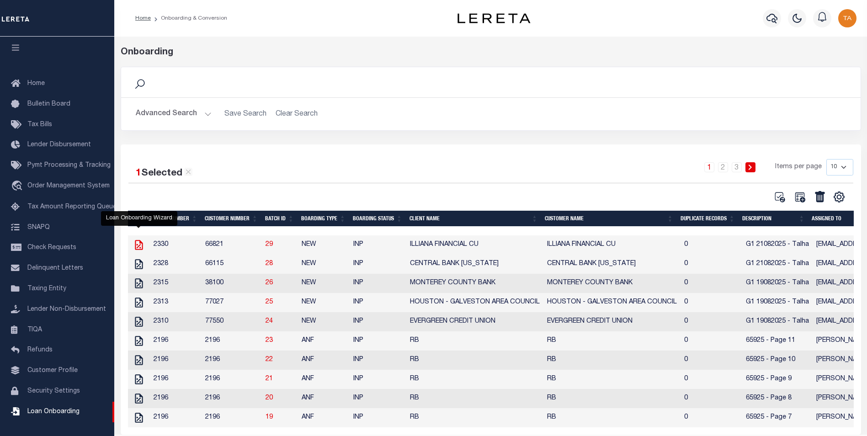
click at [138, 249] on icon at bounding box center [139, 245] width 8 height 10
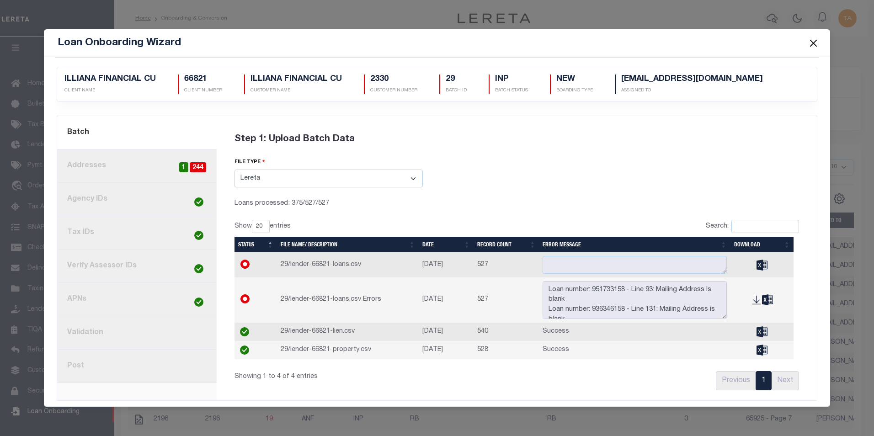
click at [814, 42] on button "Close" at bounding box center [813, 43] width 12 height 12
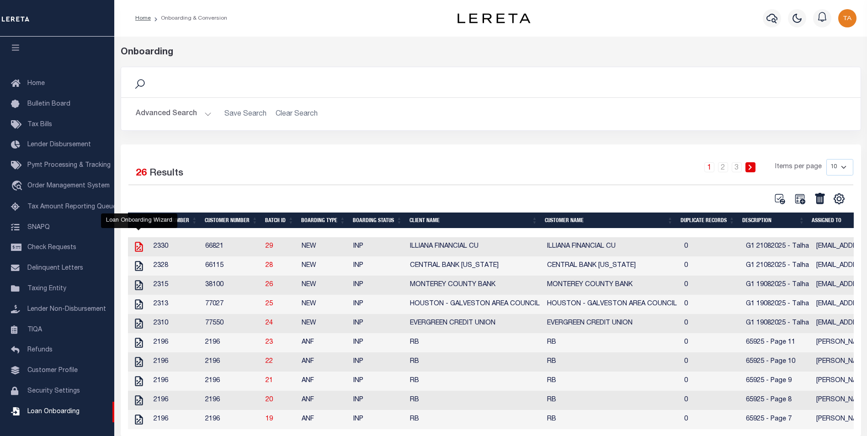
click at [137, 248] on icon at bounding box center [139, 247] width 8 height 10
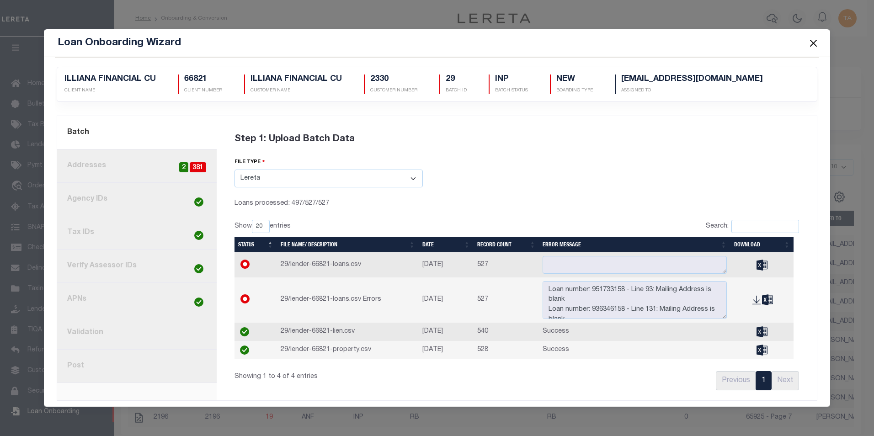
click at [812, 48] on button "Close" at bounding box center [813, 43] width 12 height 12
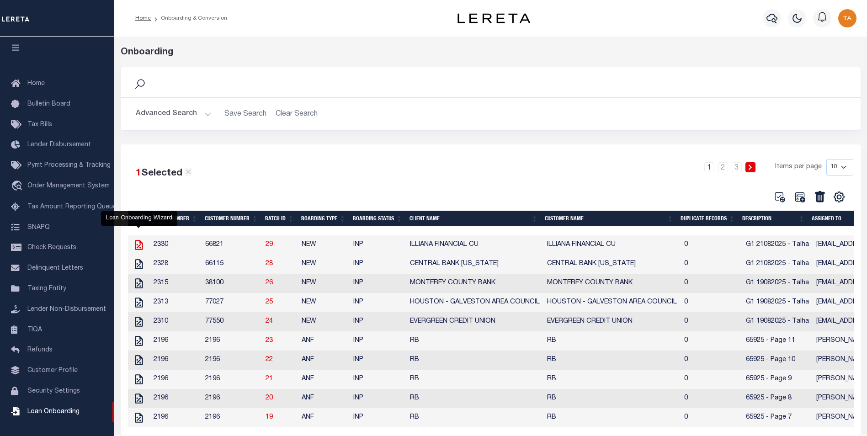
click at [137, 246] on icon at bounding box center [139, 245] width 8 height 10
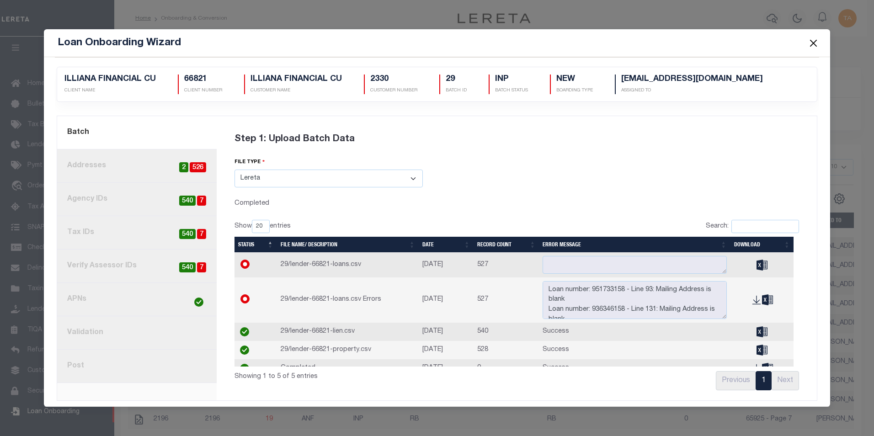
click at [813, 44] on button "Close" at bounding box center [813, 43] width 12 height 12
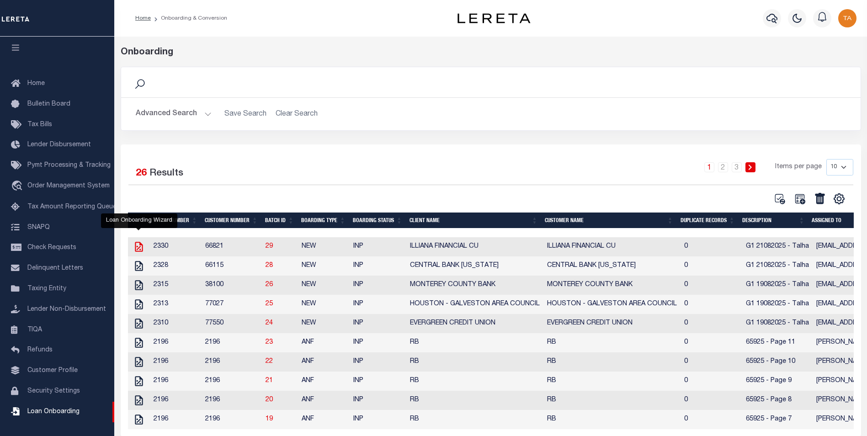
click at [136, 248] on icon at bounding box center [139, 247] width 8 height 10
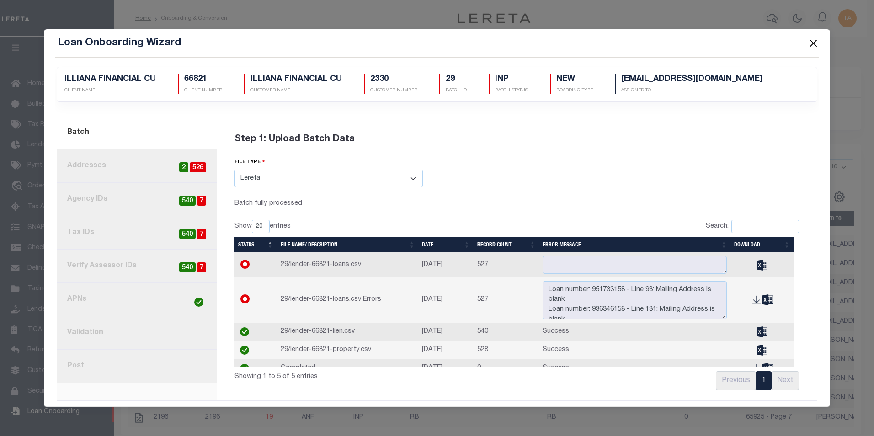
click at [811, 43] on button "Close" at bounding box center [813, 43] width 12 height 12
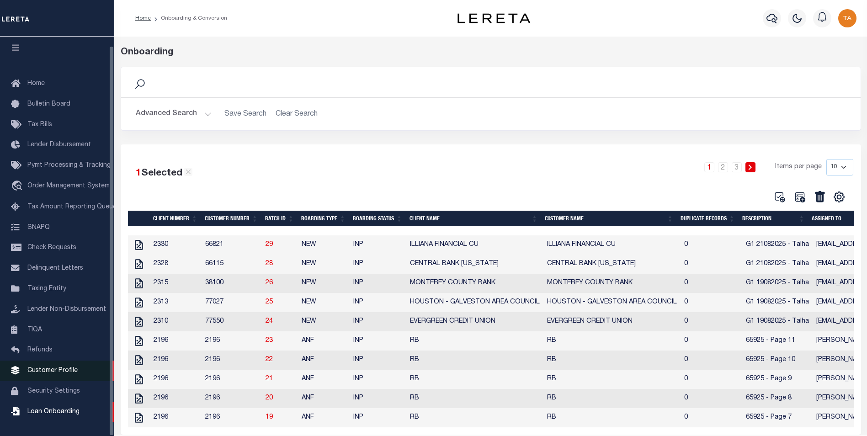
click at [46, 371] on span "Customer Profile" at bounding box center [52, 370] width 50 height 6
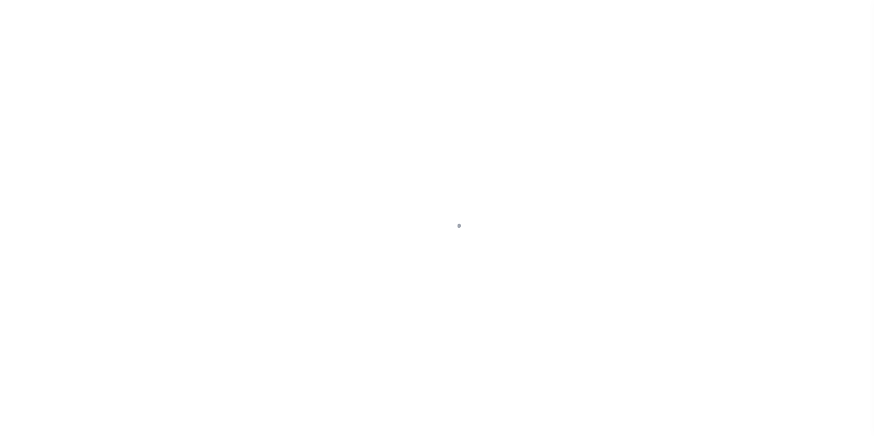
scroll to position [9, 0]
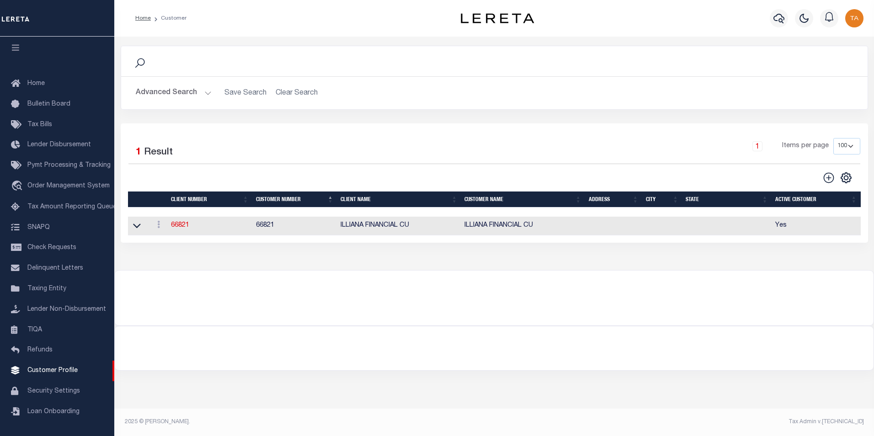
click at [187, 96] on button "Advanced Search" at bounding box center [174, 93] width 76 height 18
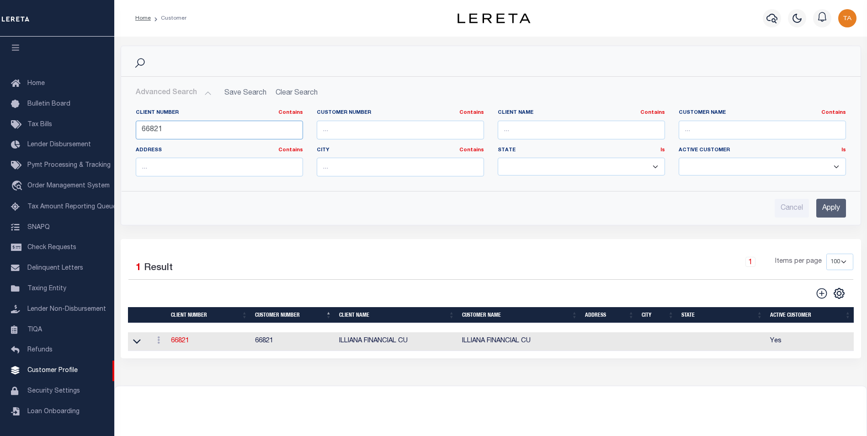
drag, startPoint x: 169, startPoint y: 129, endPoint x: 54, endPoint y: 117, distance: 115.8
click at [54, 117] on div "Home Customer Profile Sign out" at bounding box center [433, 248] width 867 height 497
type input "70185"
click at [820, 207] on input "Apply" at bounding box center [831, 208] width 30 height 19
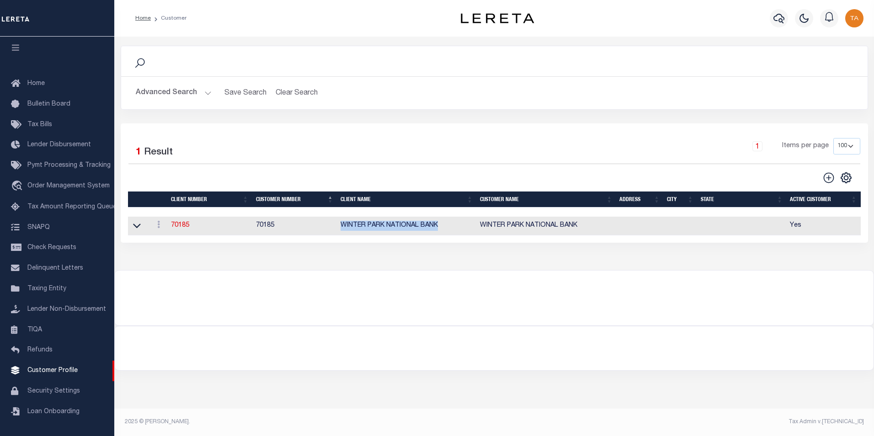
drag, startPoint x: 340, startPoint y: 229, endPoint x: 442, endPoint y: 229, distance: 101.5
click at [442, 229] on td "WINTER PARK NATIONAL BANK" at bounding box center [406, 226] width 139 height 19
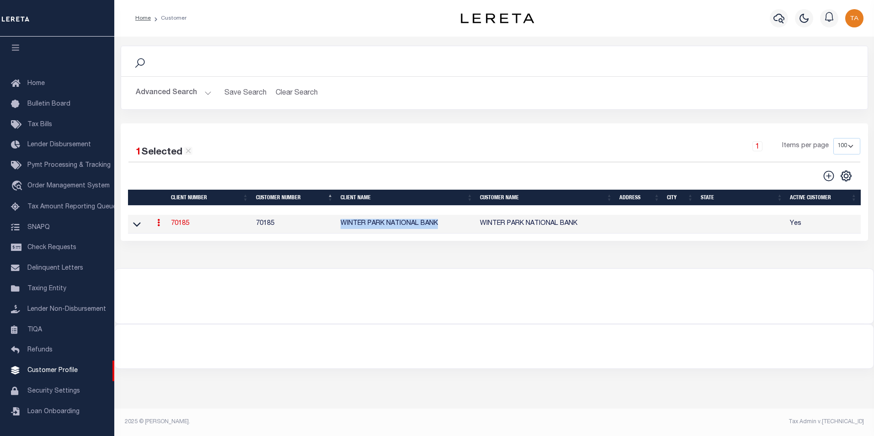
copy td "WINTER PARK NATIONAL BANK"
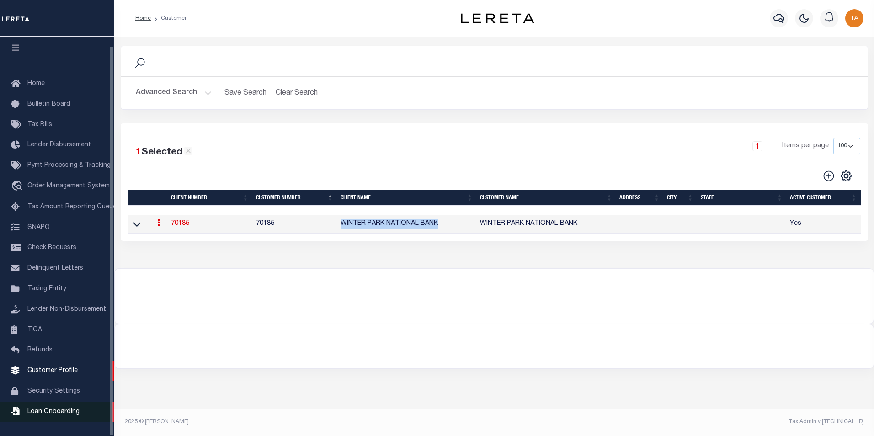
click at [48, 414] on span "Loan Onboarding" at bounding box center [53, 412] width 52 height 6
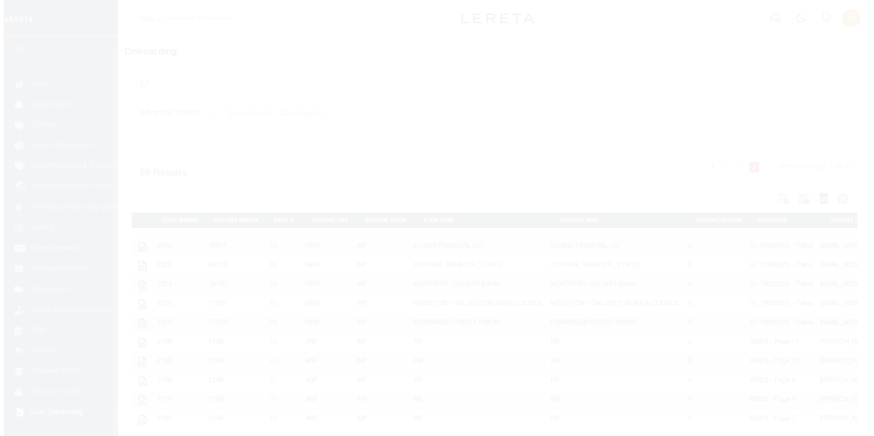
scroll to position [9, 0]
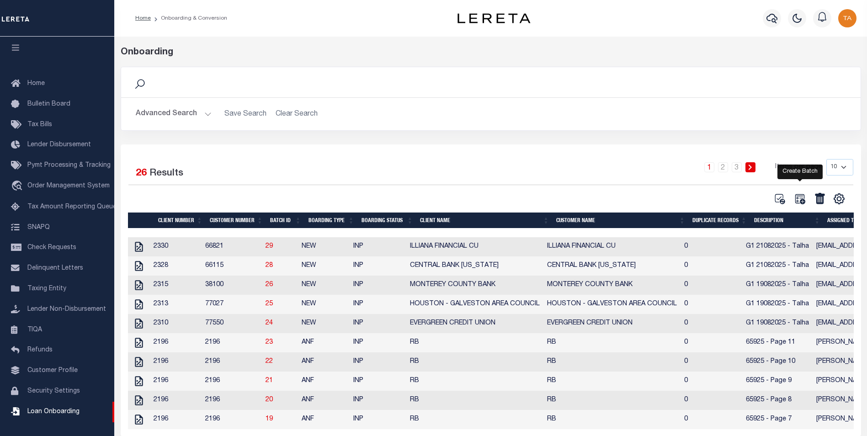
click at [800, 198] on icon at bounding box center [800, 199] width 12 height 12
select select
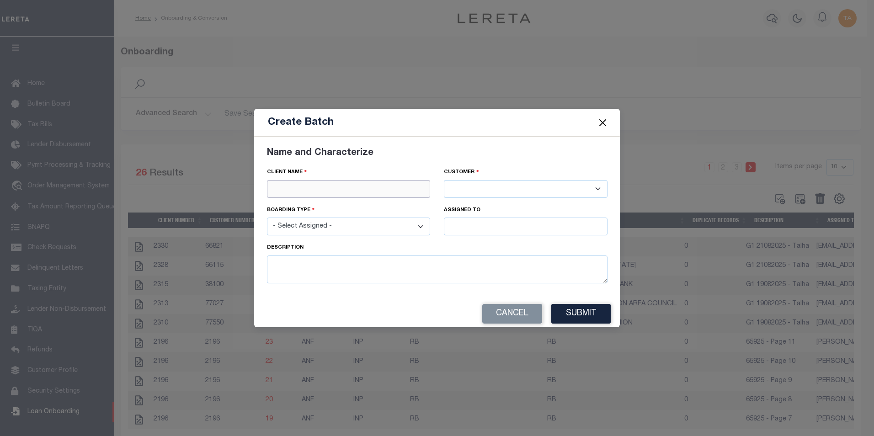
click at [311, 191] on input "text" at bounding box center [349, 189] width 164 height 18
paste input "WINTER PARK NATIONAL BANK"
type input "WINTER PARK NATIONAL BANK"
click at [332, 206] on div "WINTER PARK NATIONAL BANK" at bounding box center [348, 205] width 163 height 15
click at [343, 234] on select "- Select Assigned - NEW - New Loan REF - Refinance Loan CWF - Conversion with F…" at bounding box center [349, 227] width 164 height 18
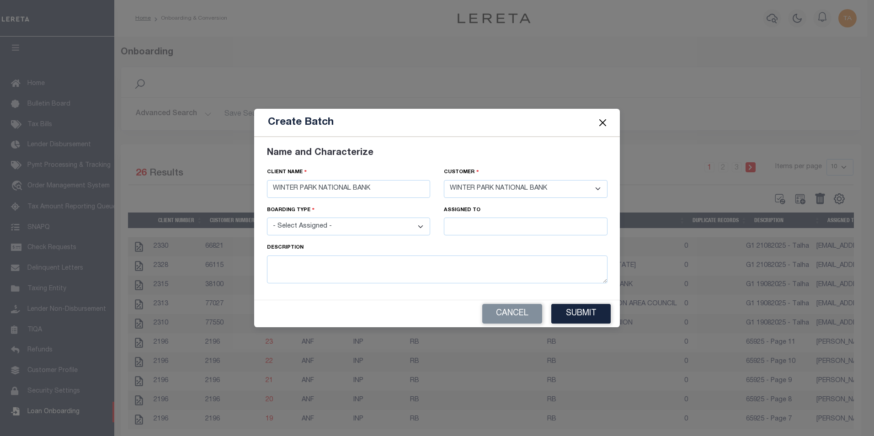
select select "NEW"
click at [267, 218] on select "- Select Assigned - NEW - New Loan REF - Refinance Loan CWF - Conversion with F…" at bounding box center [349, 227] width 164 height 18
click at [484, 229] on input "text" at bounding box center [526, 227] width 164 height 18
type input "[PERSON_NAME]"
click at [473, 240] on div "[PERSON_NAME]" at bounding box center [525, 243] width 163 height 15
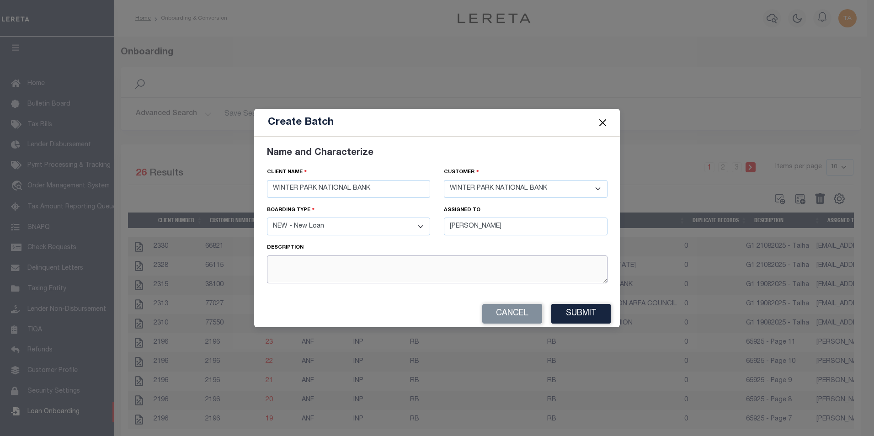
click at [375, 266] on textarea at bounding box center [437, 269] width 340 height 28
type textarea "G1 22082025 - Talha"
click at [578, 318] on button "Submit" at bounding box center [580, 314] width 59 height 20
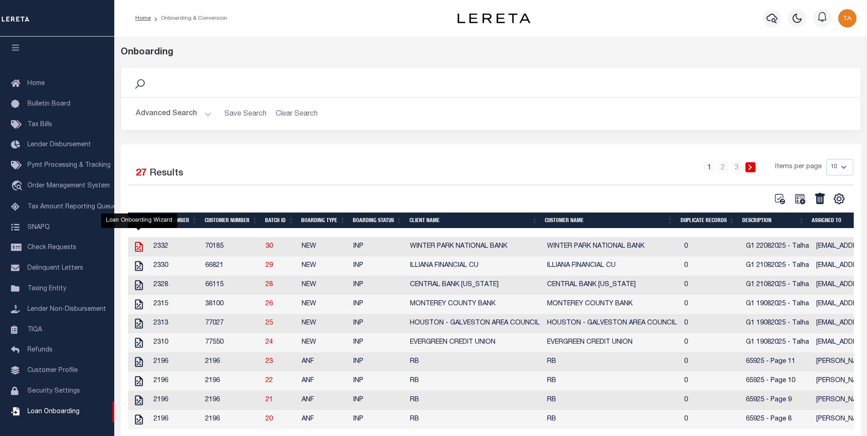
click at [138, 248] on icon at bounding box center [139, 247] width 8 height 10
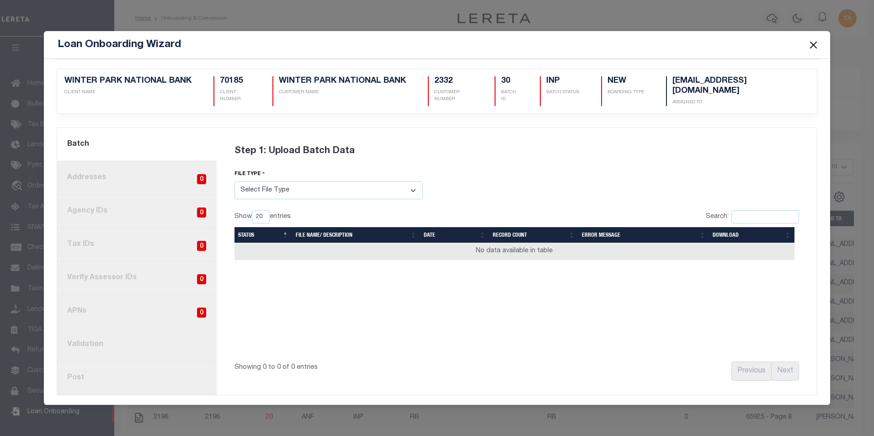
click at [278, 191] on select "Select File Type Lereta Lereta Conversion Zip" at bounding box center [328, 190] width 188 height 18
select select "LERETA"
click at [234, 181] on select "Select File Type Lereta Lereta Conversion Zip" at bounding box center [328, 190] width 188 height 18
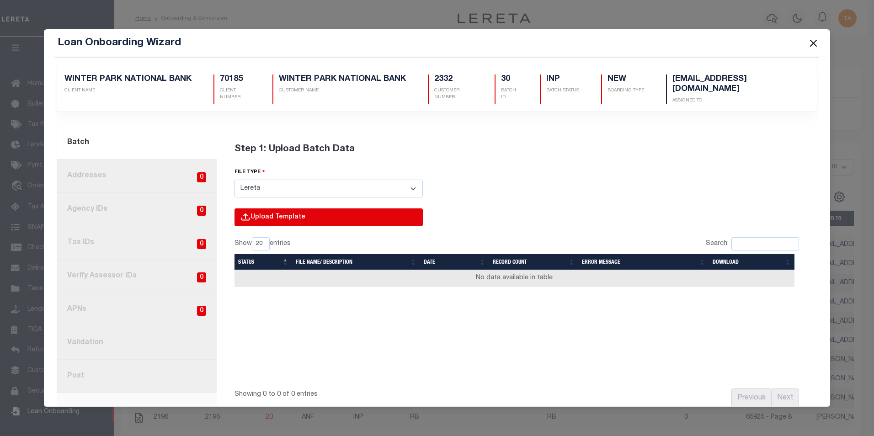
click at [256, 215] on input "file" at bounding box center [205, 226] width 435 height 37
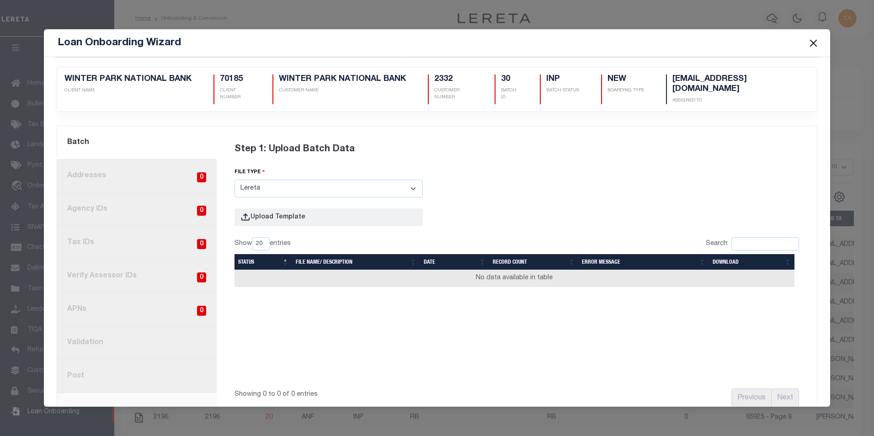
click at [248, 186] on select "Select File Type Lereta Lereta Conversion Zip" at bounding box center [328, 189] width 188 height 18
click at [496, 190] on div "Step 1: Upload Batch Data file type Select File Type Lereta Lereta Conversion Z…" at bounding box center [516, 272] width 587 height 281
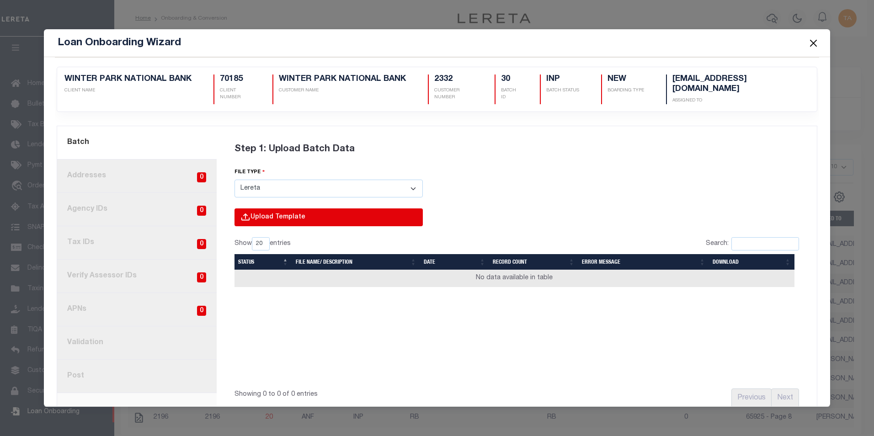
click at [273, 216] on input "file" at bounding box center [205, 226] width 435 height 37
type input "C:\fakepath\Lender-70185-Lien.csv"
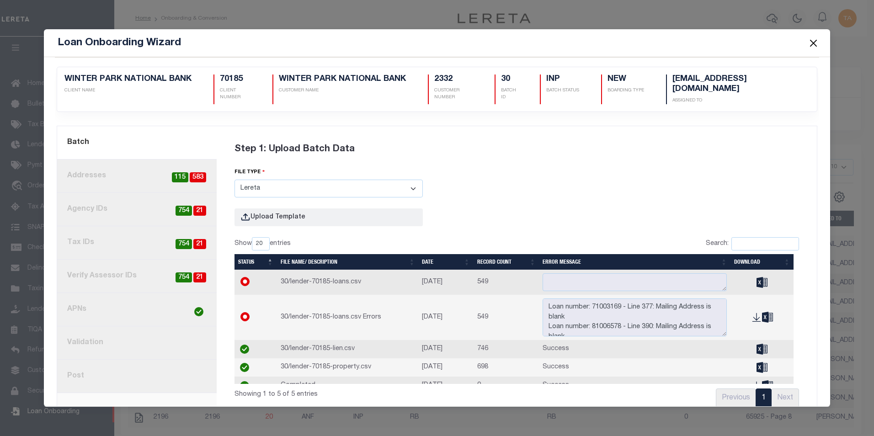
click at [114, 170] on link "2. Addresses 583 115" at bounding box center [136, 175] width 159 height 33
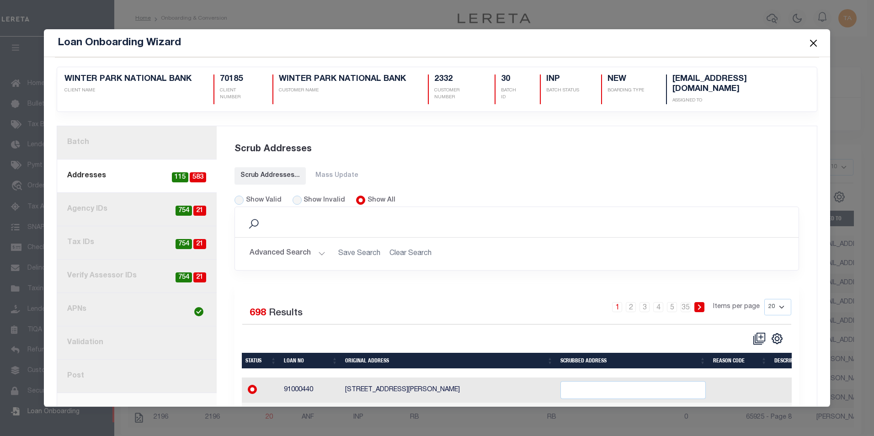
click at [75, 137] on link "1. Batch" at bounding box center [136, 142] width 159 height 33
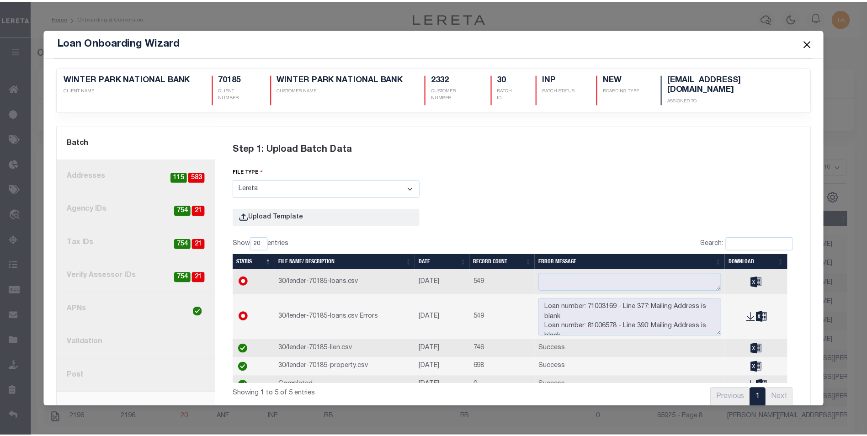
scroll to position [19, 0]
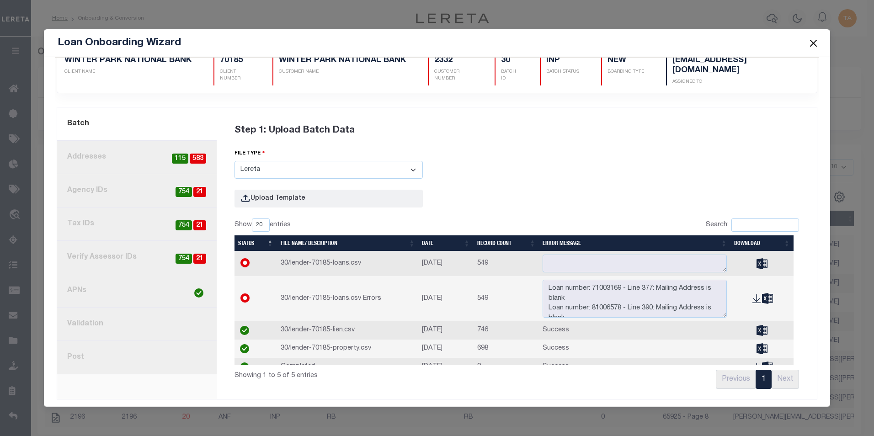
click at [813, 41] on button "Close" at bounding box center [813, 43] width 12 height 12
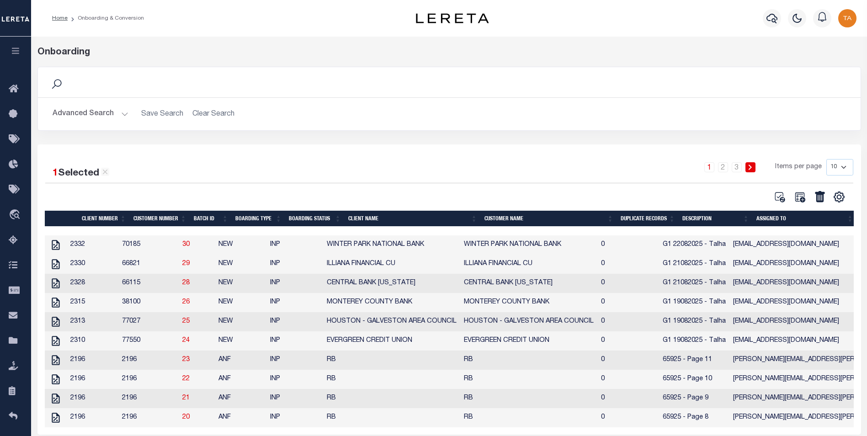
click at [11, 49] on icon "button" at bounding box center [16, 51] width 11 height 8
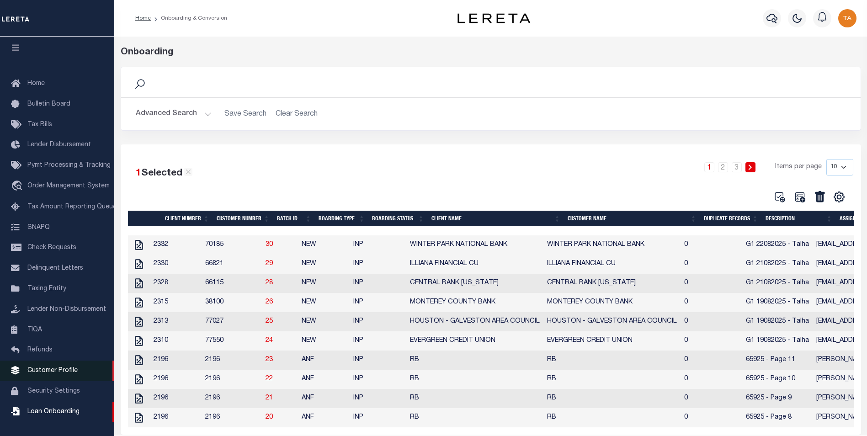
click at [53, 374] on span "Customer Profile" at bounding box center [52, 370] width 50 height 6
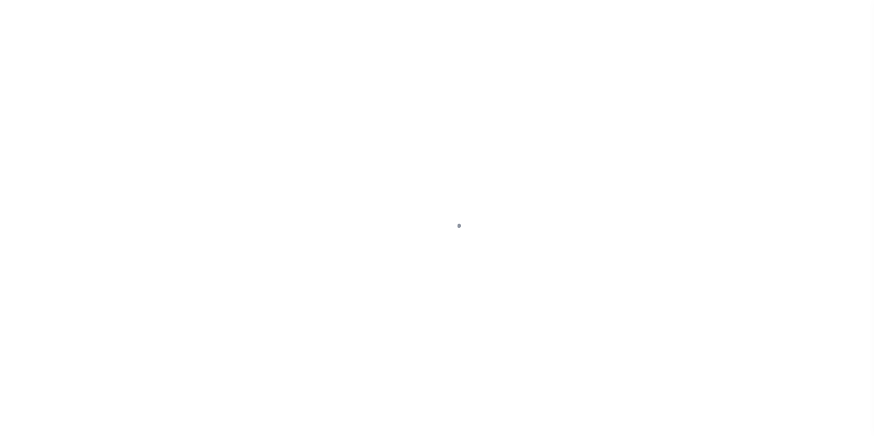
scroll to position [9, 0]
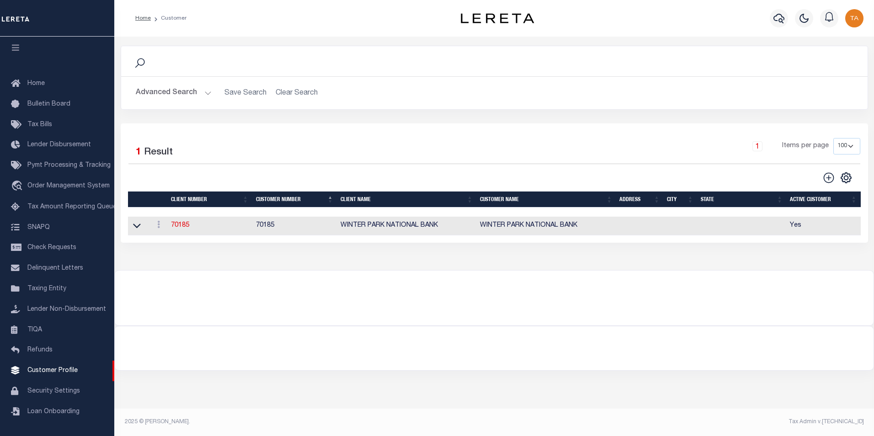
click at [200, 93] on button "Advanced Search" at bounding box center [174, 93] width 76 height 18
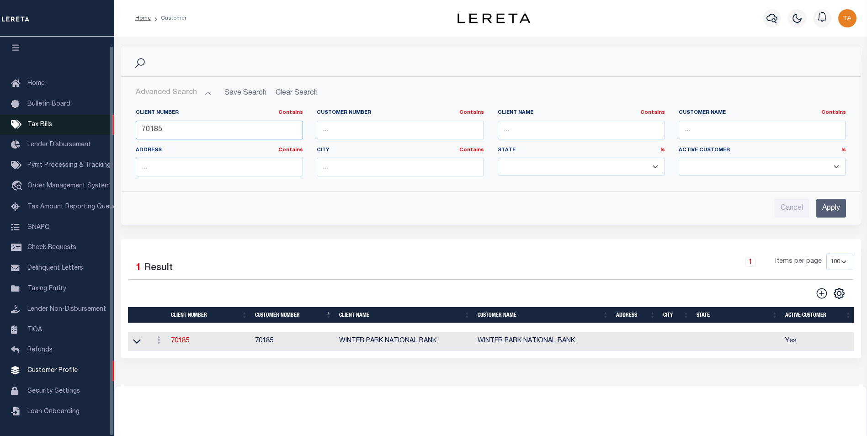
drag, startPoint x: 105, startPoint y: 121, endPoint x: 74, endPoint y: 121, distance: 31.5
click at [74, 121] on div "Home Customer Profile Sign out" at bounding box center [433, 248] width 867 height 497
paste input "85810"
type input "85810"
click at [821, 210] on input "Apply" at bounding box center [831, 208] width 30 height 19
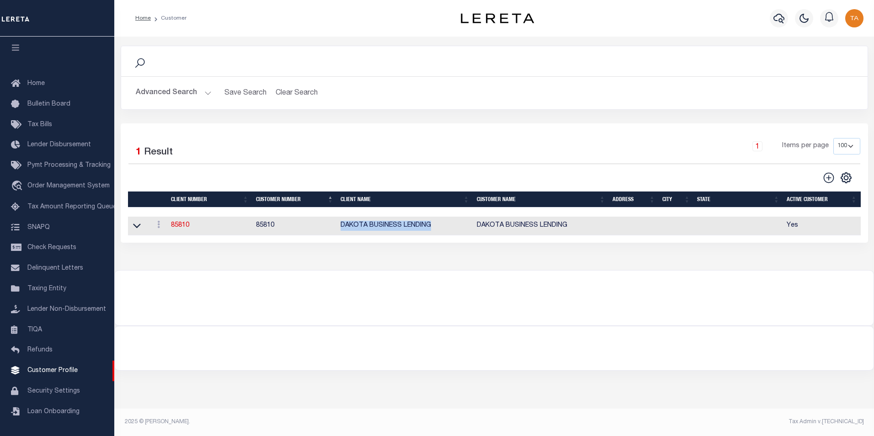
drag, startPoint x: 340, startPoint y: 229, endPoint x: 439, endPoint y: 223, distance: 98.4
click at [439, 223] on td "DAKOTA BUSINESS LENDING" at bounding box center [405, 226] width 136 height 19
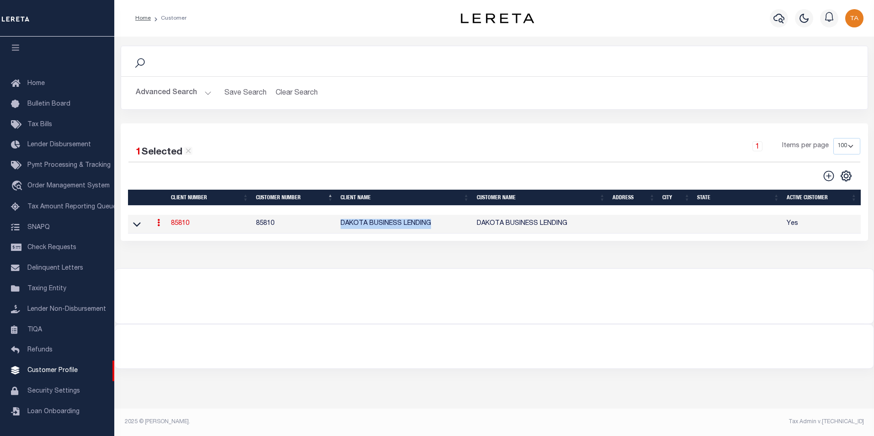
copy td "DAKOTA BUSINESS LENDING"
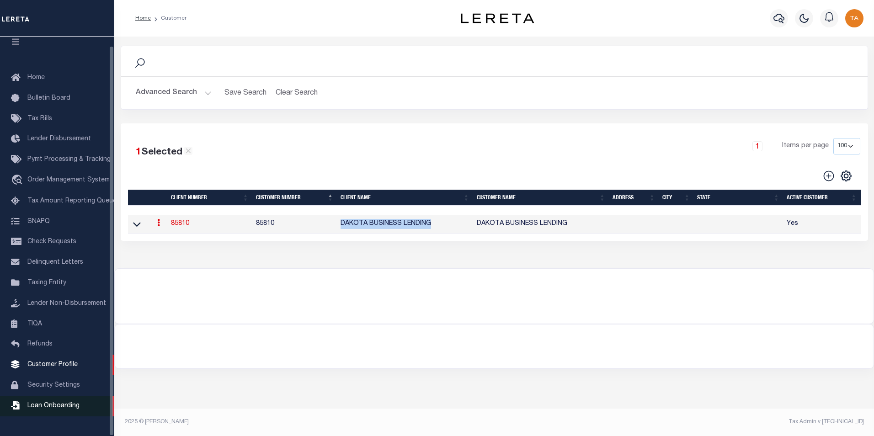
click at [60, 409] on span "Loan Onboarding" at bounding box center [53, 406] width 52 height 6
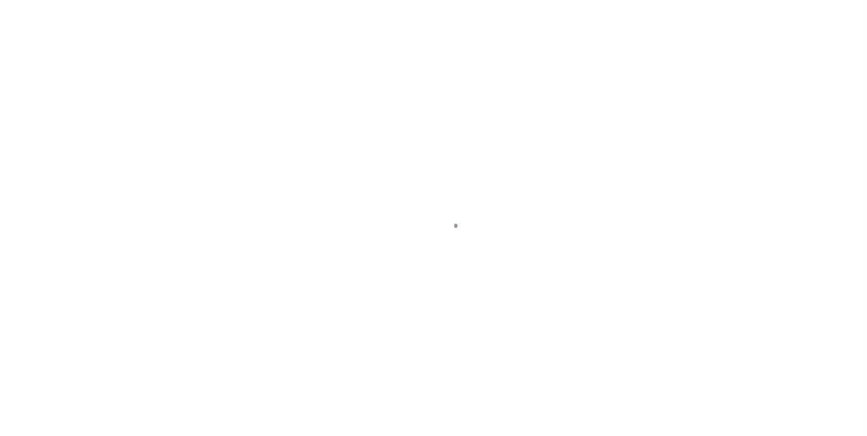
scroll to position [9, 0]
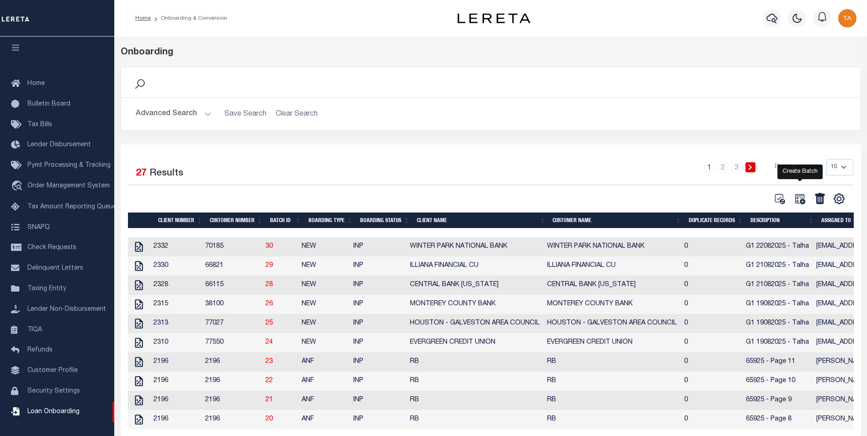
click at [805, 199] on icon at bounding box center [800, 199] width 12 height 12
select select
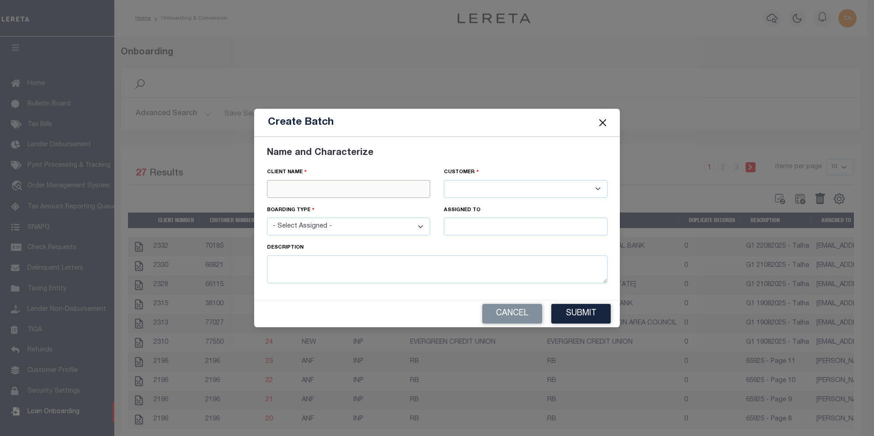
click at [326, 190] on input "text" at bounding box center [349, 189] width 164 height 18
paste input "DAKOTA BUSINESS LENDING"
type input "DAKOTA BUSINESS LENDING"
click at [368, 203] on div "DAKOTA BUSINESS LENDING" at bounding box center [348, 205] width 163 height 15
click at [290, 223] on select "- Select Assigned - NEW - New Loan REF - Refinance Loan CWF - Conversion with F…" at bounding box center [349, 227] width 164 height 18
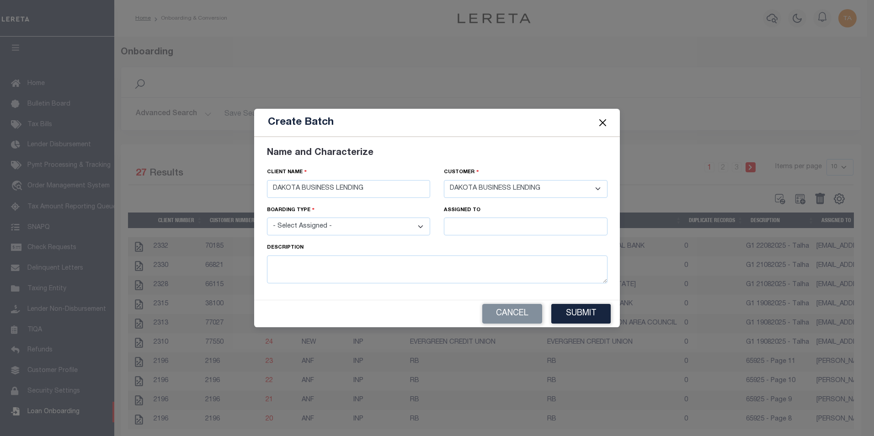
select select "NEW"
click at [267, 218] on select "- Select Assigned - NEW - New Loan REF - Refinance Loan CWF - Conversion with F…" at bounding box center [349, 227] width 164 height 18
click at [473, 225] on input "text" at bounding box center [526, 227] width 164 height 18
type input "[PERSON_NAME]"
click at [461, 244] on div "[PERSON_NAME]" at bounding box center [525, 243] width 163 height 15
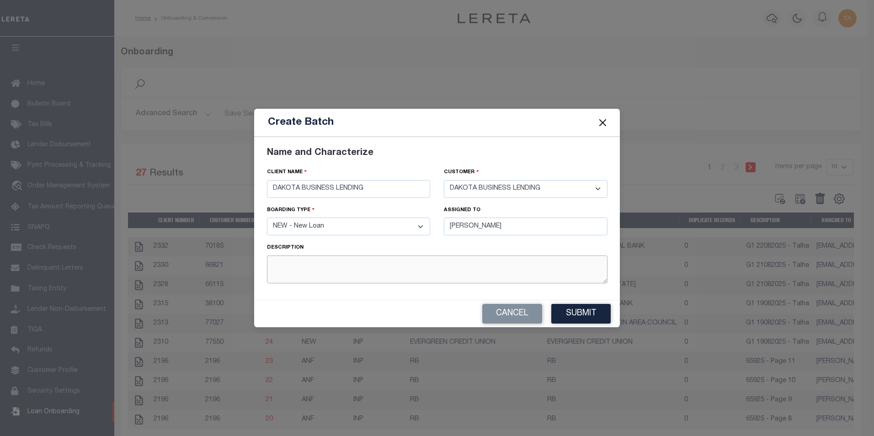
click at [294, 266] on textarea at bounding box center [437, 269] width 340 height 28
type textarea "G1 21082025 - Talha"
click at [581, 316] on button "Submit" at bounding box center [580, 314] width 59 height 20
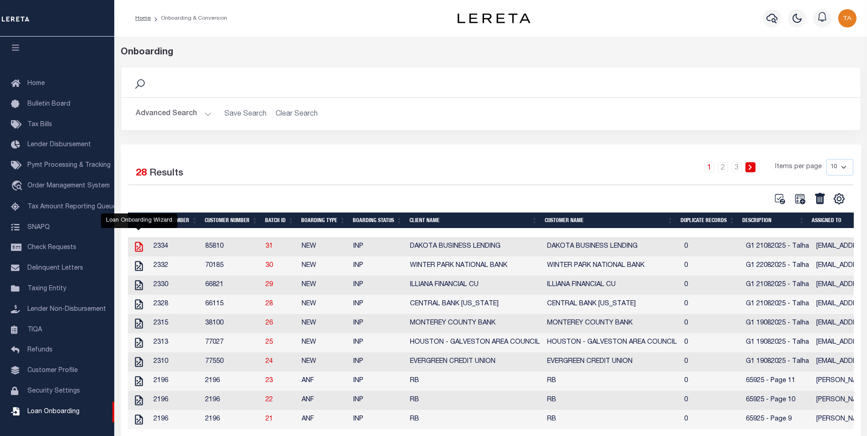
click at [138, 249] on icon at bounding box center [139, 247] width 12 height 12
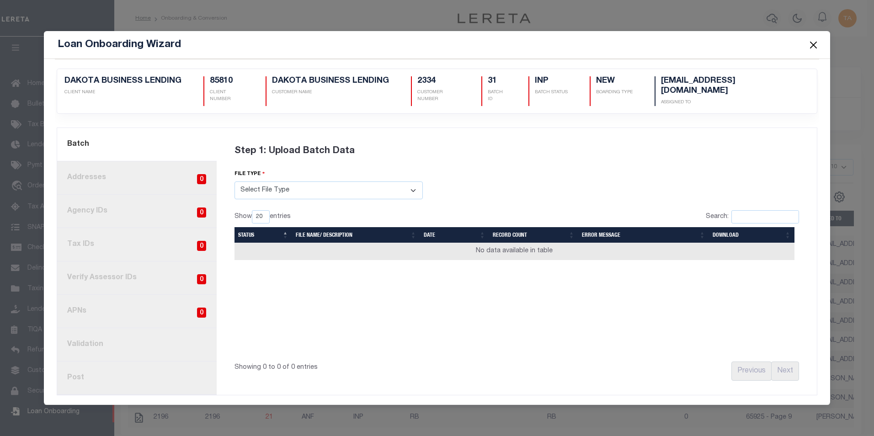
click at [289, 185] on select "Select File Type Lereta Lereta Conversion Zip" at bounding box center [328, 190] width 188 height 18
select select "LERETA"
click at [234, 181] on select "Select File Type Lereta Lereta Conversion Zip" at bounding box center [328, 190] width 188 height 18
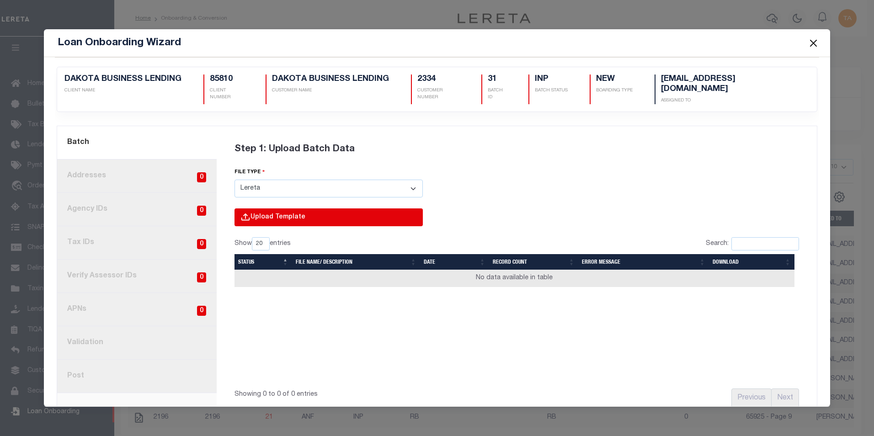
click at [269, 215] on input "file" at bounding box center [205, 226] width 435 height 37
type input "C:\fakepath\Lender-85810-Lien.csv"
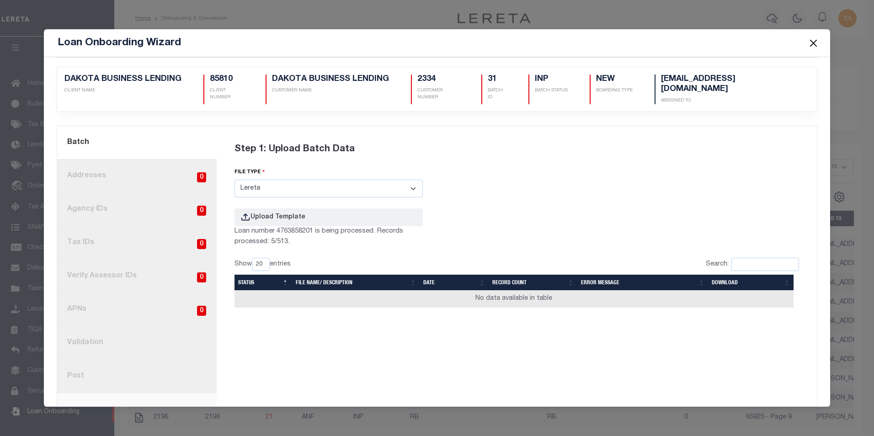
click at [812, 43] on button "Close" at bounding box center [813, 43] width 12 height 12
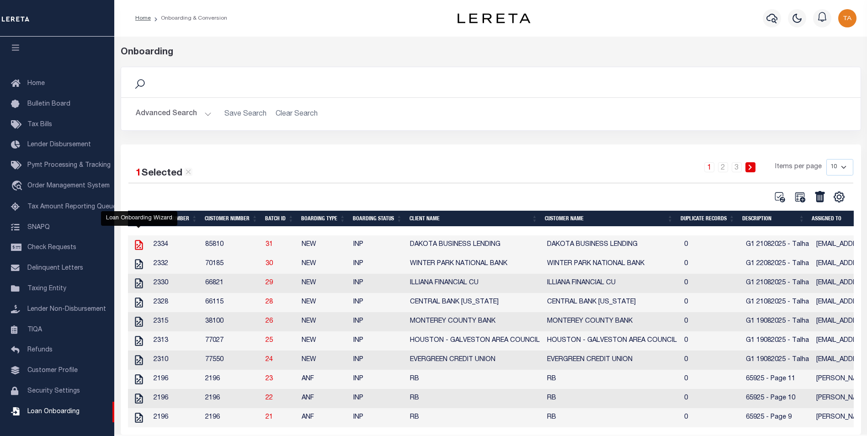
click at [138, 247] on icon at bounding box center [139, 245] width 12 height 12
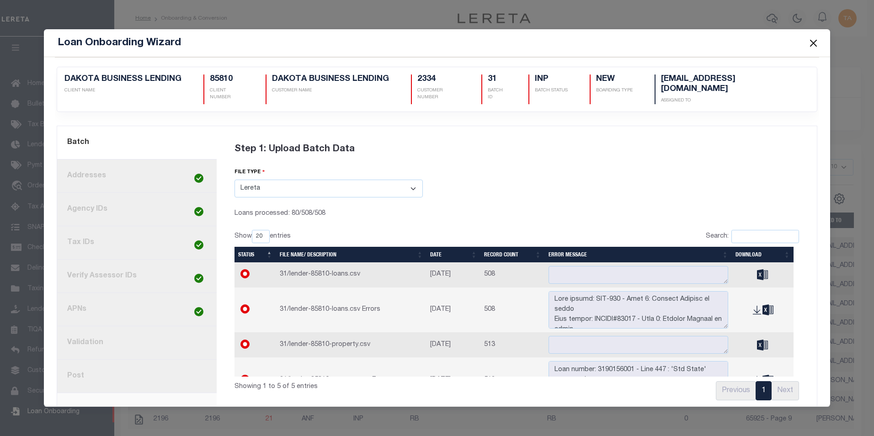
click at [812, 45] on button "Close" at bounding box center [813, 43] width 12 height 12
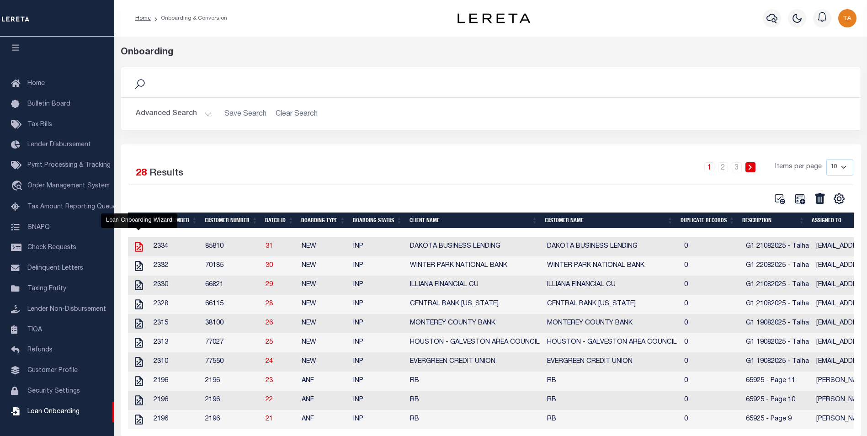
click at [136, 248] on icon at bounding box center [139, 247] width 12 height 12
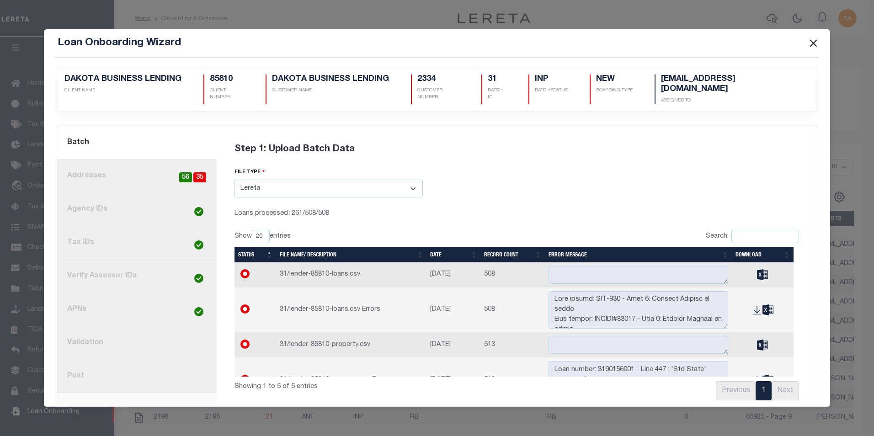
click at [811, 43] on button "Close" at bounding box center [813, 43] width 12 height 12
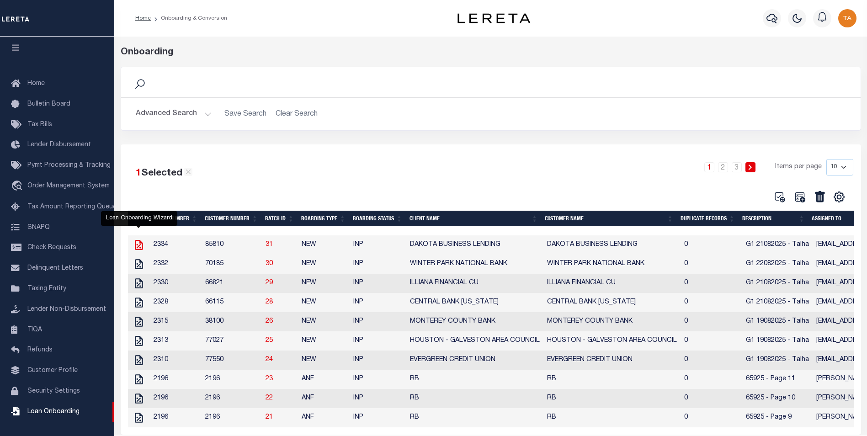
click at [136, 245] on icon at bounding box center [139, 245] width 8 height 10
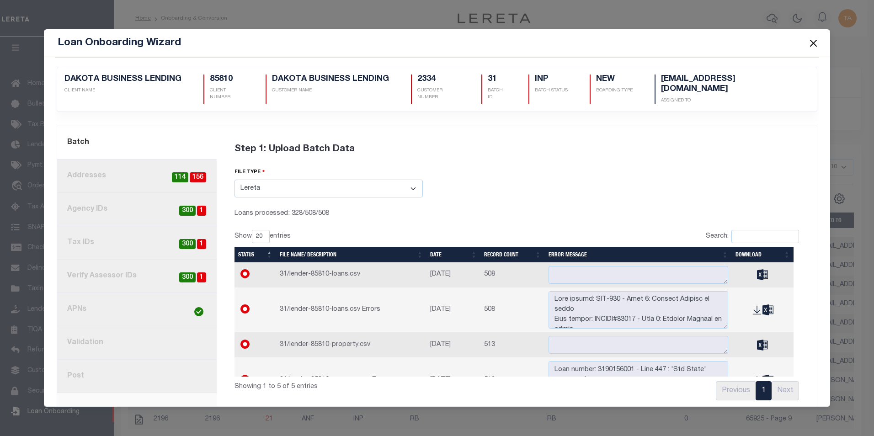
click at [813, 43] on button "Close" at bounding box center [813, 43] width 12 height 12
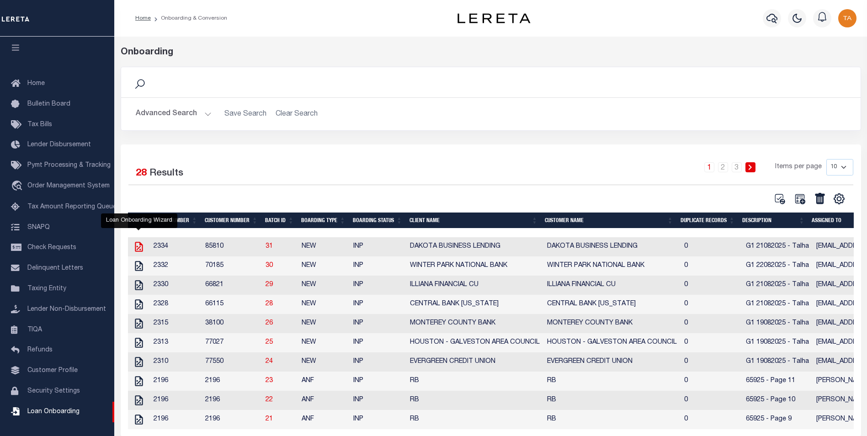
click at [138, 249] on icon at bounding box center [139, 247] width 12 height 12
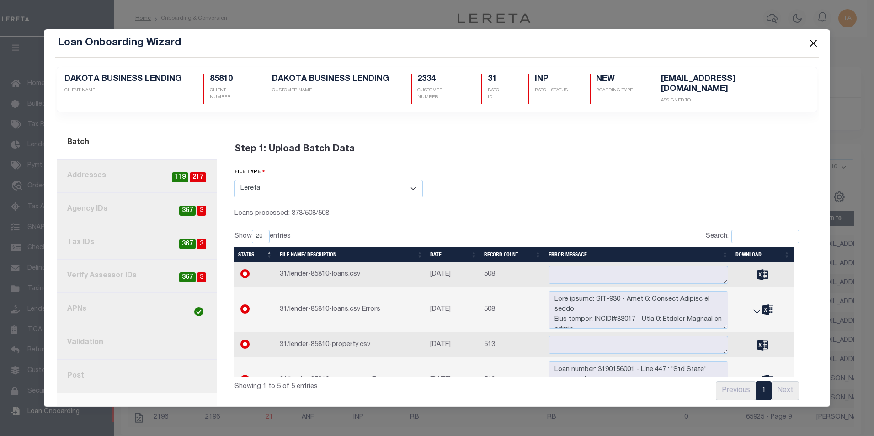
click at [814, 43] on button "Close" at bounding box center [813, 43] width 12 height 12
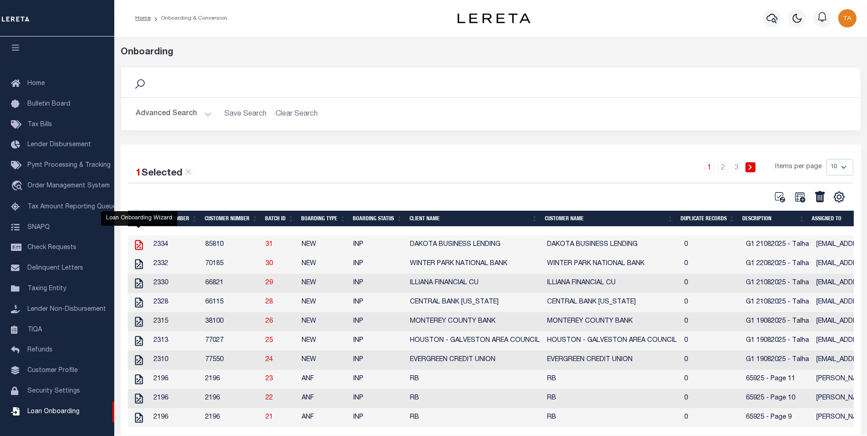
click at [136, 245] on icon at bounding box center [139, 245] width 8 height 10
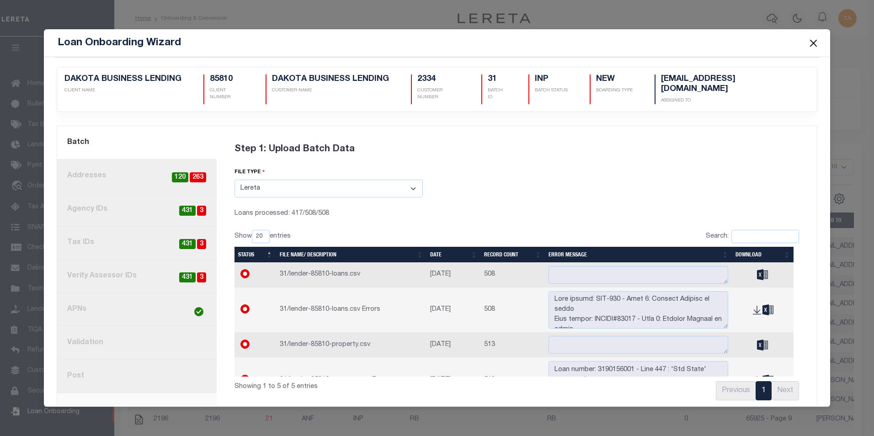
click at [813, 42] on button "Close" at bounding box center [813, 43] width 12 height 12
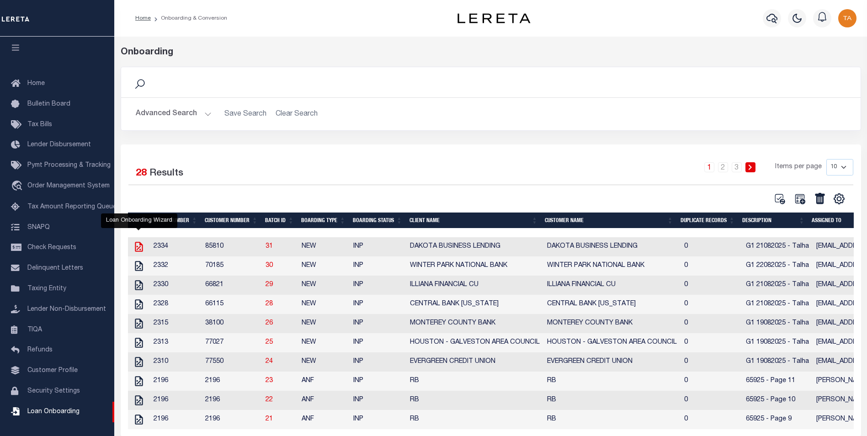
click at [138, 250] on icon at bounding box center [139, 247] width 8 height 10
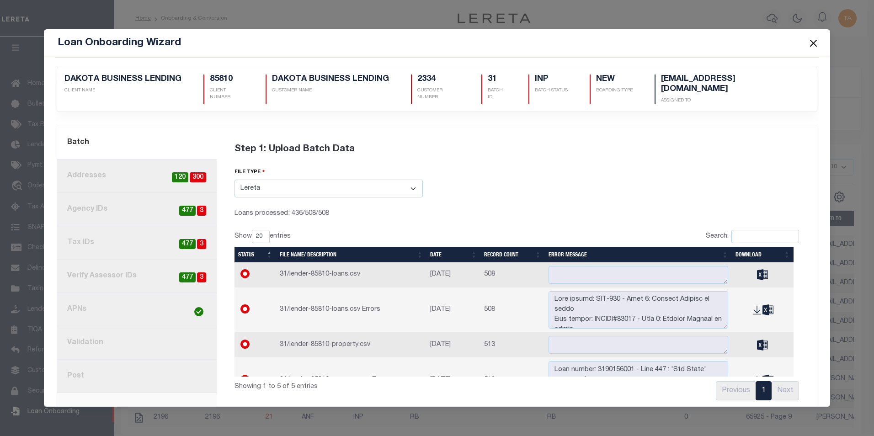
click at [544, 207] on div "Step 1: Upload Batch Data file type Select File Type Lereta Lereta Conversion Z…" at bounding box center [516, 268] width 587 height 273
click at [810, 44] on button "Close" at bounding box center [813, 43] width 12 height 12
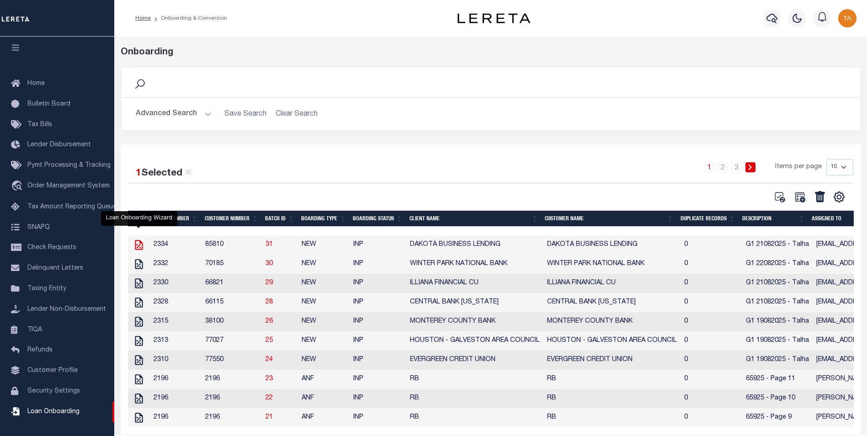
click at [137, 245] on icon at bounding box center [139, 245] width 12 height 12
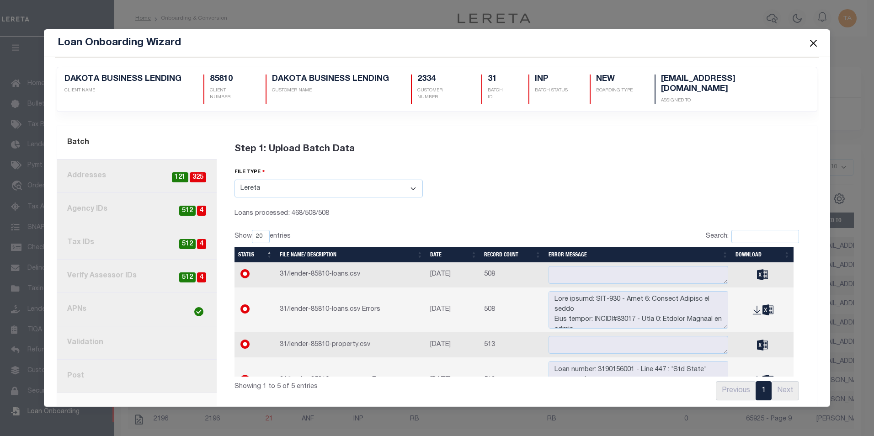
click at [815, 42] on button "Close" at bounding box center [813, 43] width 12 height 12
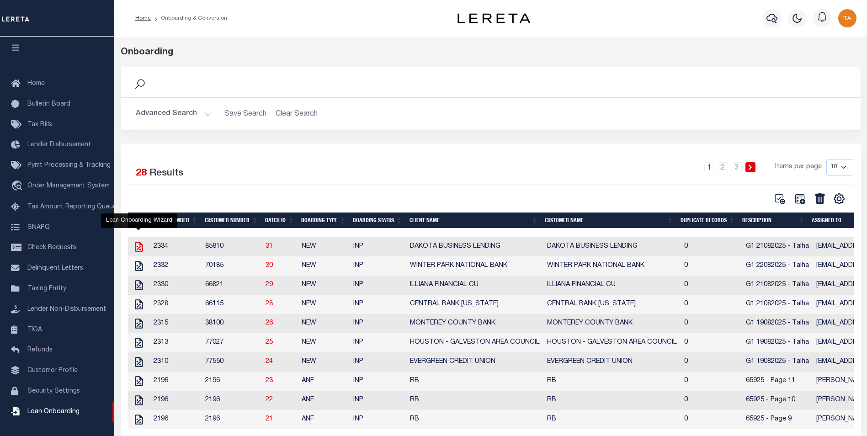
click at [139, 247] on icon at bounding box center [139, 247] width 12 height 12
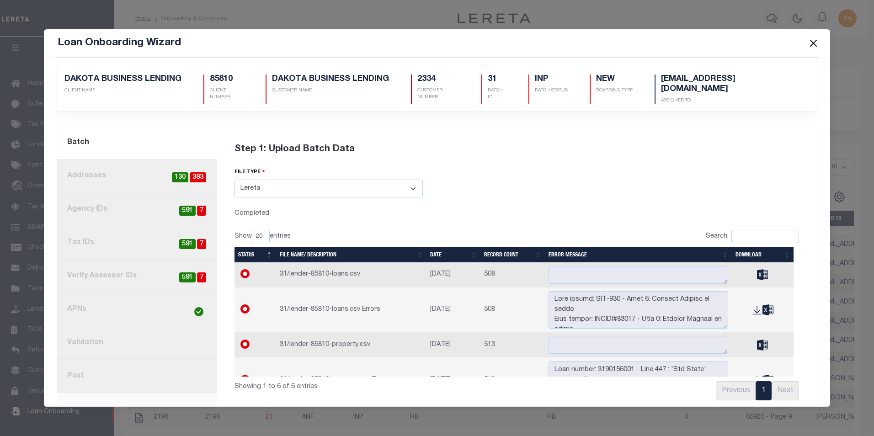
click at [811, 43] on button "Close" at bounding box center [813, 43] width 12 height 12
